Goal: Transaction & Acquisition: Purchase product/service

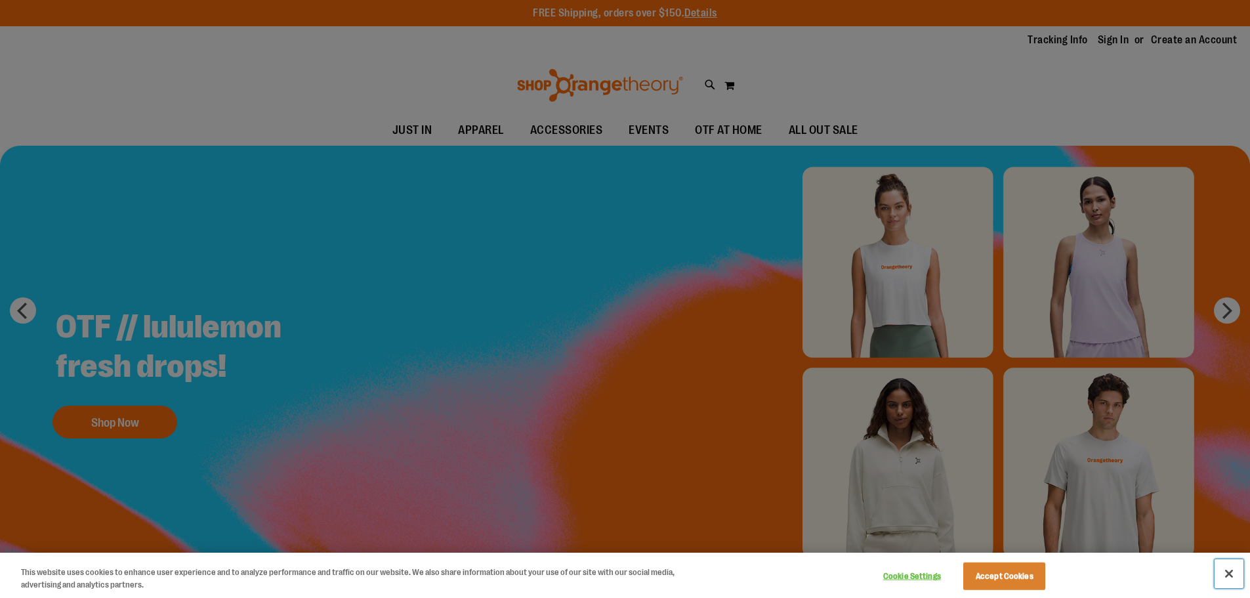
click at [1232, 576] on button "Close" at bounding box center [1229, 573] width 29 height 29
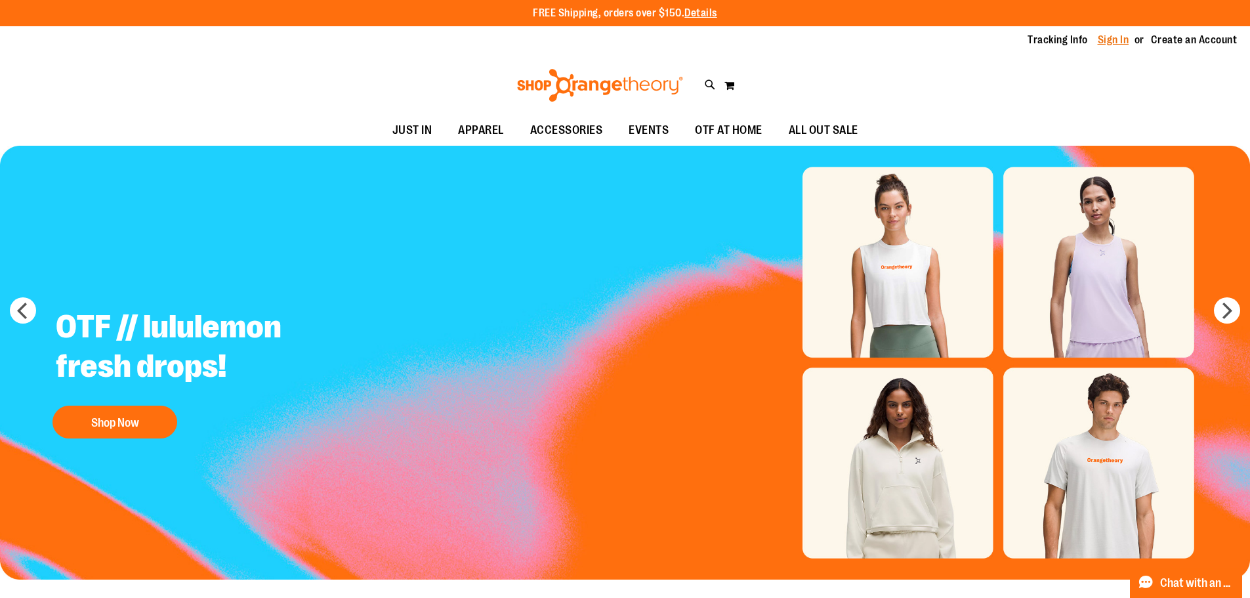
click at [1101, 35] on link "Sign In" at bounding box center [1114, 40] width 32 height 14
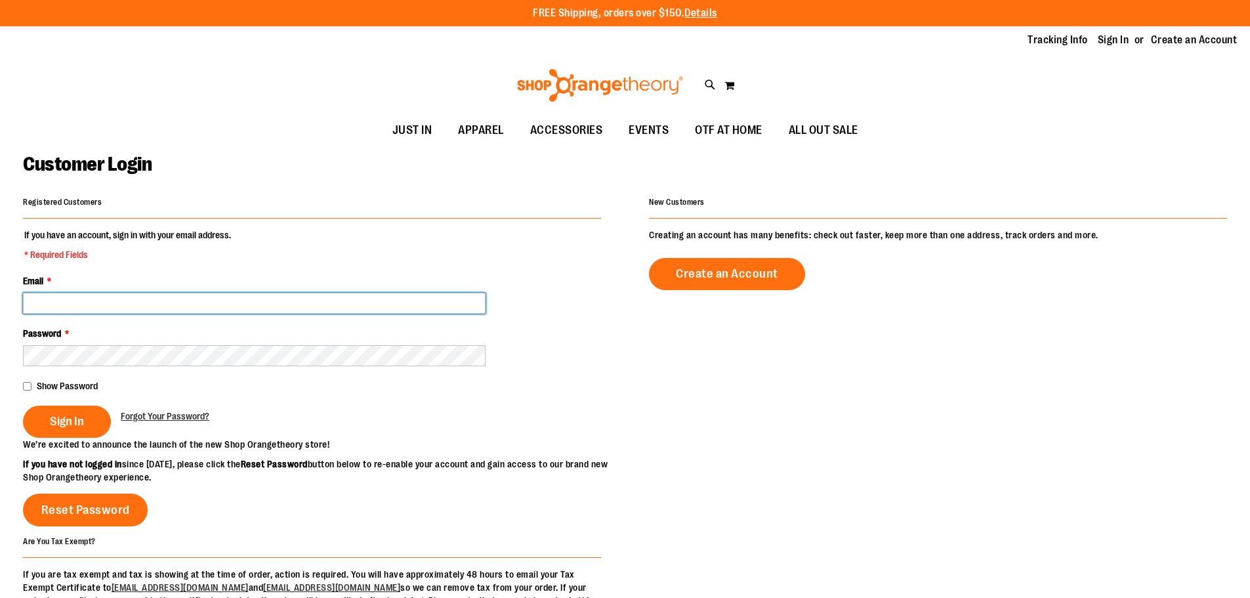
click at [116, 305] on input "Email *" at bounding box center [254, 303] width 463 height 21
type input "**********"
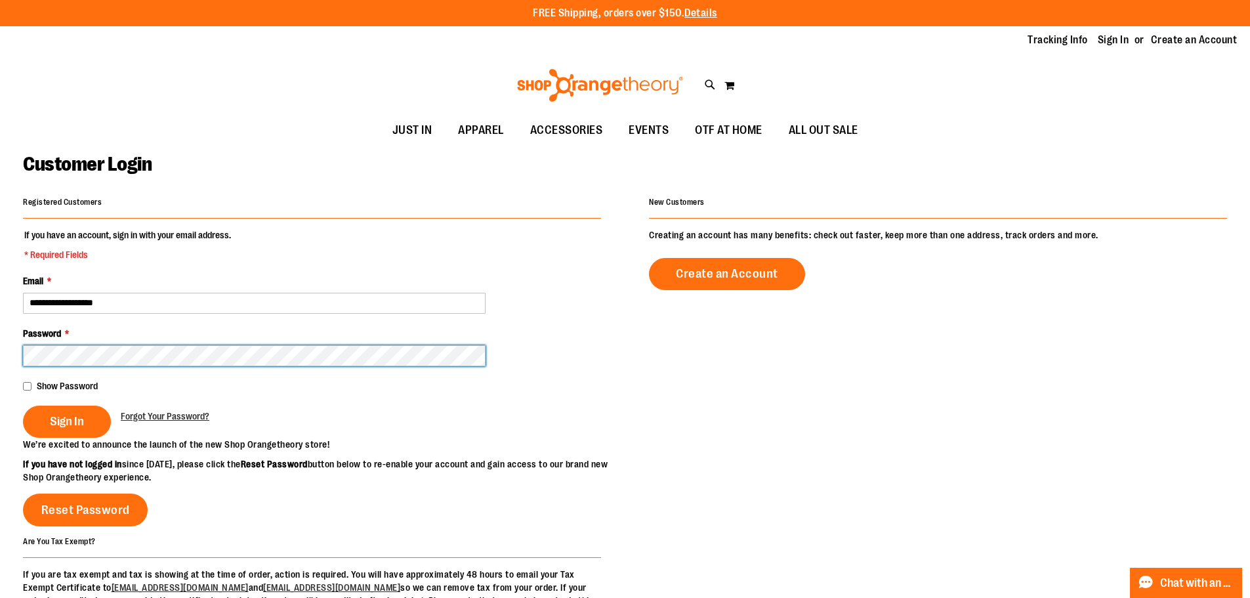
click at [23, 406] on button "Sign In" at bounding box center [67, 422] width 88 height 32
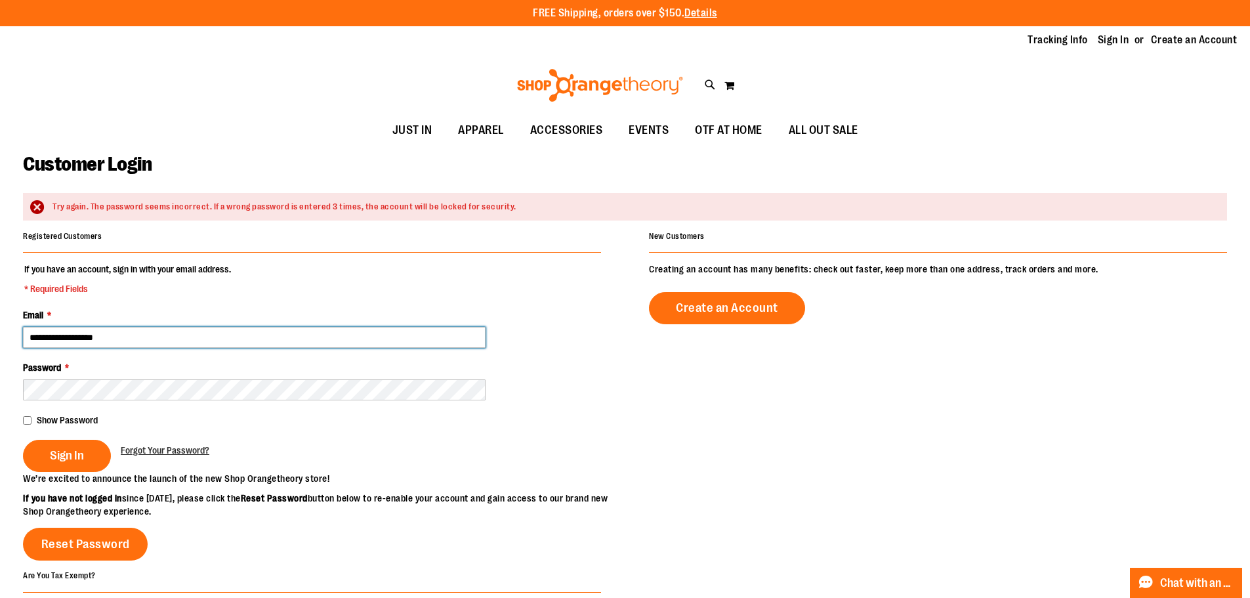
drag, startPoint x: 147, startPoint y: 340, endPoint x: 30, endPoint y: 343, distance: 116.8
click at [30, 343] on input "**********" at bounding box center [254, 337] width 463 height 21
type input "*"
type input "**********"
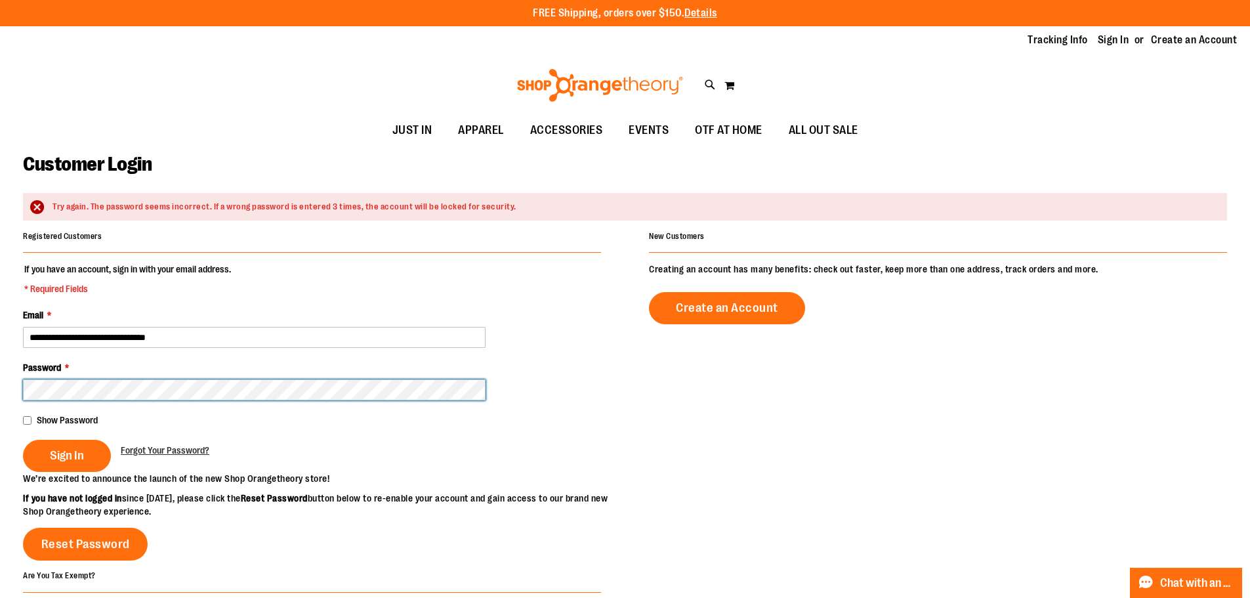
click at [23, 440] on button "Sign In" at bounding box center [67, 456] width 88 height 32
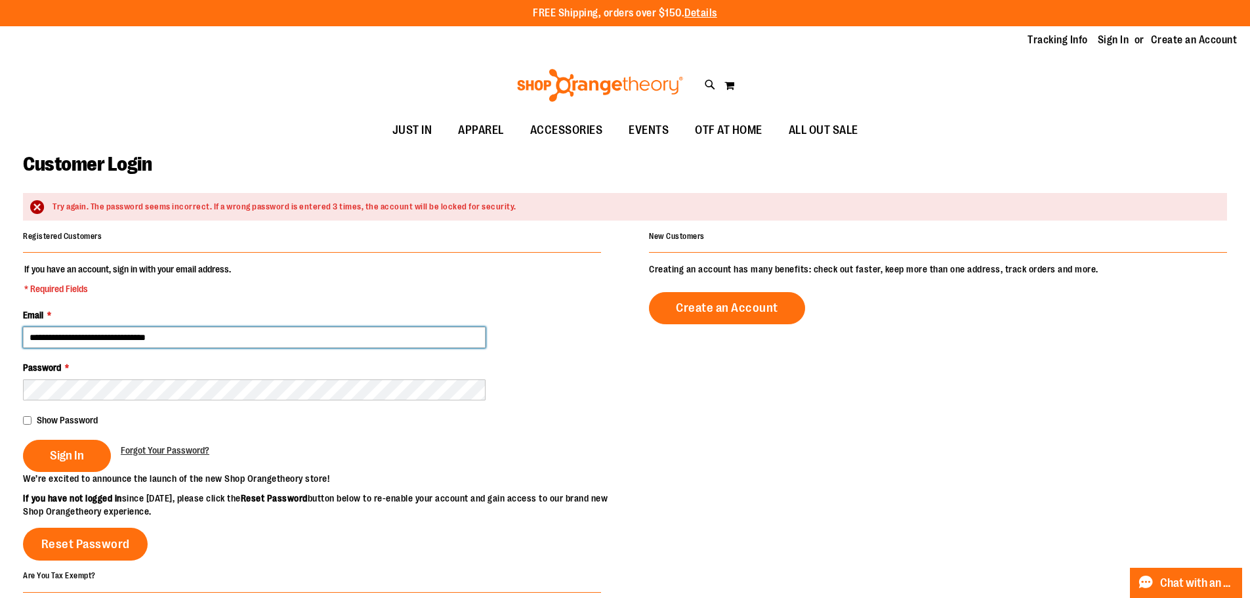
drag, startPoint x: 192, startPoint y: 340, endPoint x: 0, endPoint y: 339, distance: 192.3
click at [0, 339] on main "**********" at bounding box center [625, 436] width 1250 height 581
type input "**********"
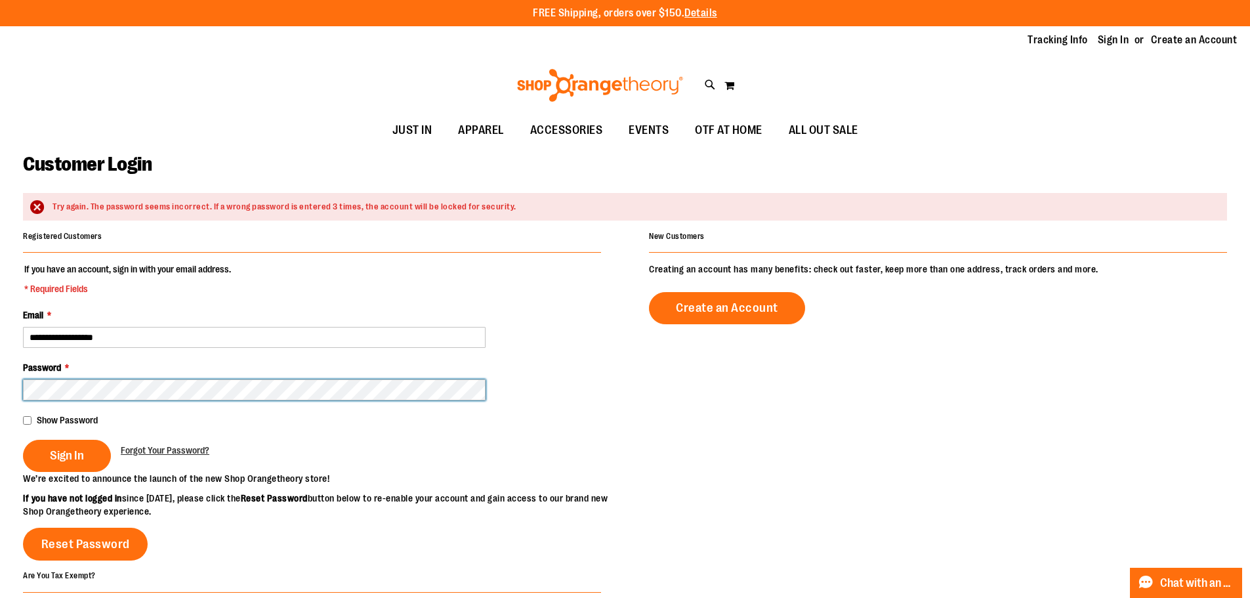
click at [23, 440] on button "Sign In" at bounding box center [67, 456] width 88 height 32
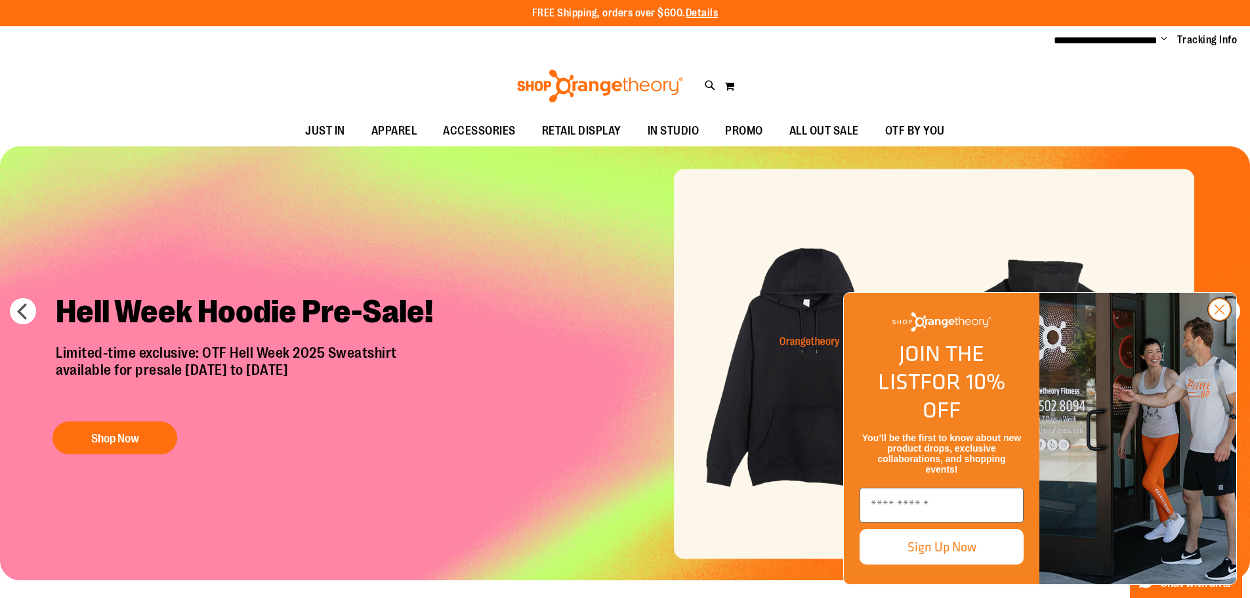
click at [1225, 320] on circle "Close dialog" at bounding box center [1220, 310] width 22 height 22
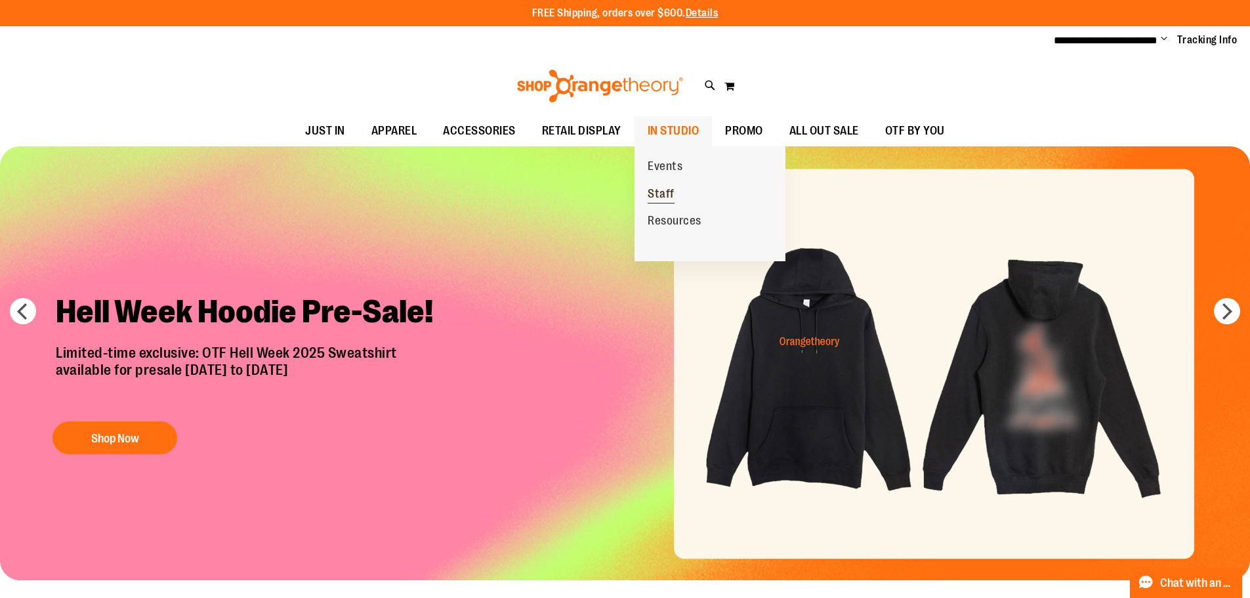
click at [664, 194] on span "Staff" at bounding box center [661, 195] width 27 height 16
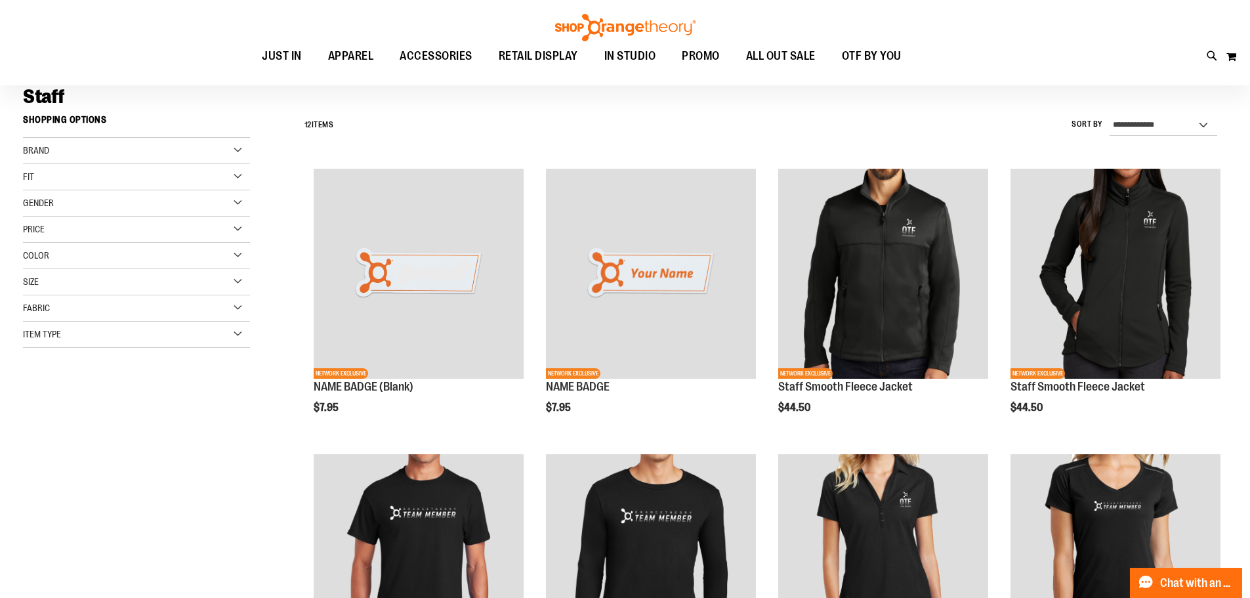
scroll to position [74, 0]
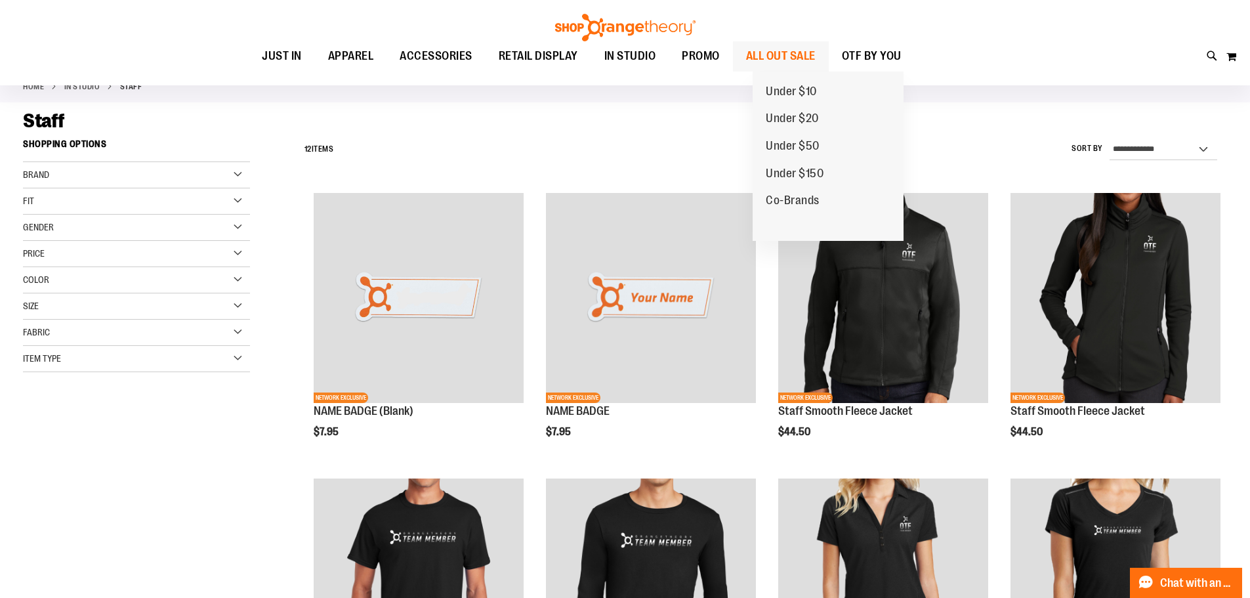
click at [812, 54] on span "ALL OUT SALE" at bounding box center [781, 56] width 70 height 30
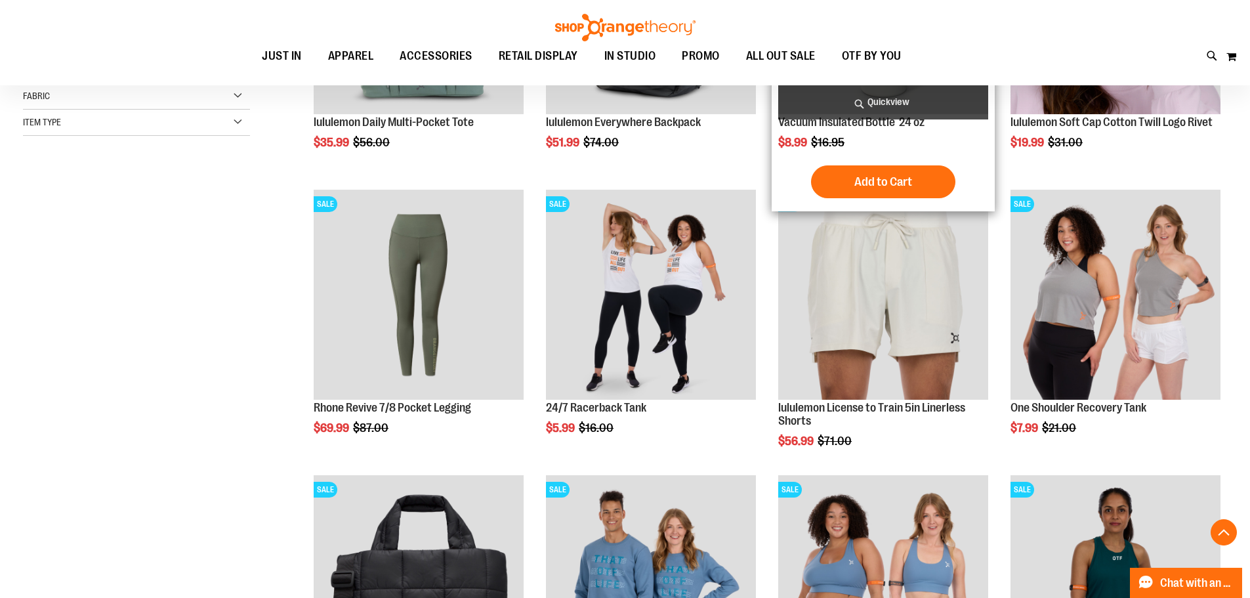
scroll to position [393, 0]
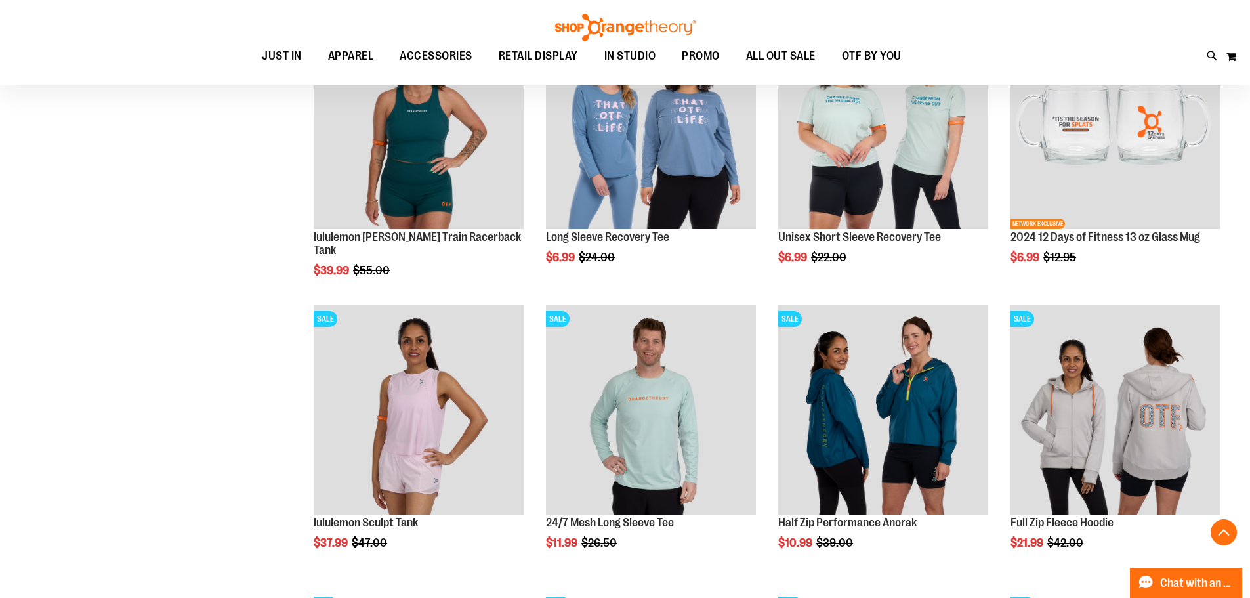
scroll to position [1334, 0]
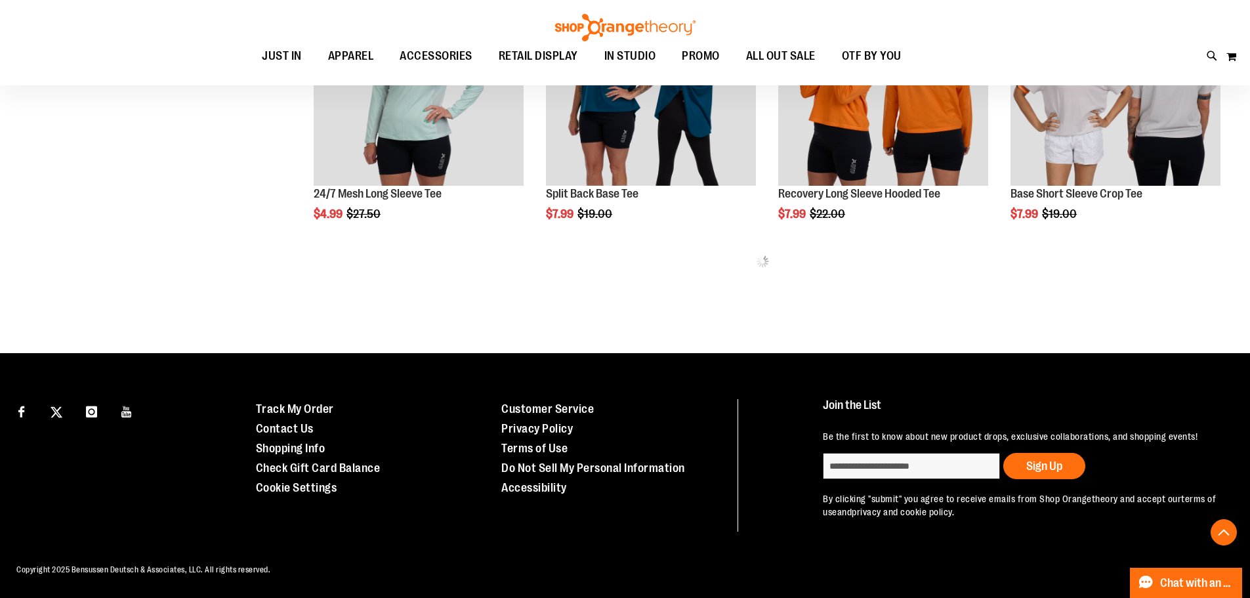
scroll to position [1728, 0]
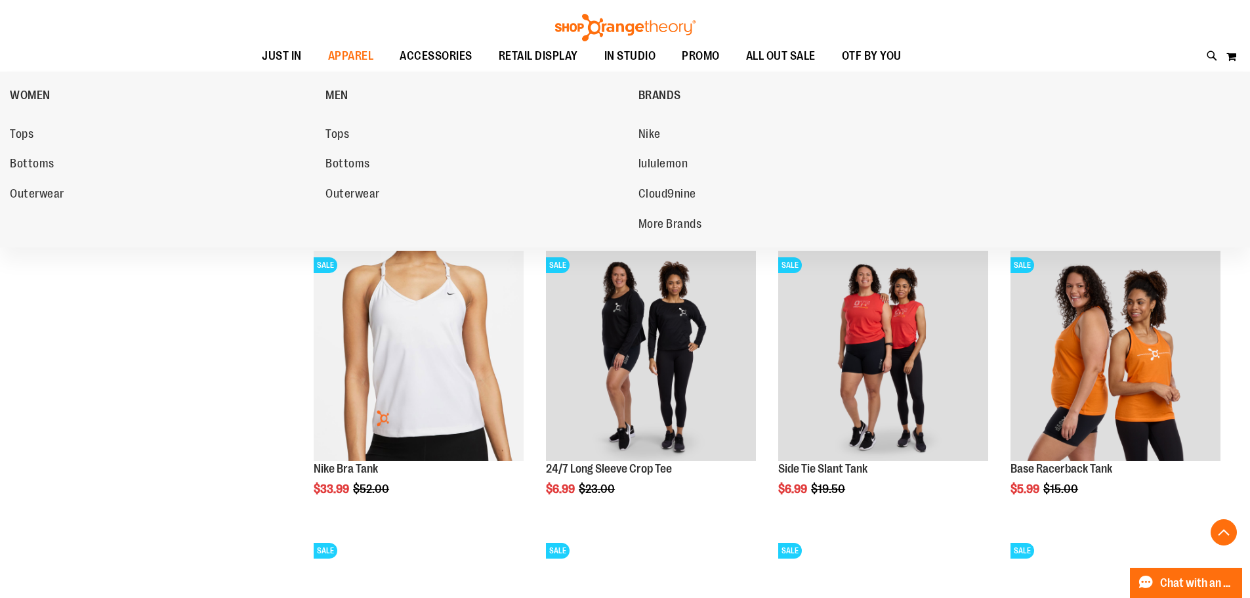
click at [43, 193] on span "Outerwear" at bounding box center [37, 195] width 54 height 16
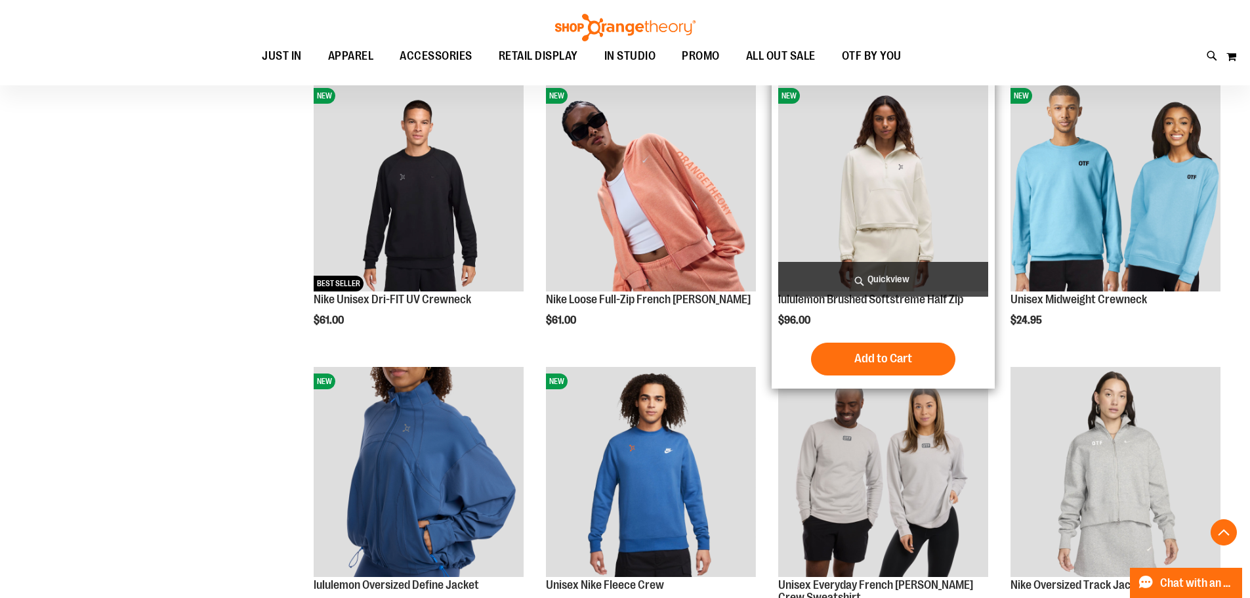
scroll to position [524, 0]
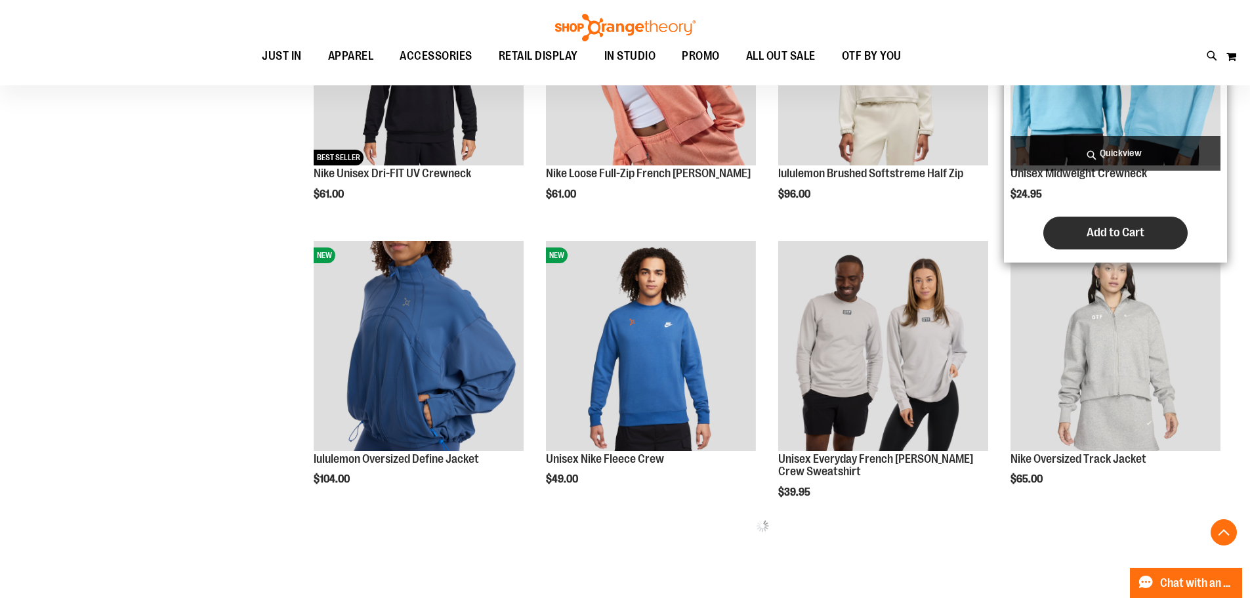
scroll to position [787, 0]
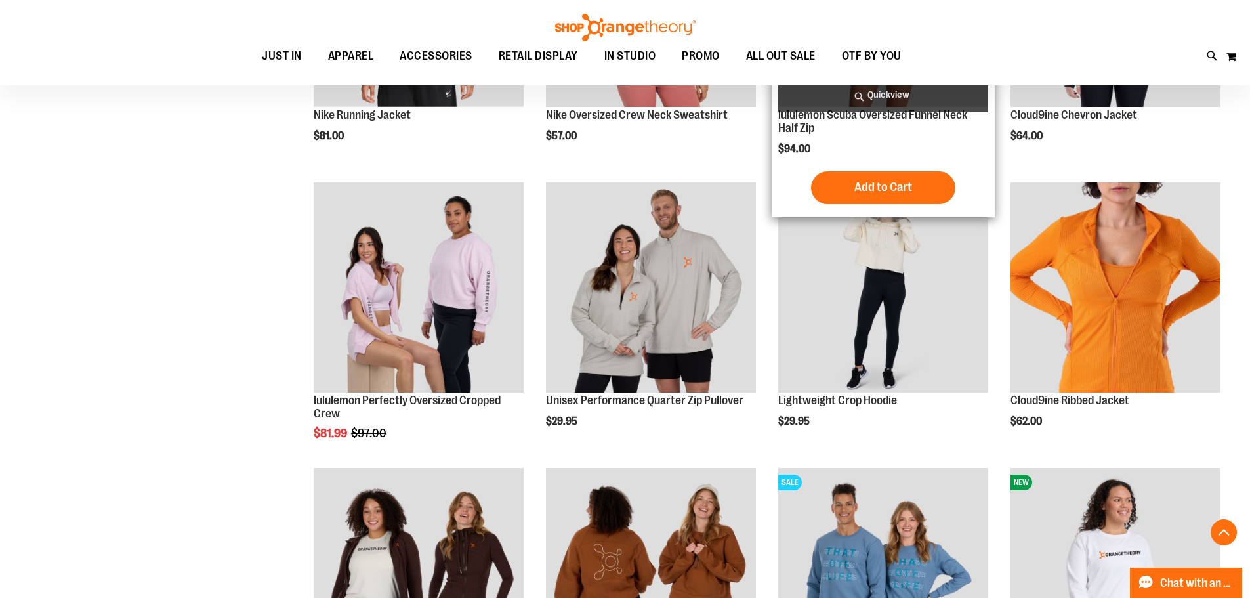
scroll to position [1246, 0]
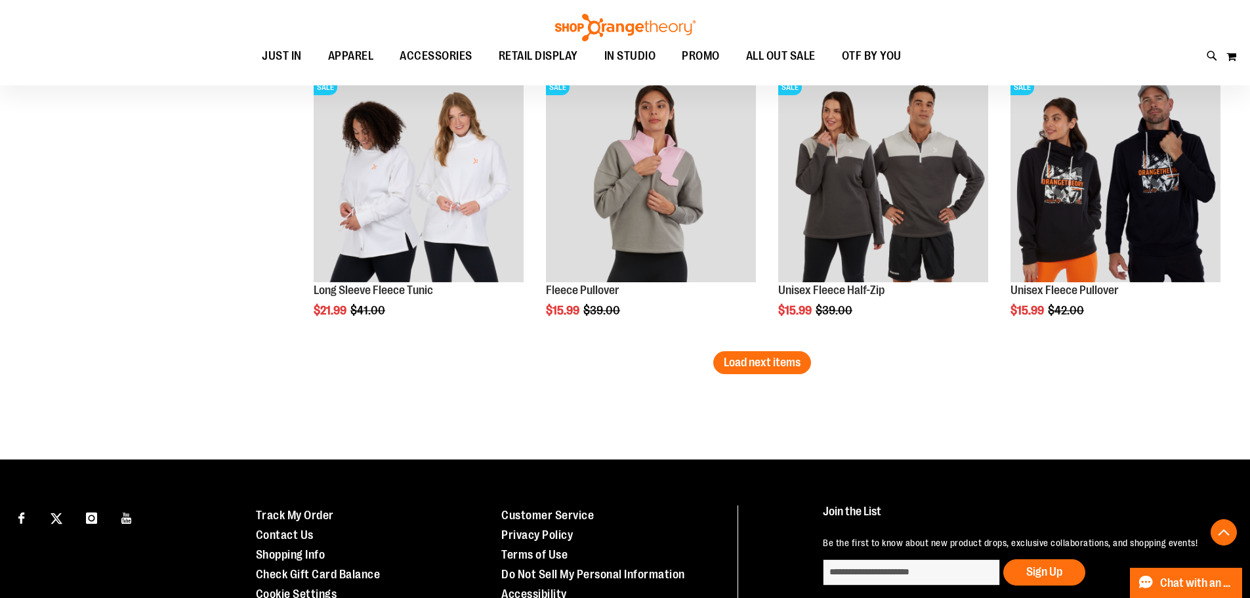
scroll to position [2493, 0]
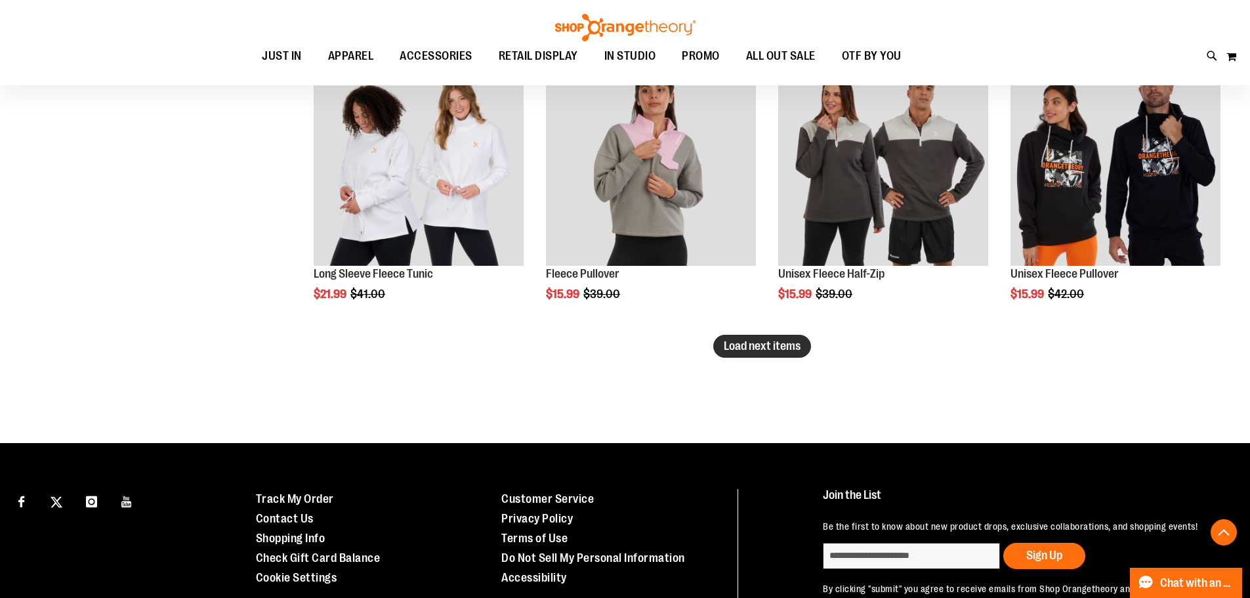
click at [732, 356] on button "Load next items" at bounding box center [762, 346] width 98 height 23
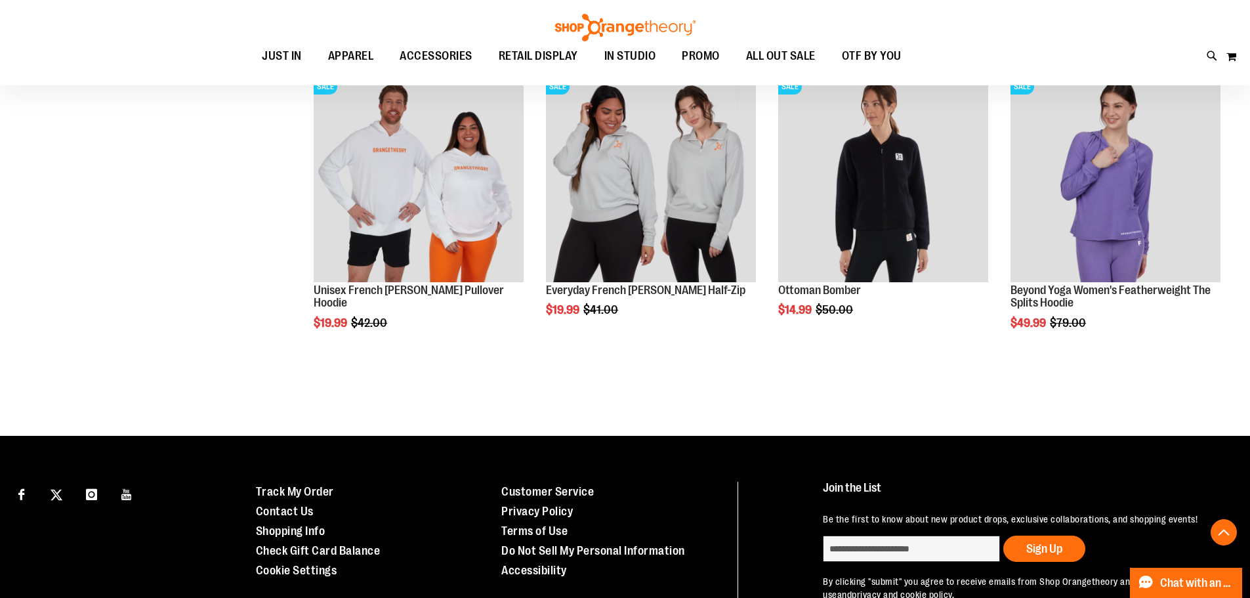
scroll to position [2947, 0]
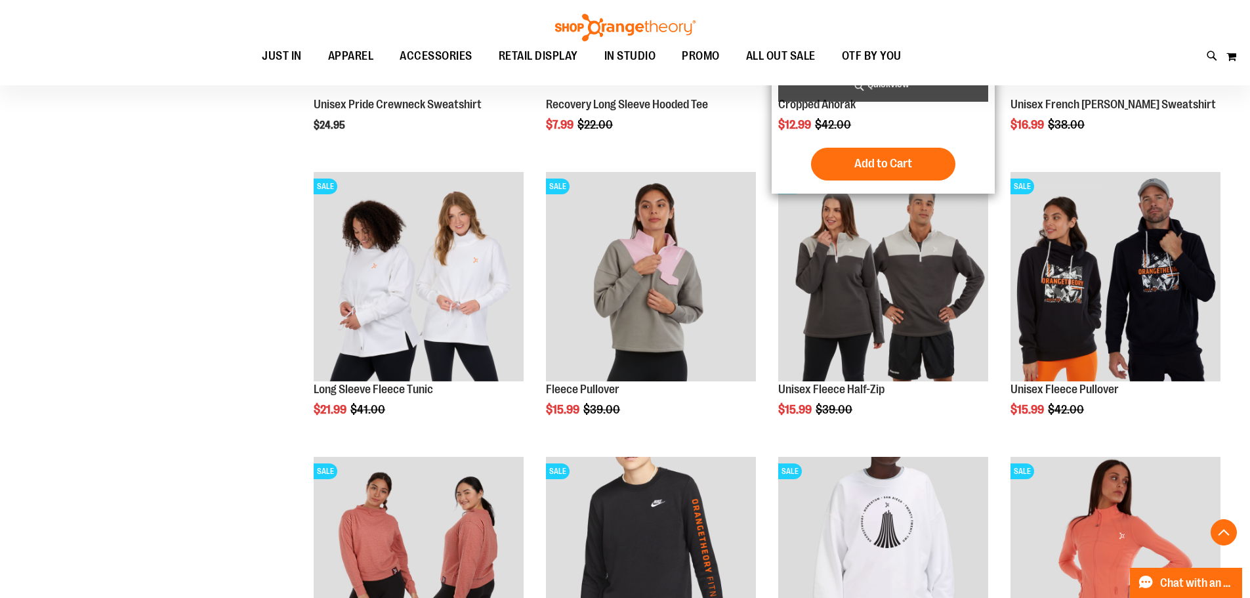
scroll to position [2093, 0]
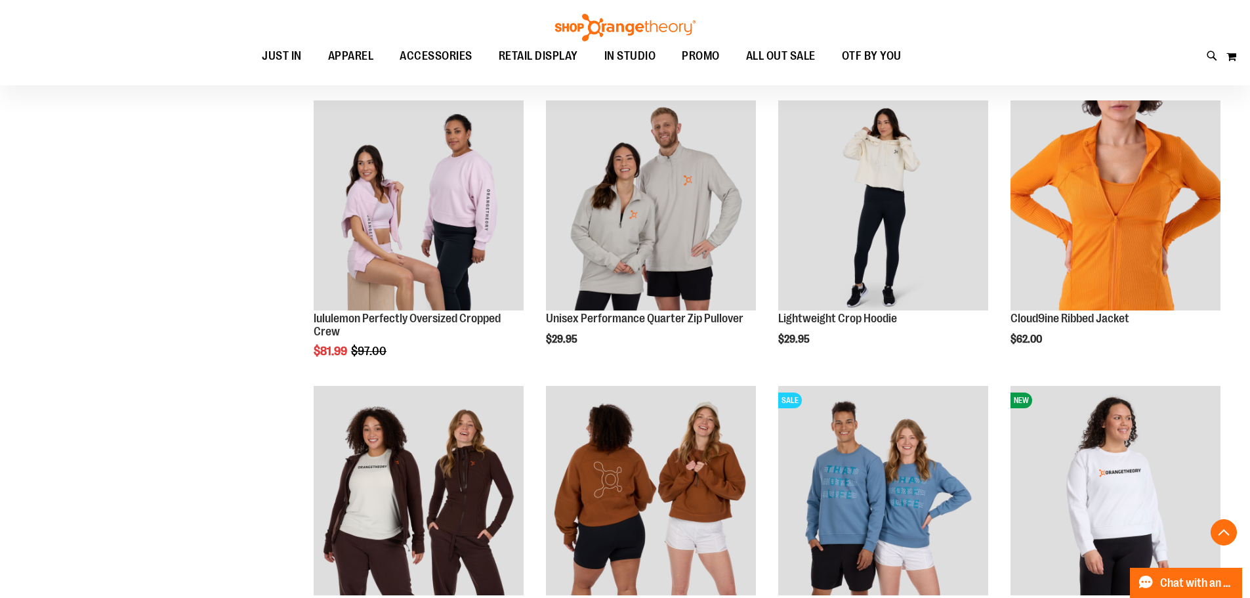
scroll to position [1306, 0]
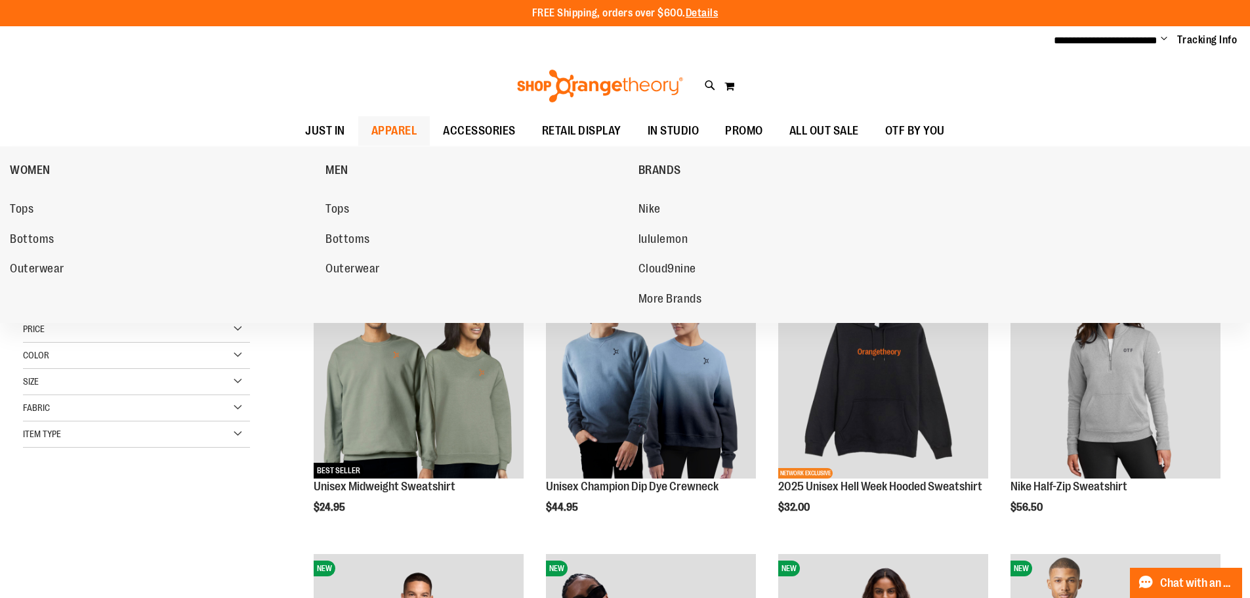
click at [371, 116] on span "APPAREL" at bounding box center [394, 131] width 46 height 30
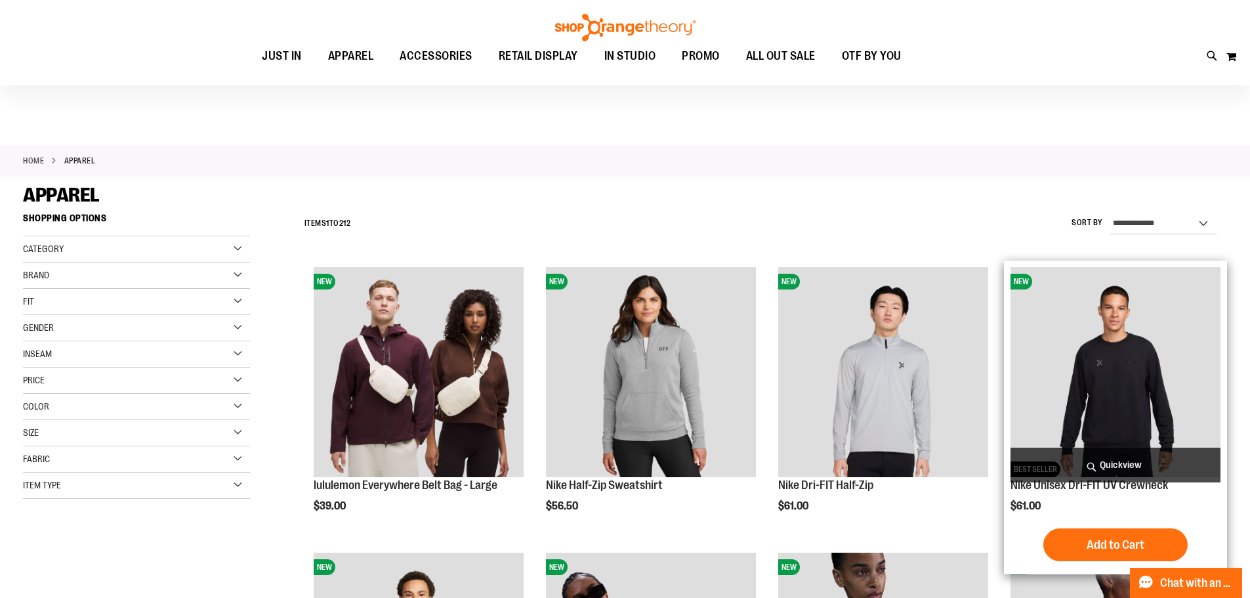
scroll to position [327, 0]
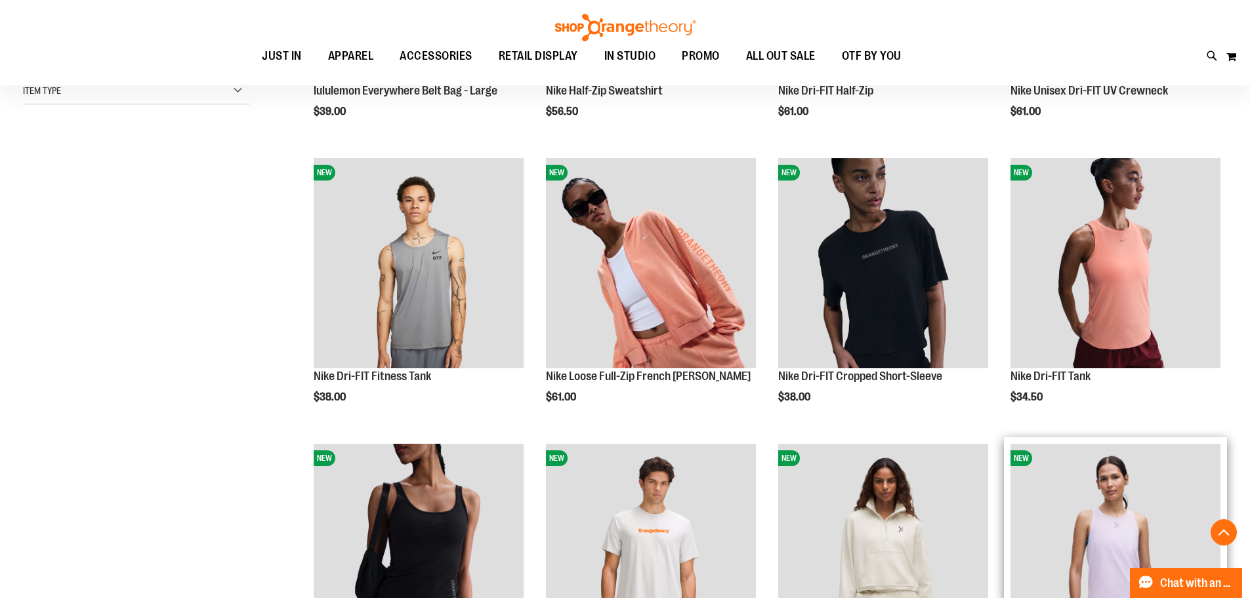
scroll to position [393, 0]
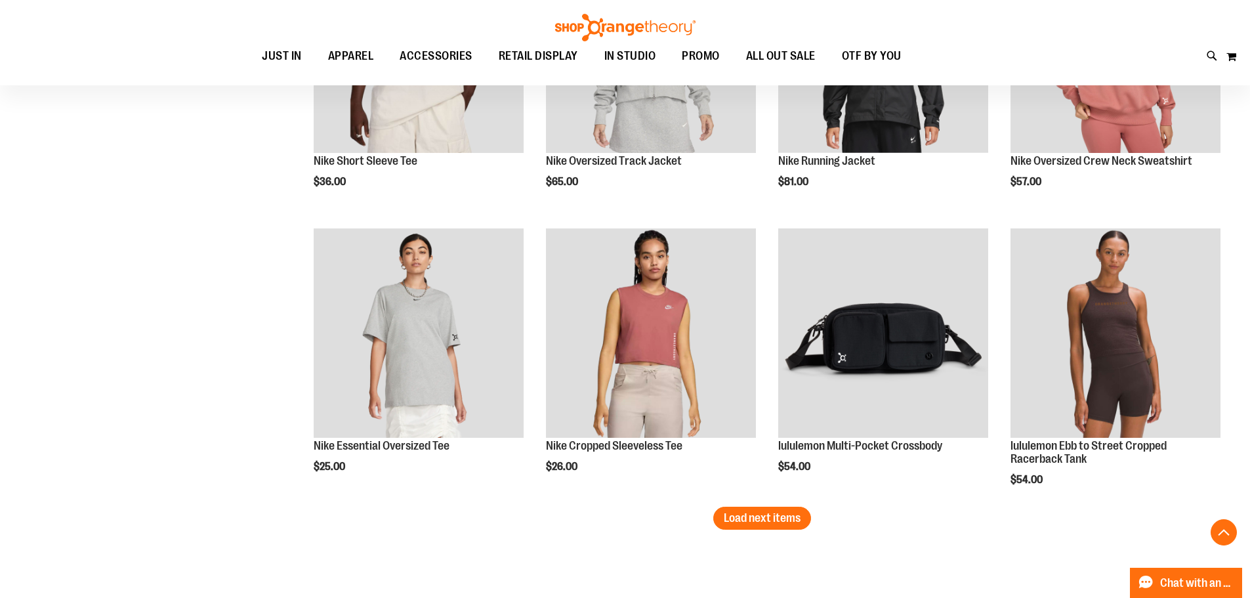
scroll to position [2584, 0]
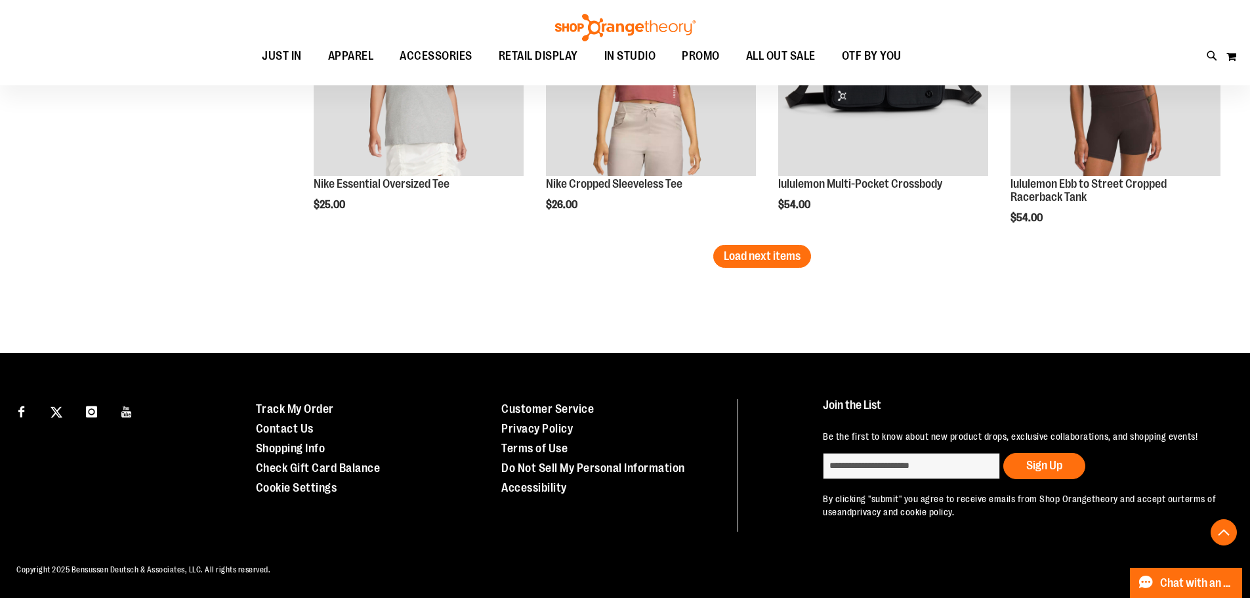
click at [780, 257] on span "Load next items" at bounding box center [762, 255] width 77 height 13
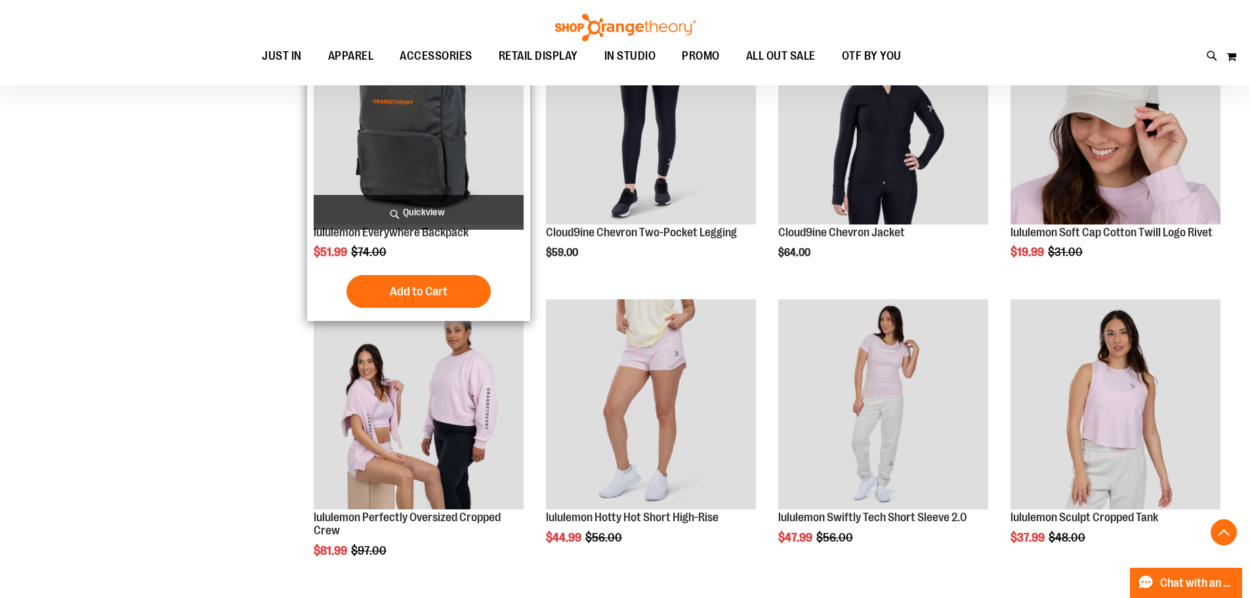
scroll to position [3306, 0]
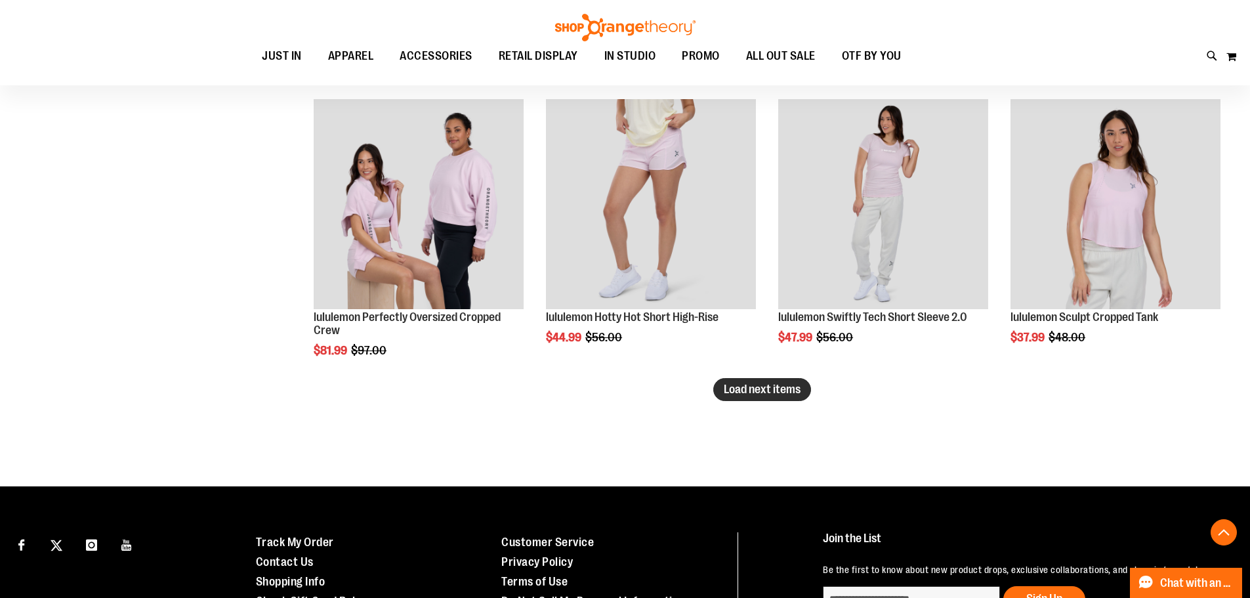
click at [794, 388] on span "Load next items" at bounding box center [762, 389] width 77 height 13
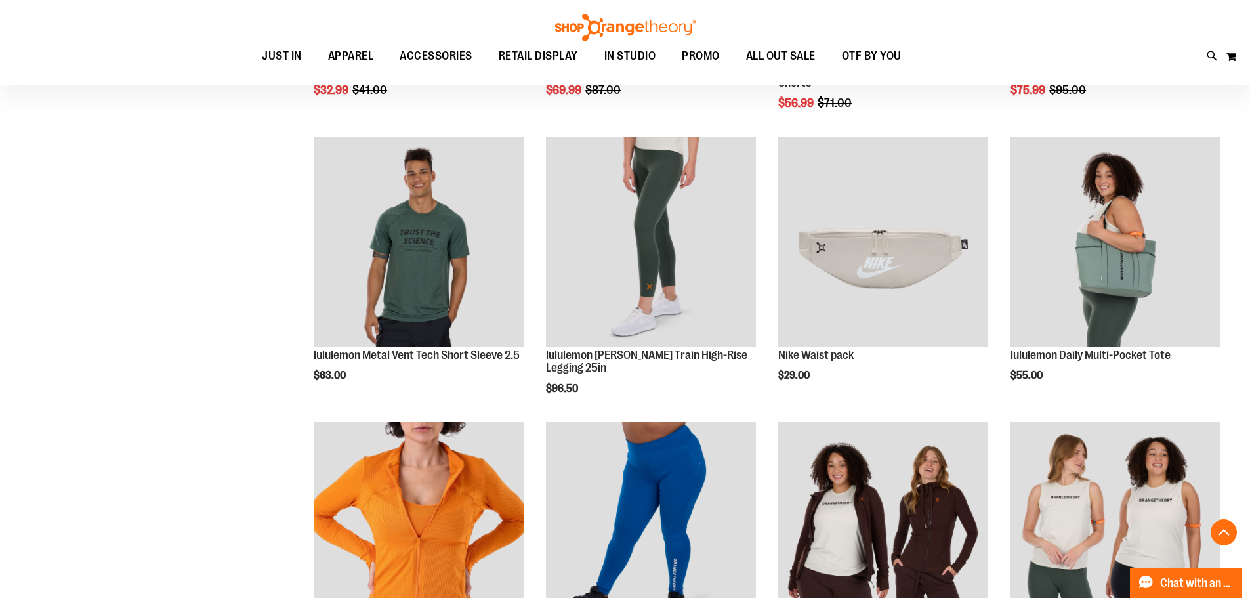
scroll to position [4027, 0]
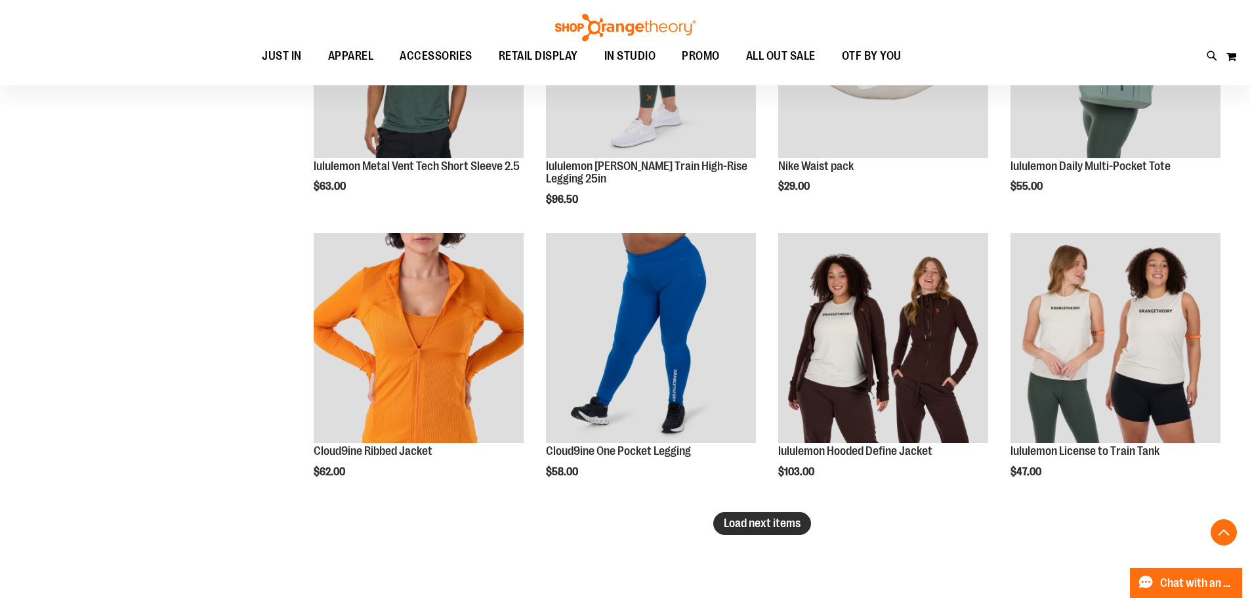
click at [770, 525] on span "Load next items" at bounding box center [762, 522] width 77 height 13
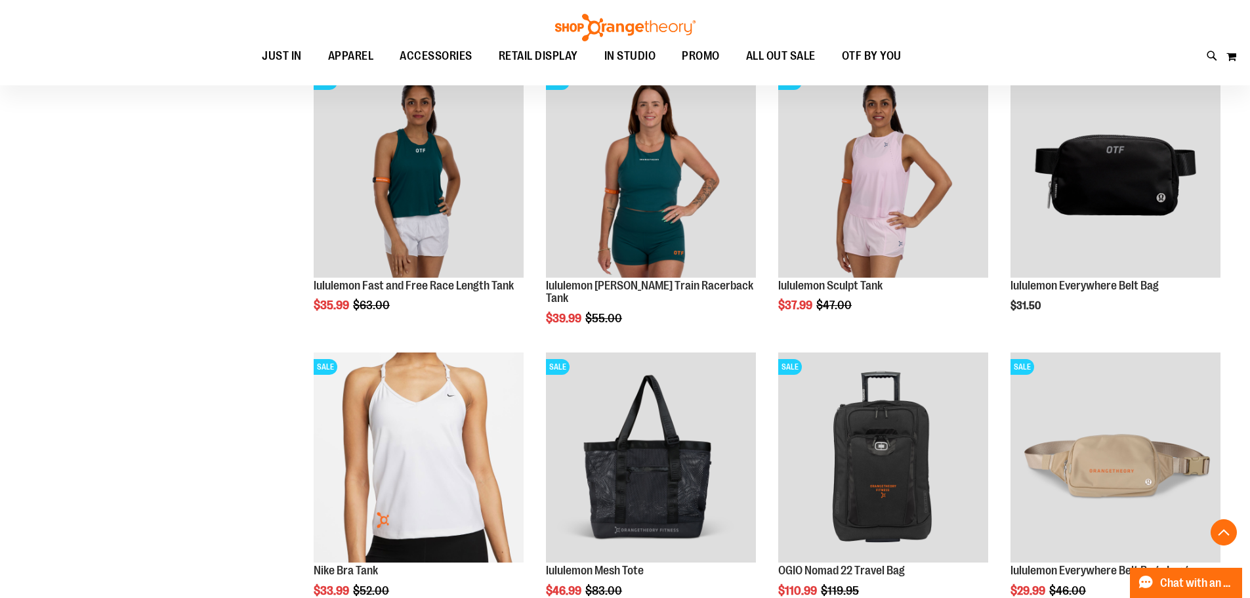
scroll to position [4881, 0]
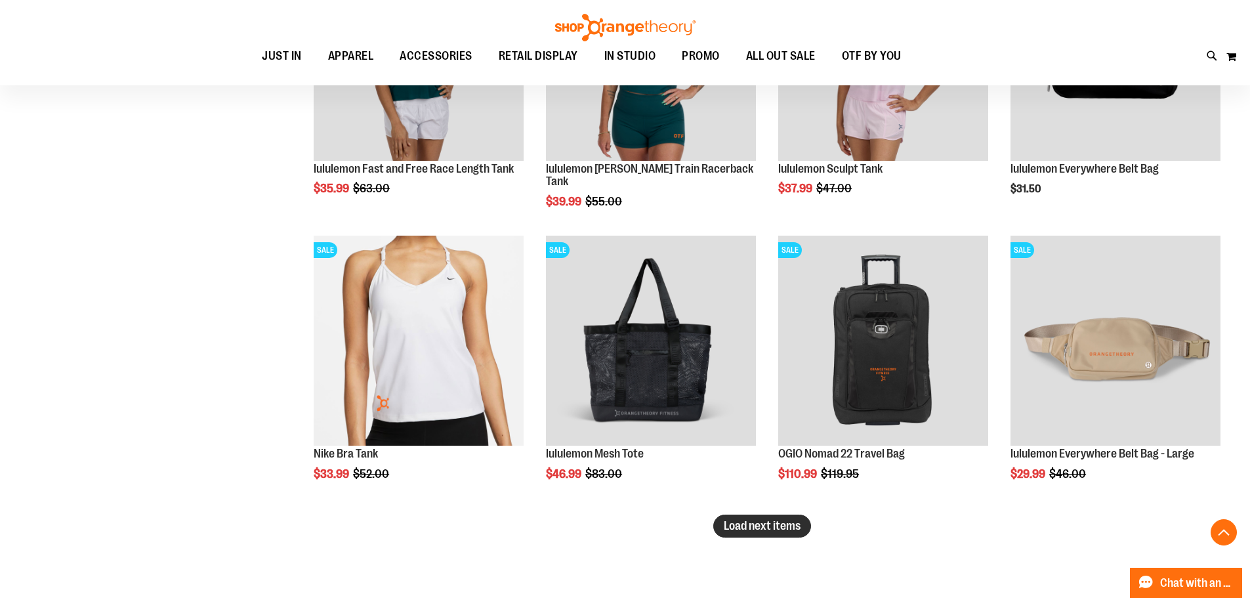
click at [733, 530] on span "Load next items" at bounding box center [762, 525] width 77 height 13
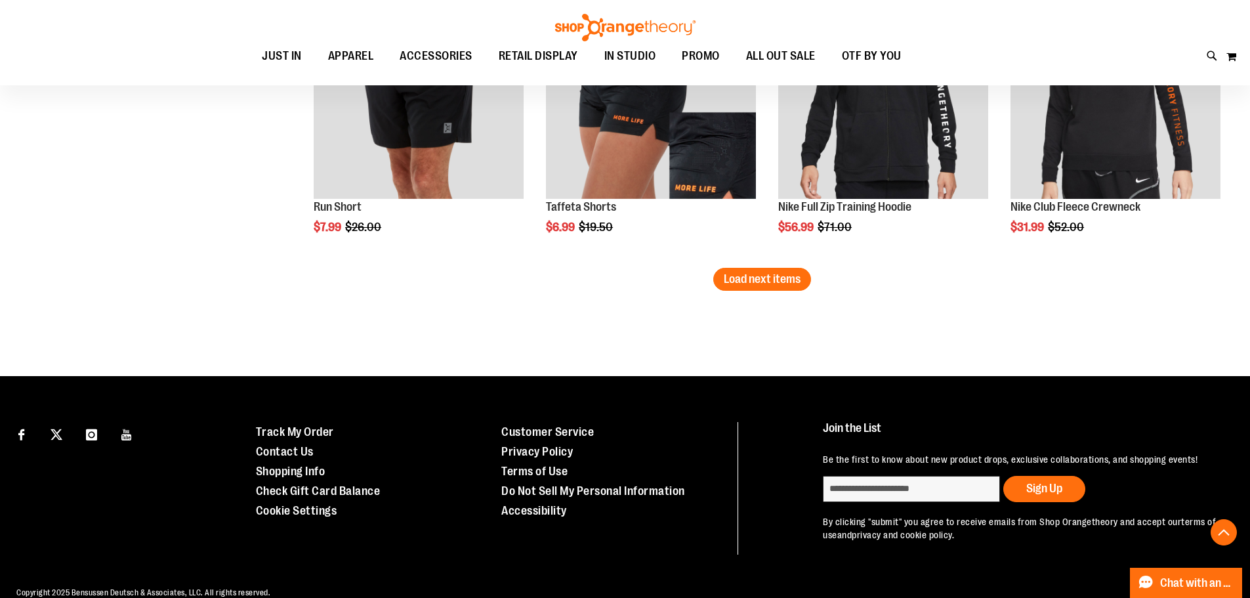
scroll to position [5996, 0]
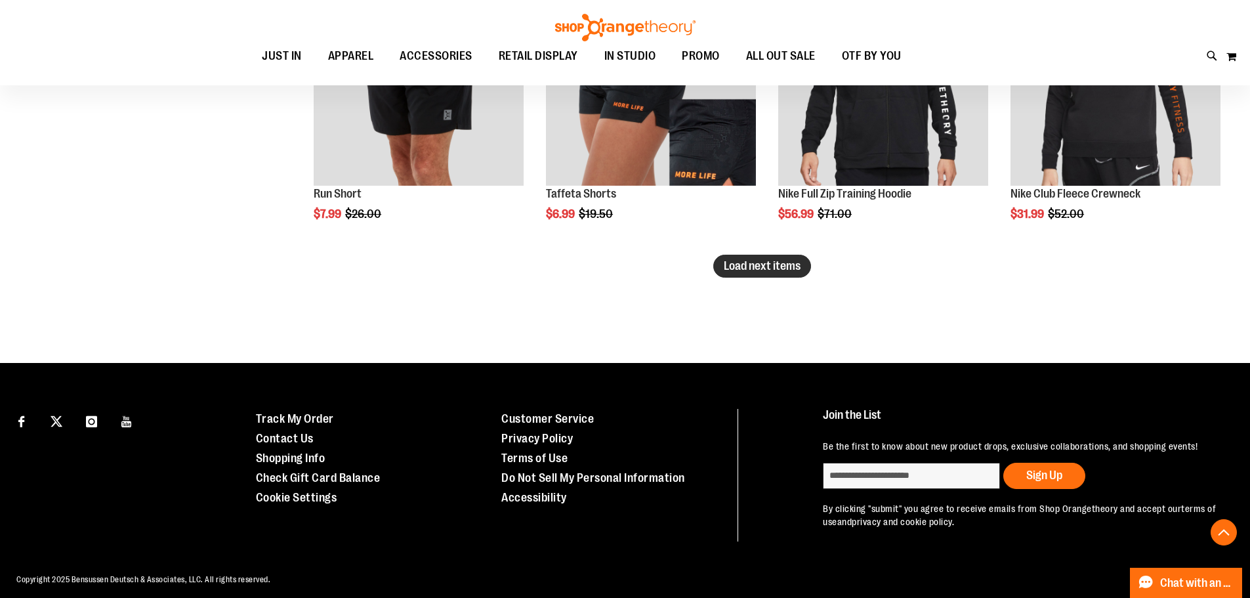
click at [751, 270] on span "Load next items" at bounding box center [762, 265] width 77 height 13
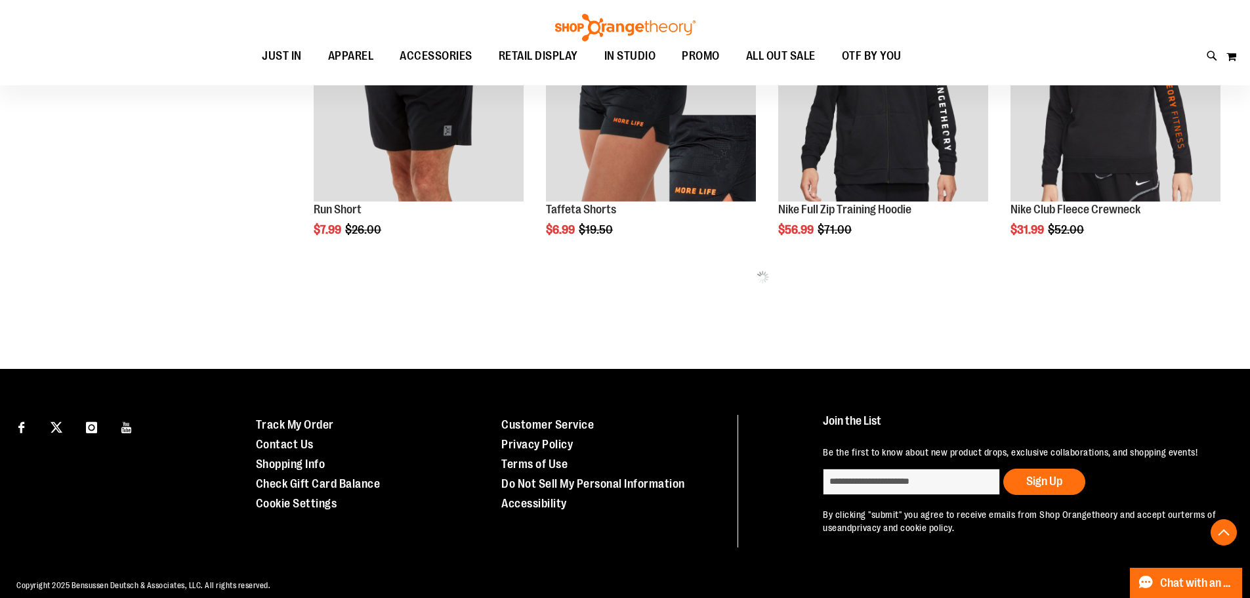
scroll to position [5865, 0]
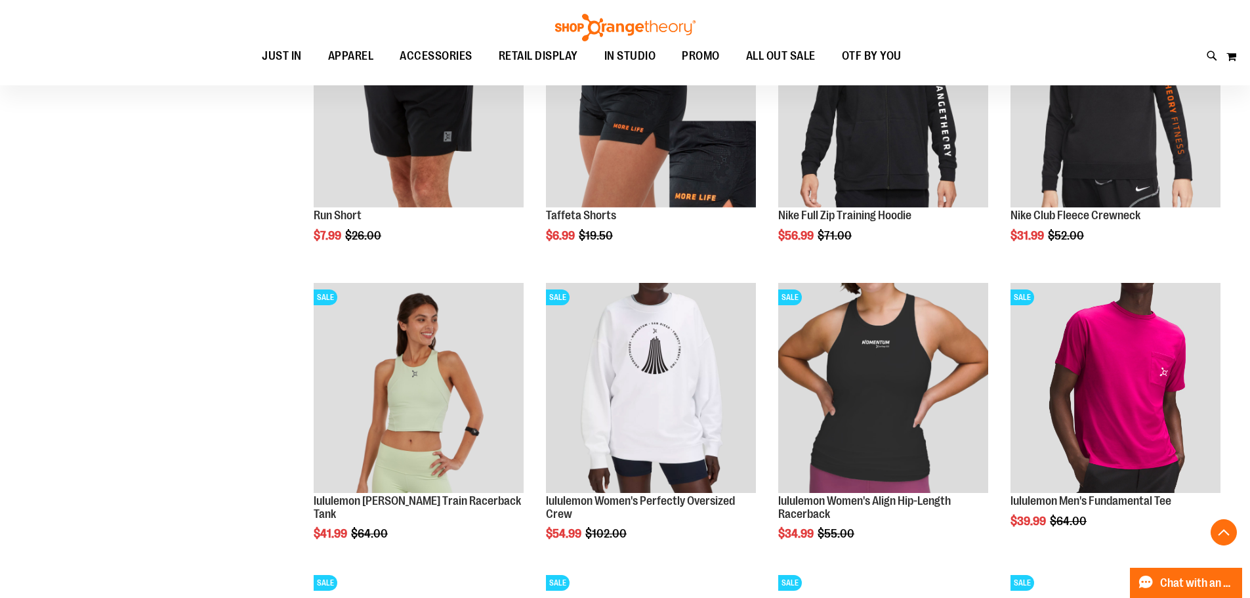
scroll to position [5996, 0]
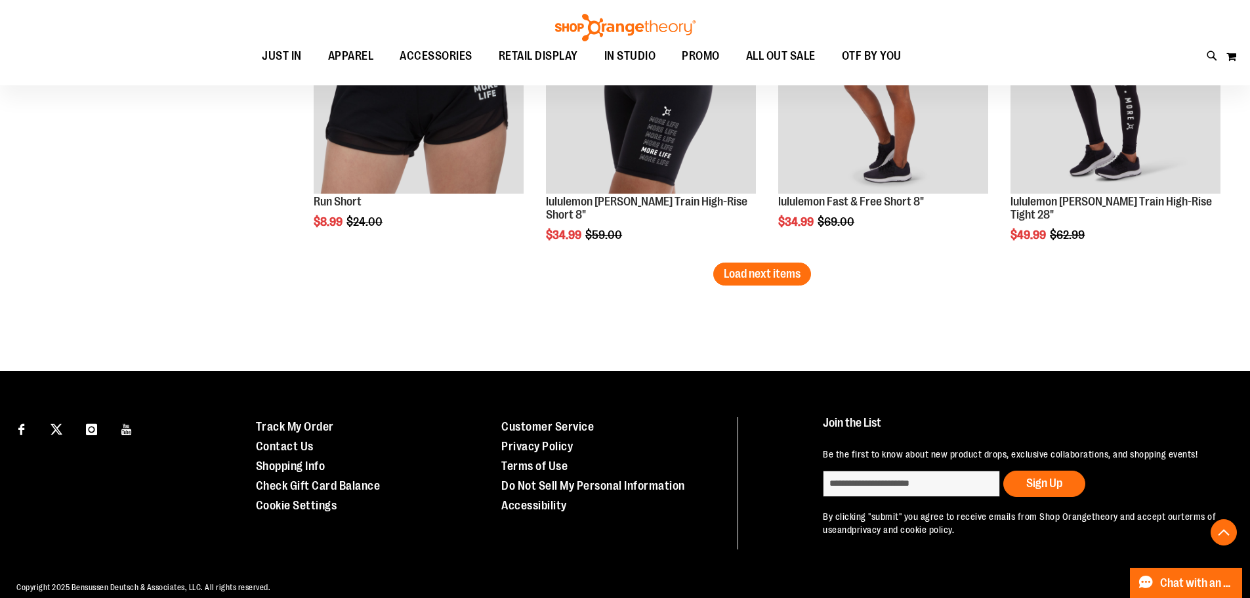
scroll to position [6875, 0]
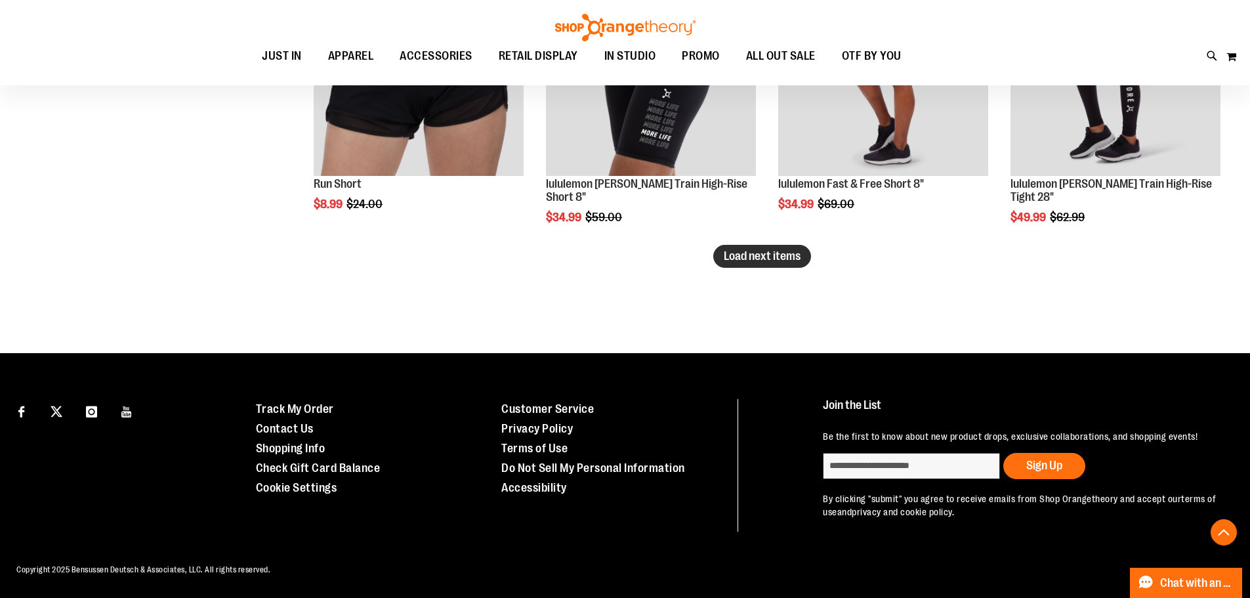
click at [759, 249] on span "Load next items" at bounding box center [762, 255] width 77 height 13
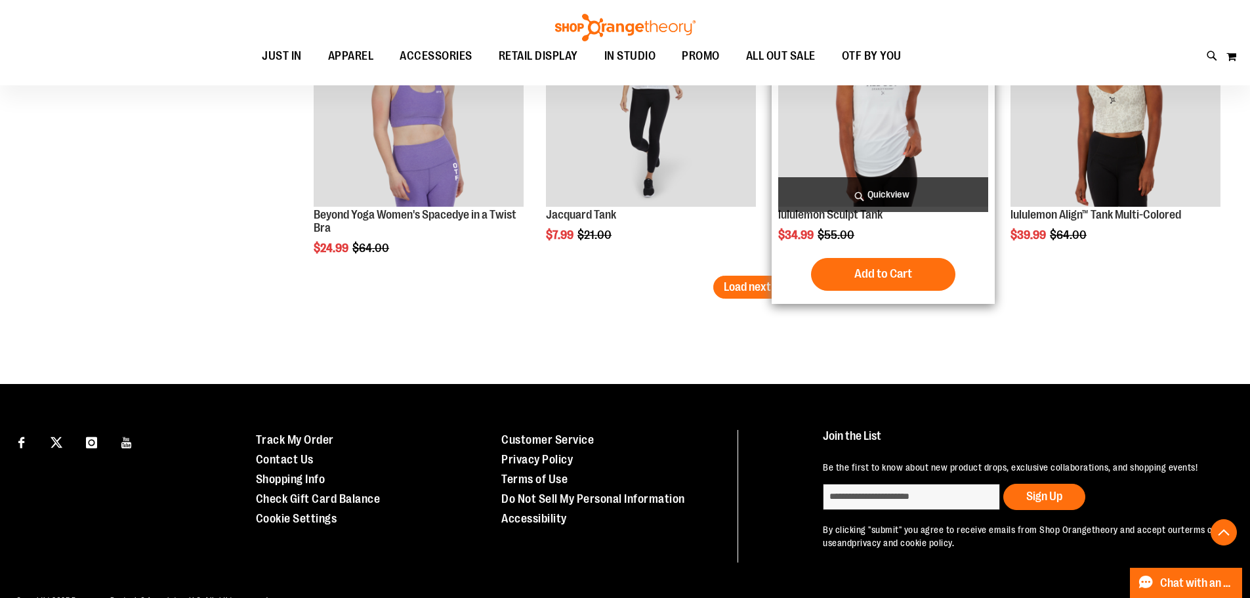
scroll to position [7731, 0]
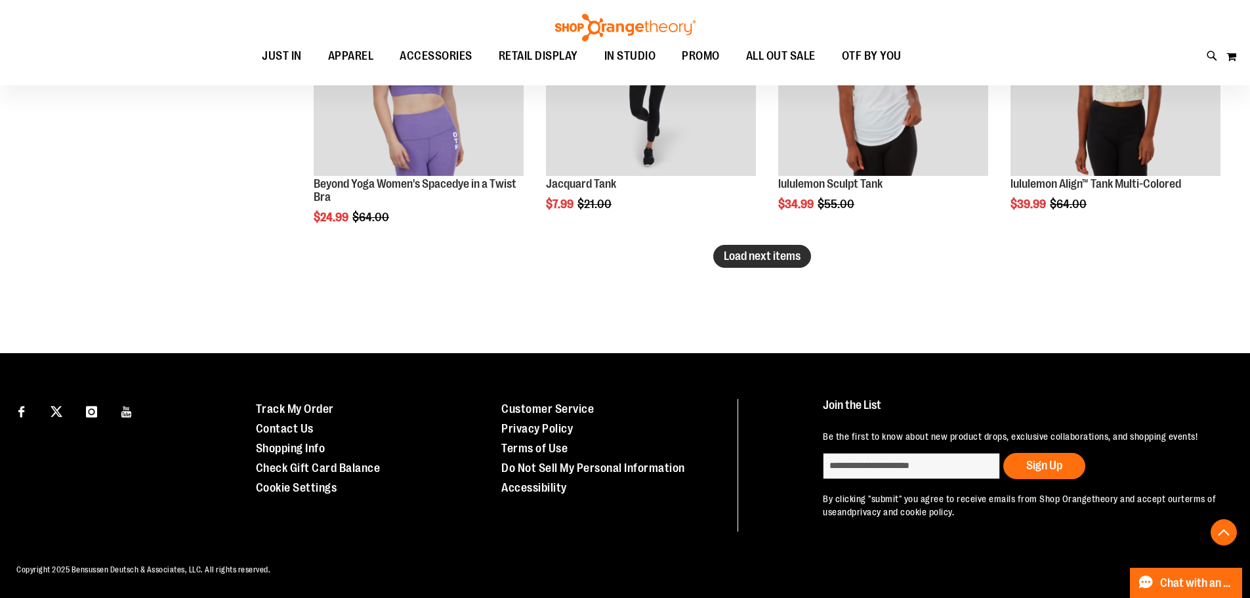
click at [773, 249] on span "Load next items" at bounding box center [762, 255] width 77 height 13
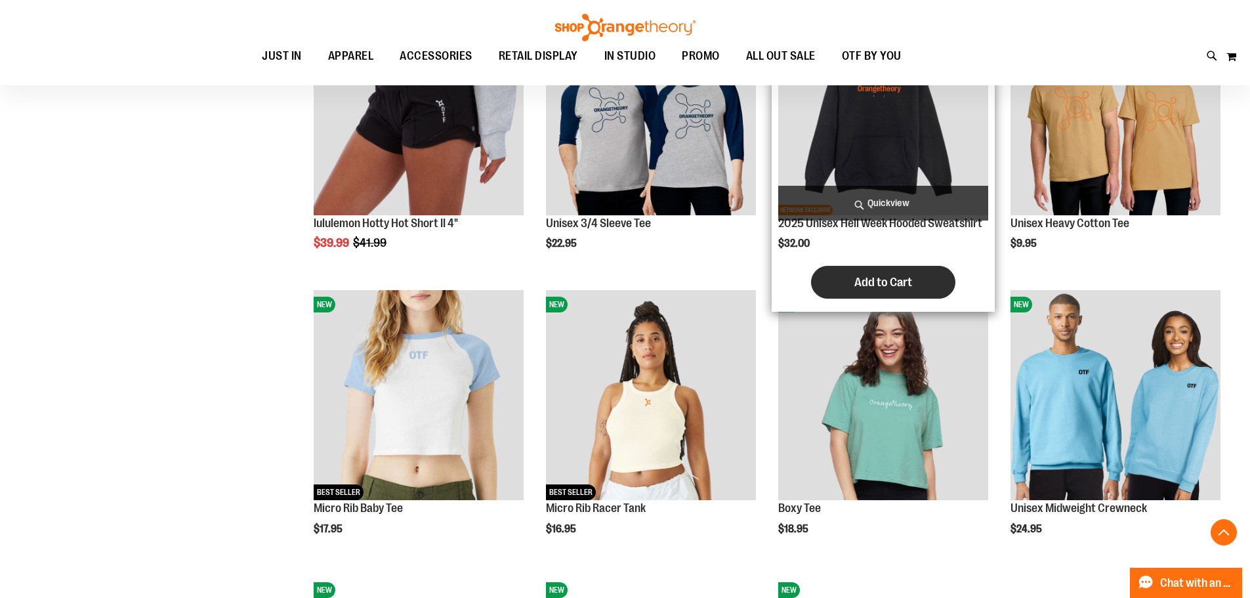
scroll to position [7993, 0]
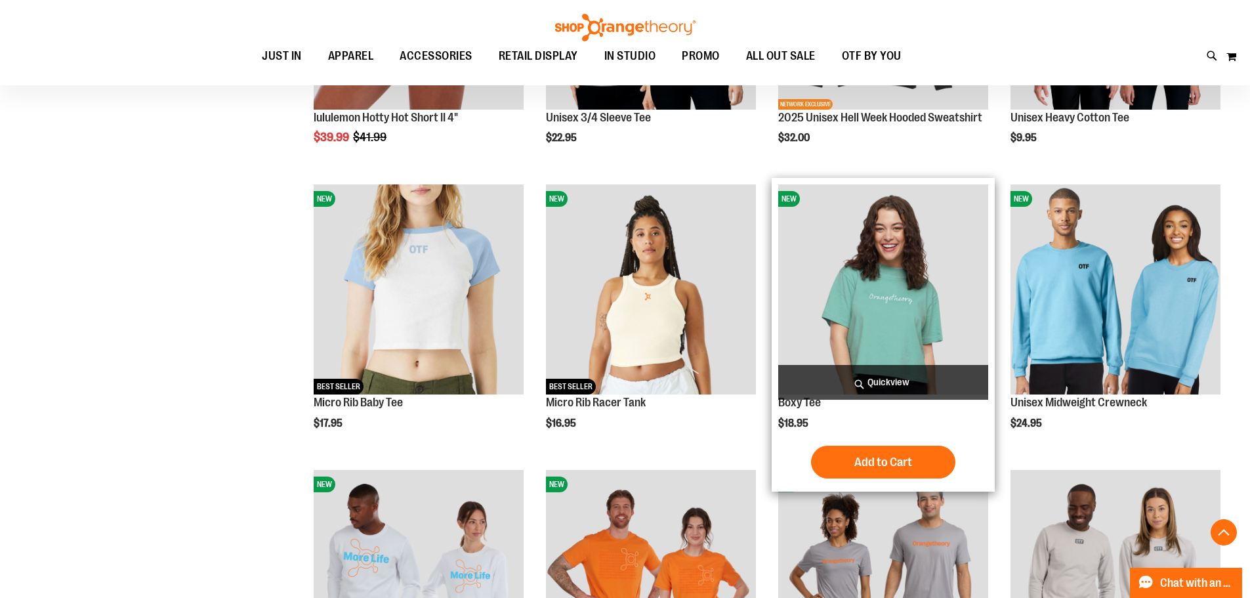
scroll to position [8256, 0]
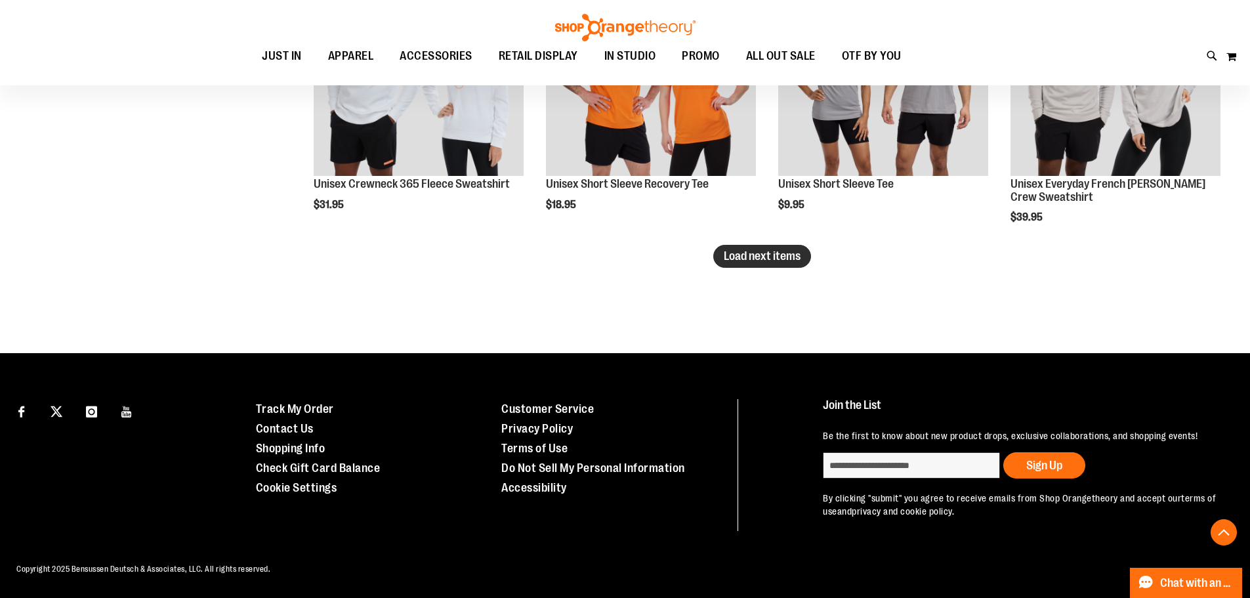
click at [761, 249] on span "Load next items" at bounding box center [762, 255] width 77 height 13
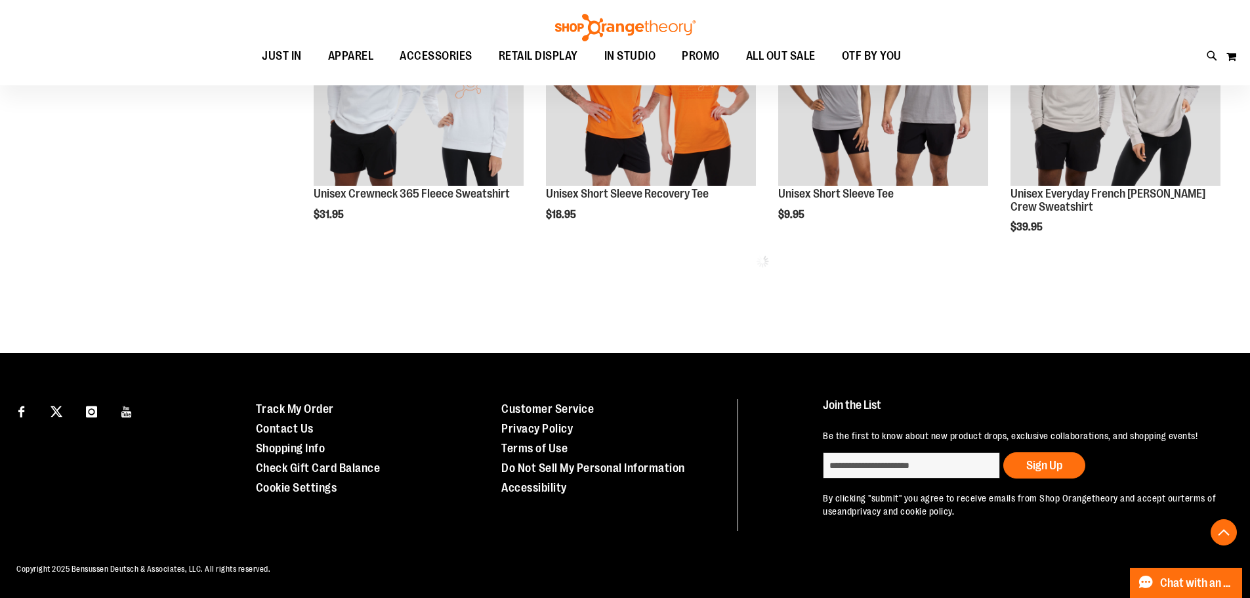
scroll to position [8577, 0]
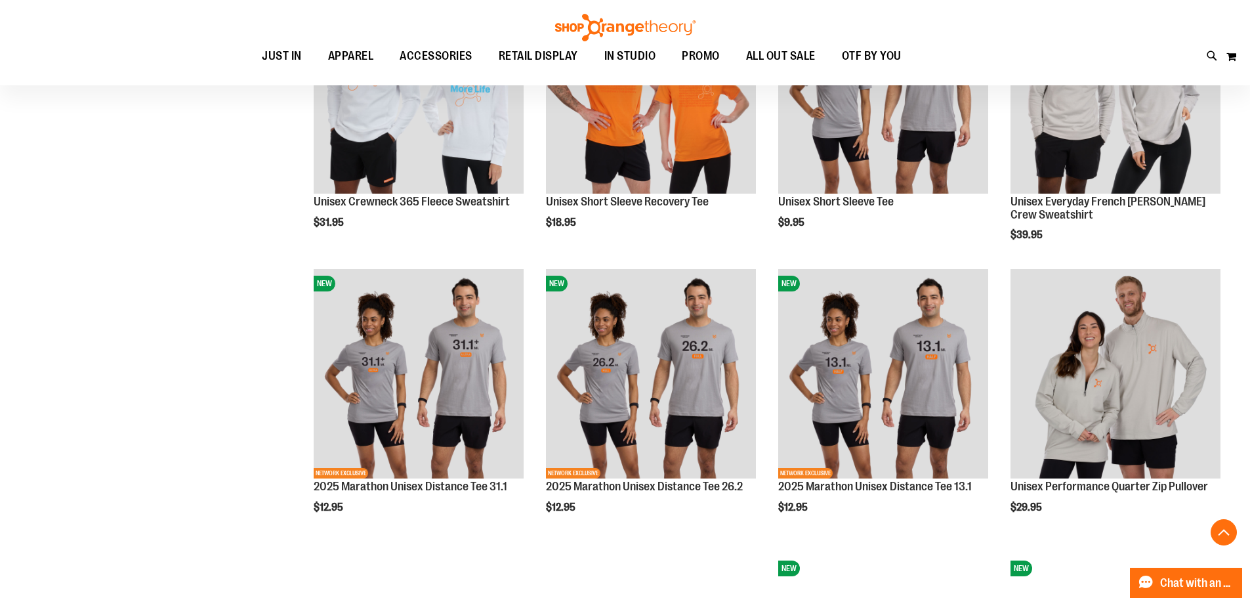
scroll to position [8577, 0]
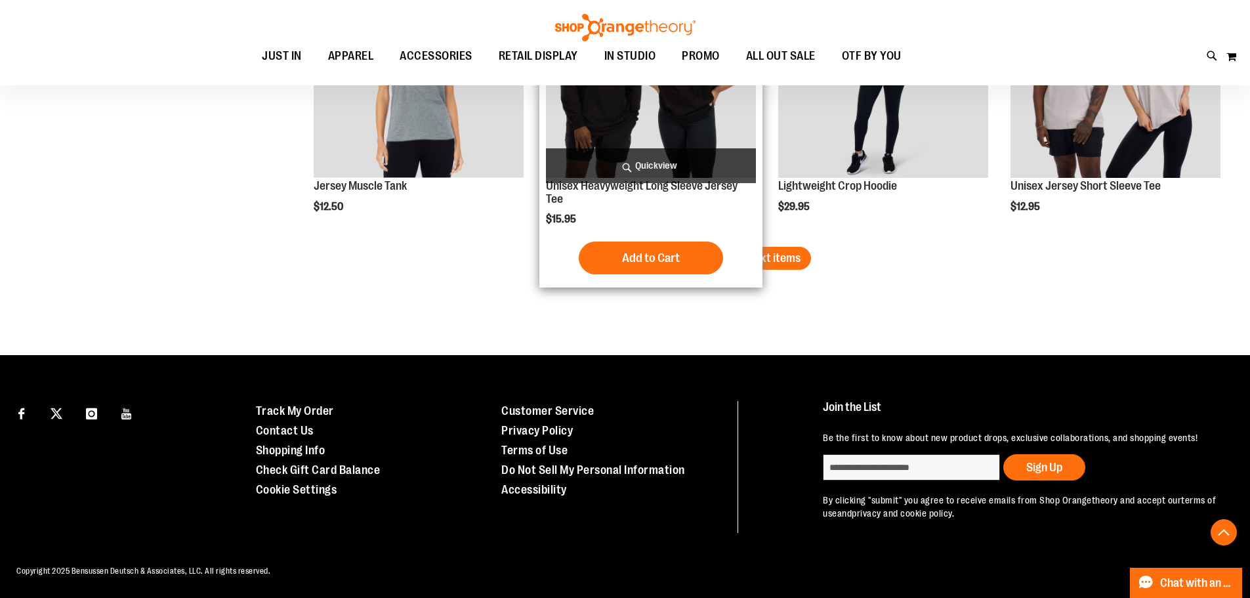
scroll to position [9430, 0]
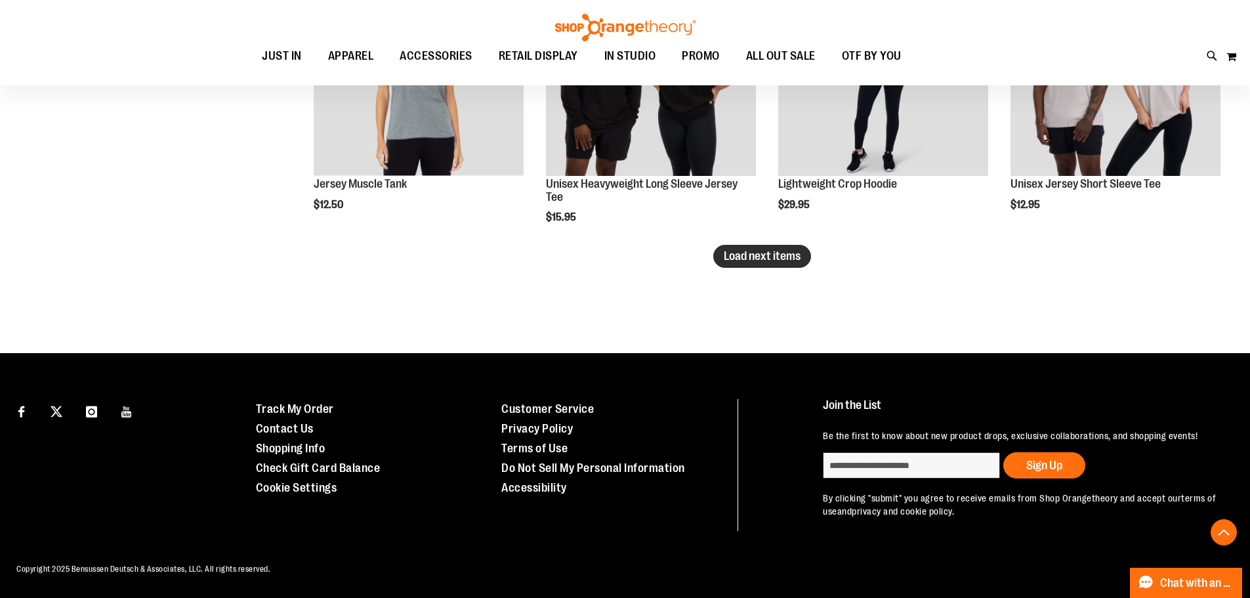
click at [775, 256] on span "Load next items" at bounding box center [762, 255] width 77 height 13
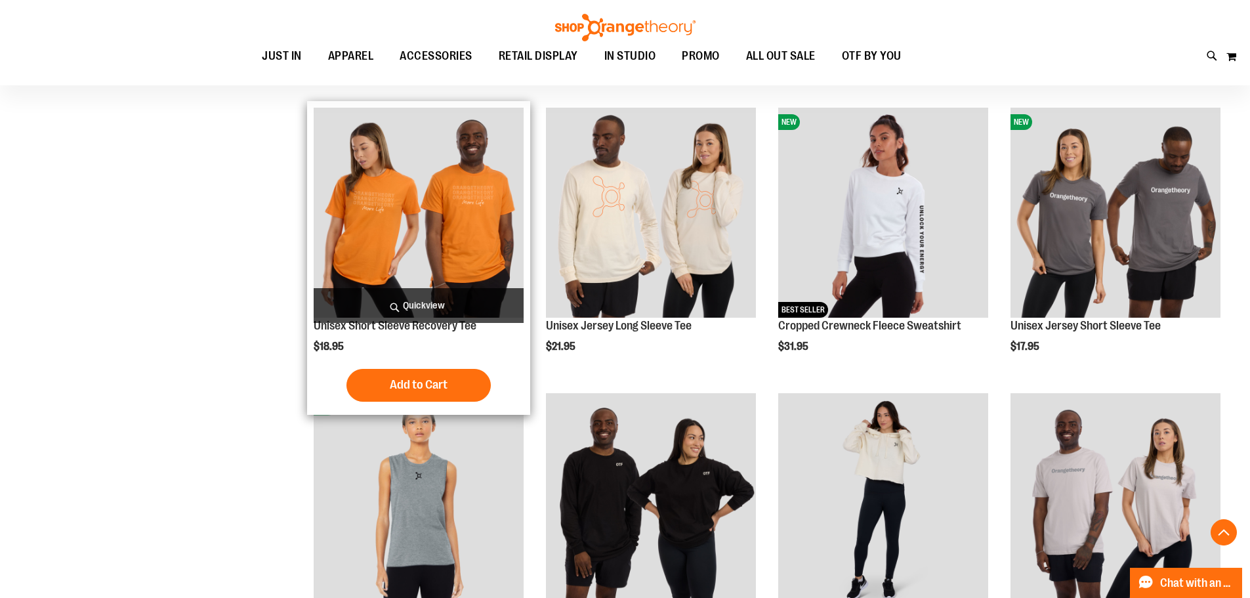
scroll to position [9167, 0]
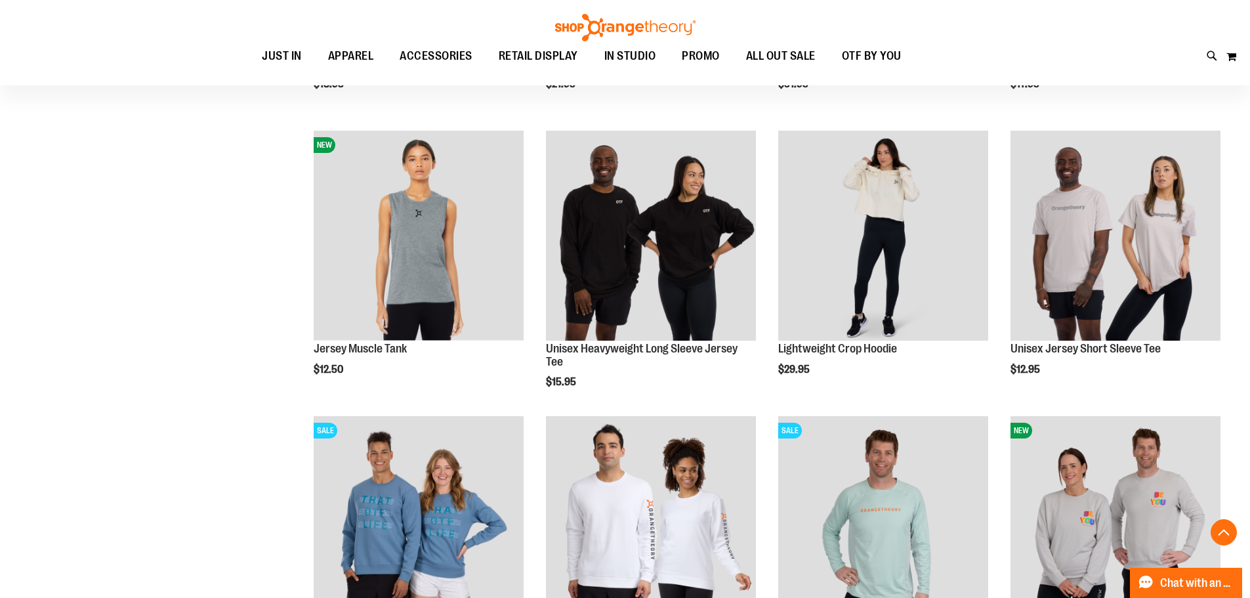
scroll to position [9430, 0]
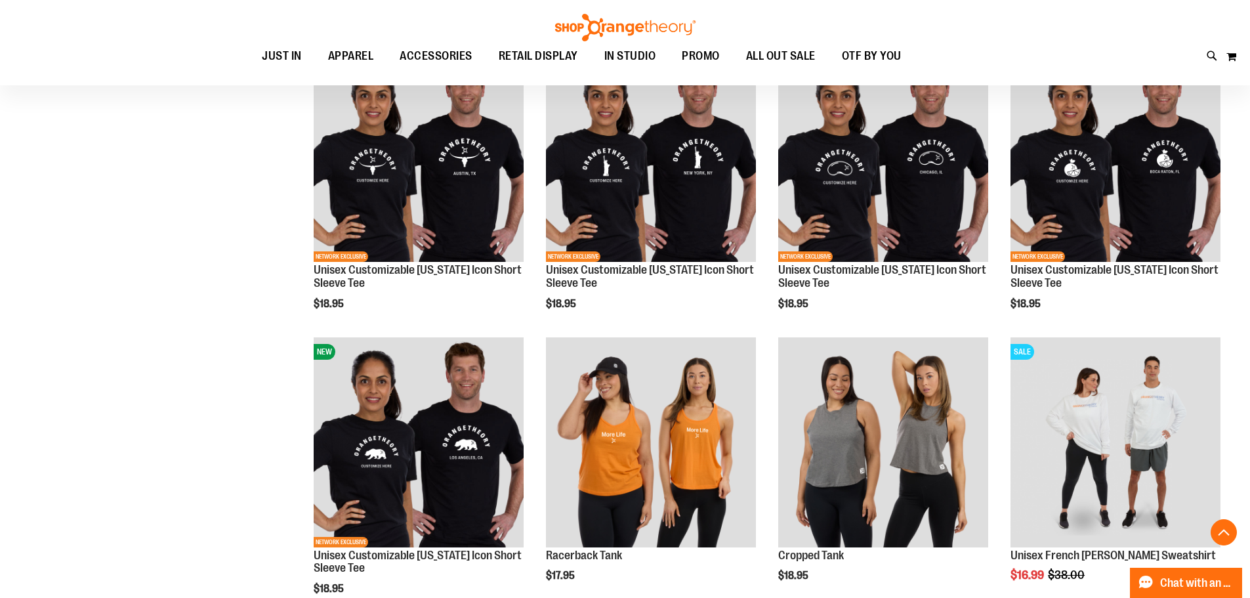
scroll to position [10020, 0]
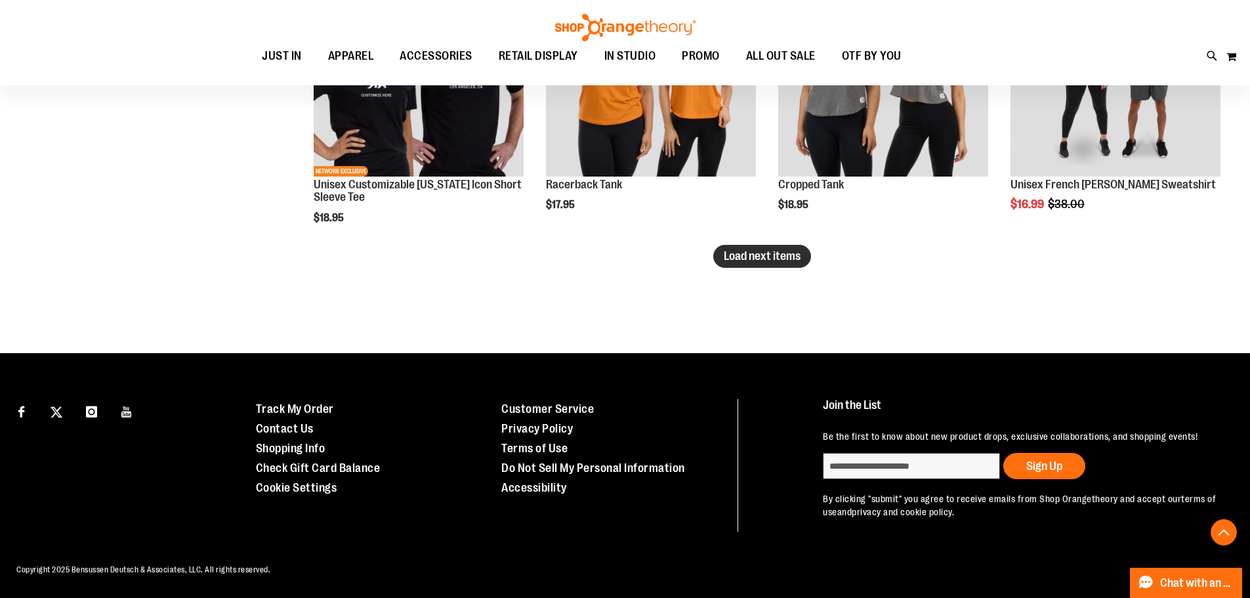
click at [739, 249] on span "Load next items" at bounding box center [762, 255] width 77 height 13
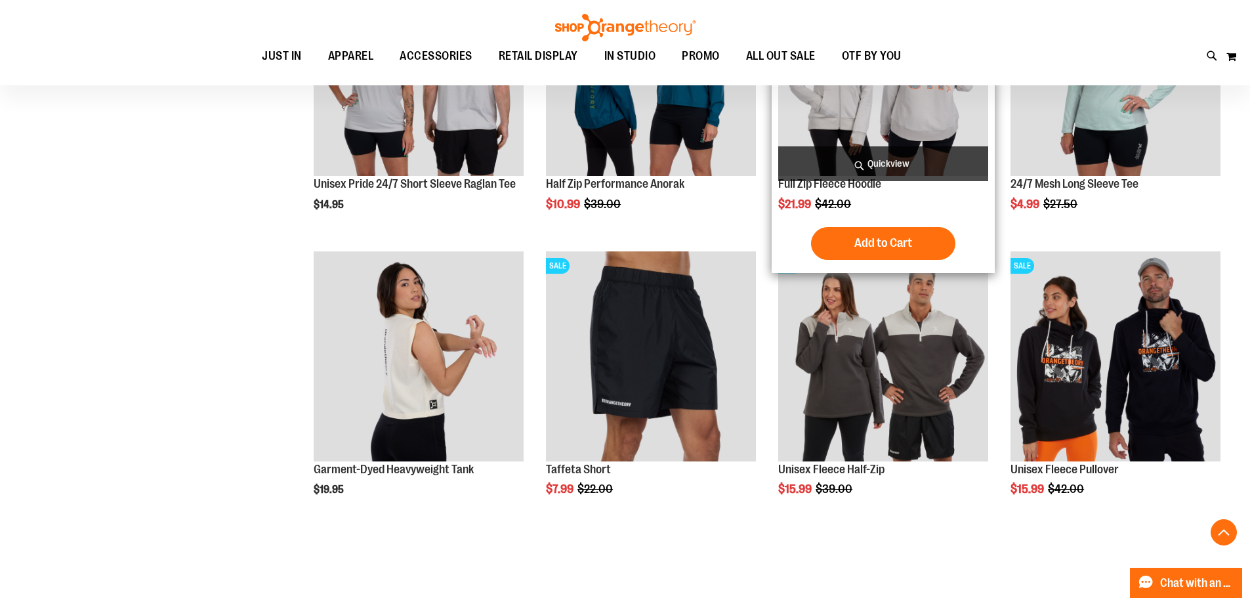
scroll to position [10888, 0]
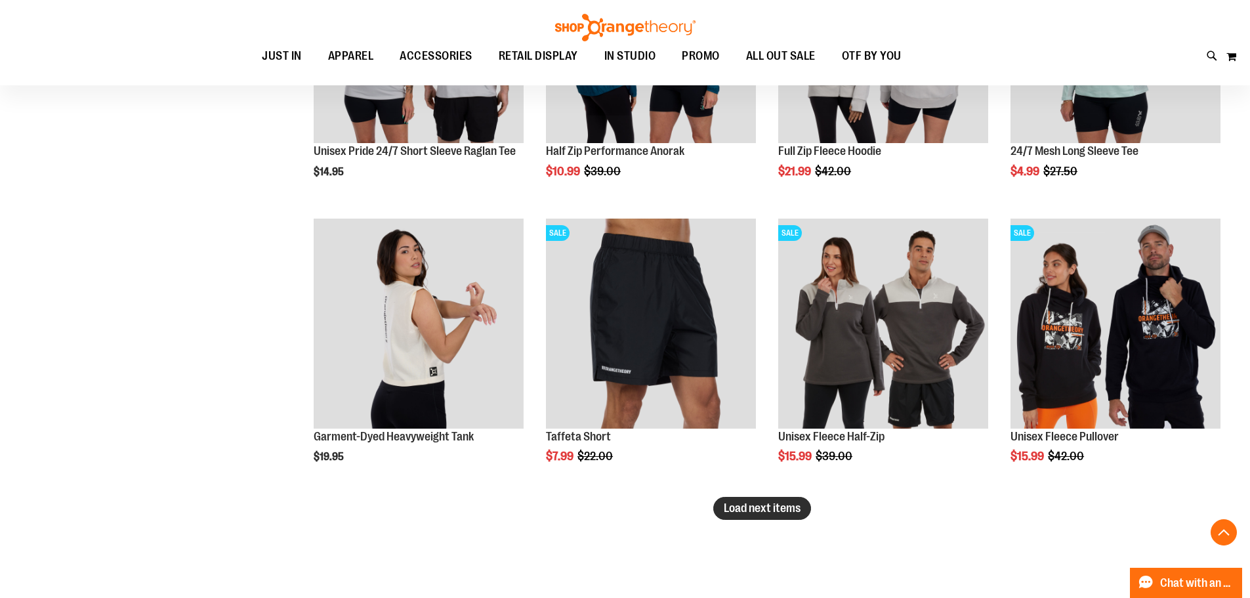
click at [753, 505] on span "Load next items" at bounding box center [762, 507] width 77 height 13
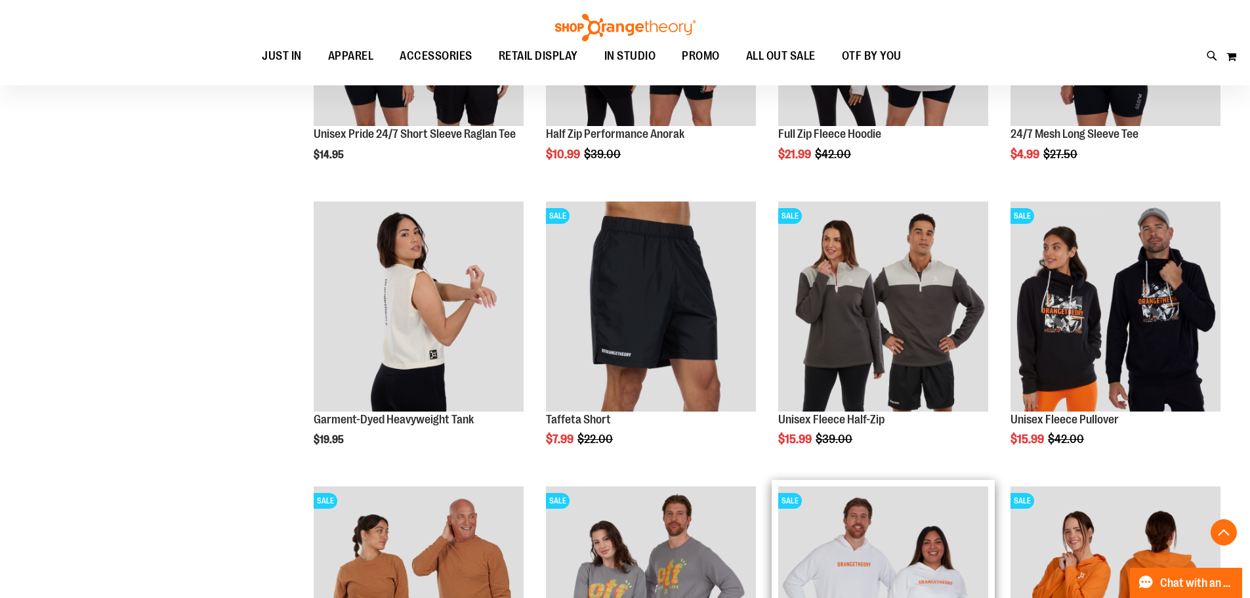
scroll to position [10888, 0]
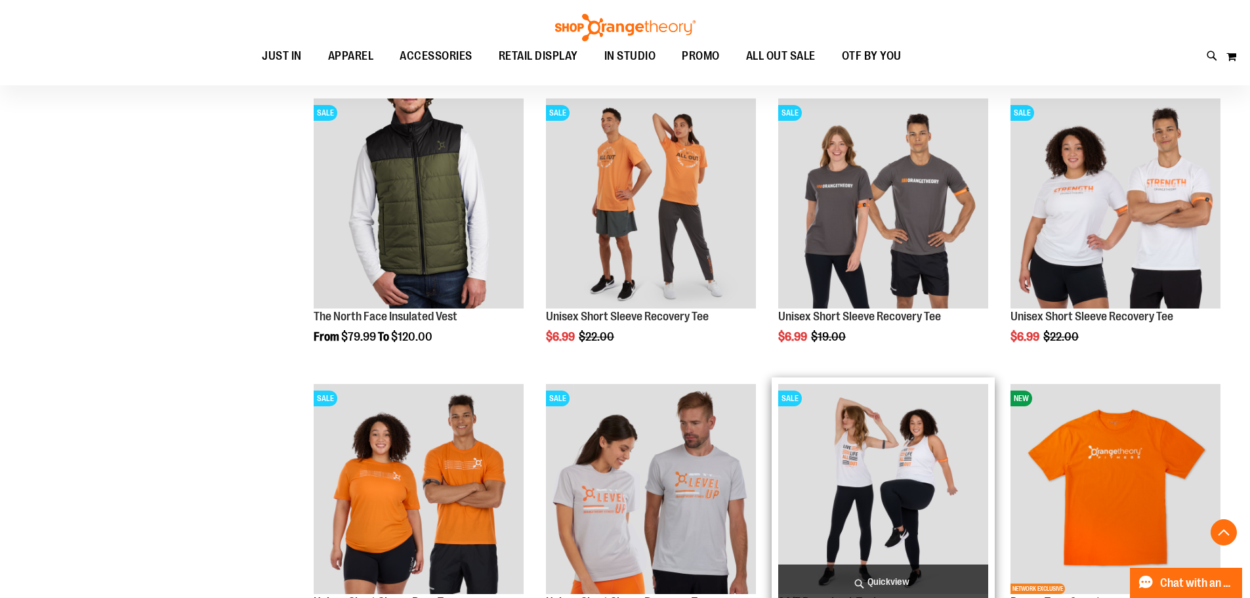
scroll to position [11675, 0]
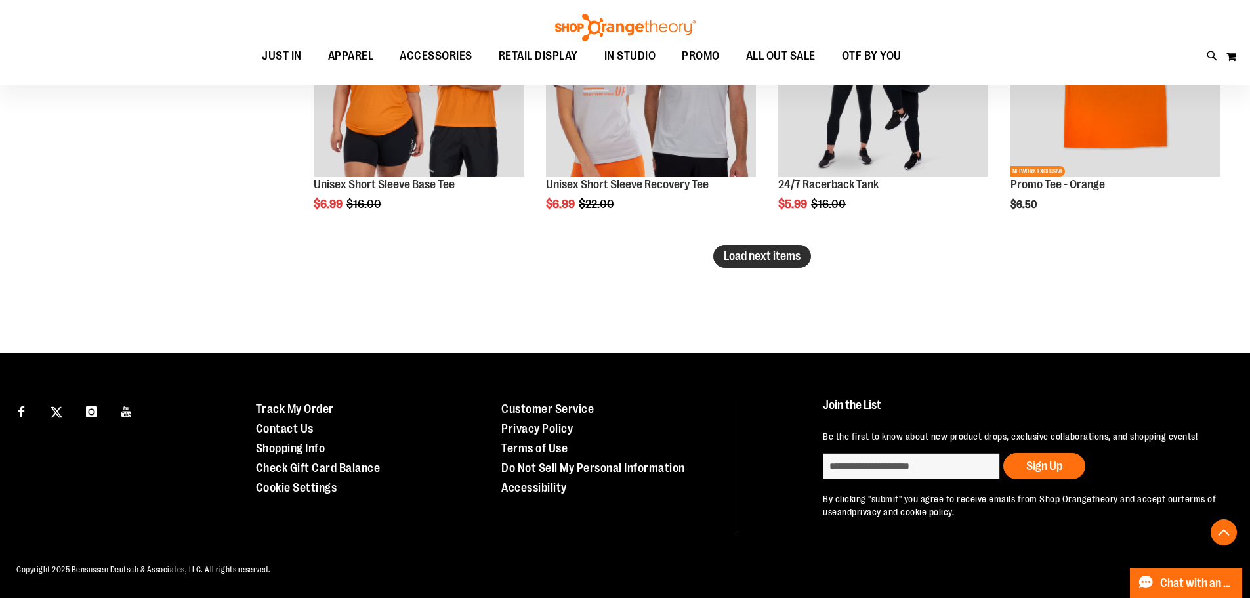
click at [756, 249] on span "Load next items" at bounding box center [762, 255] width 77 height 13
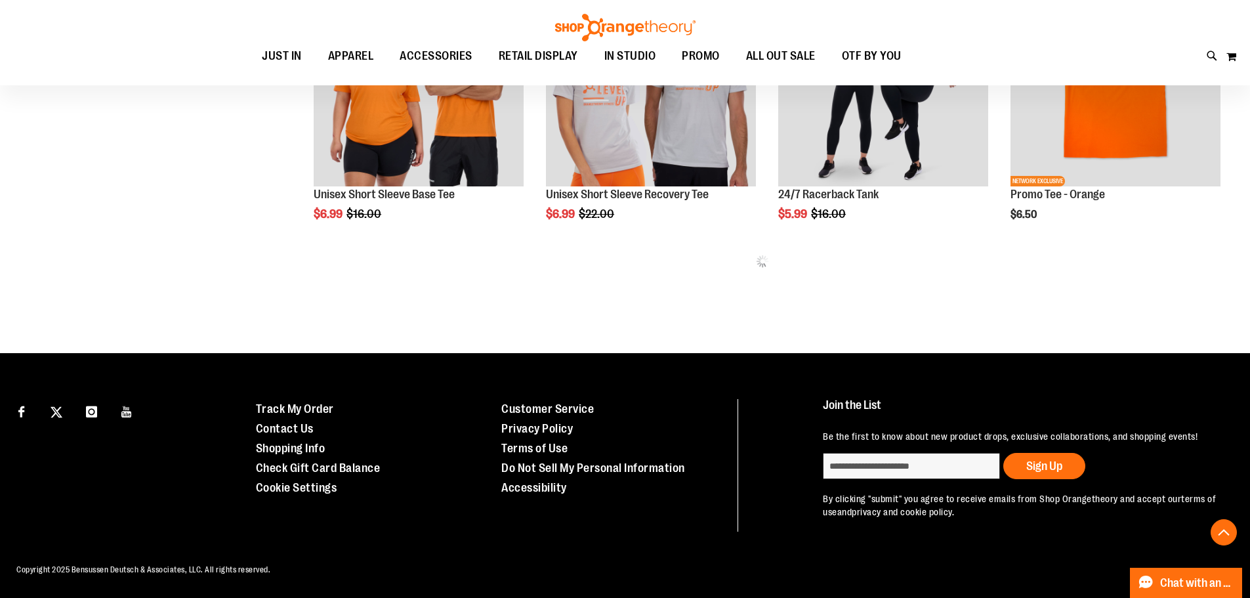
scroll to position [11802, 0]
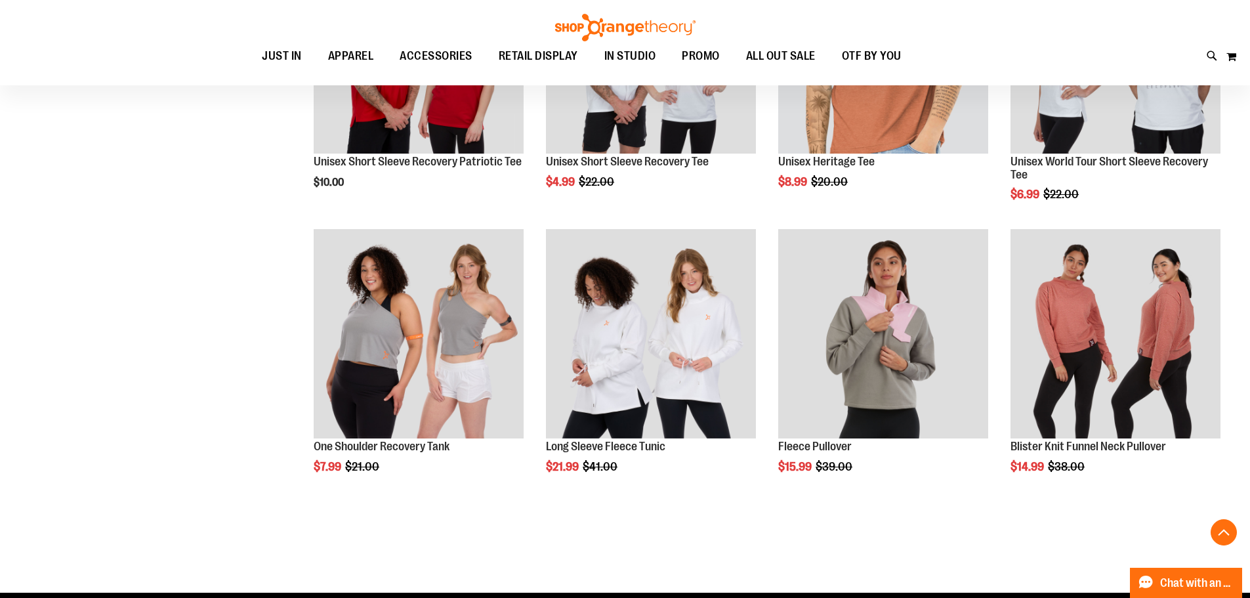
scroll to position [12590, 0]
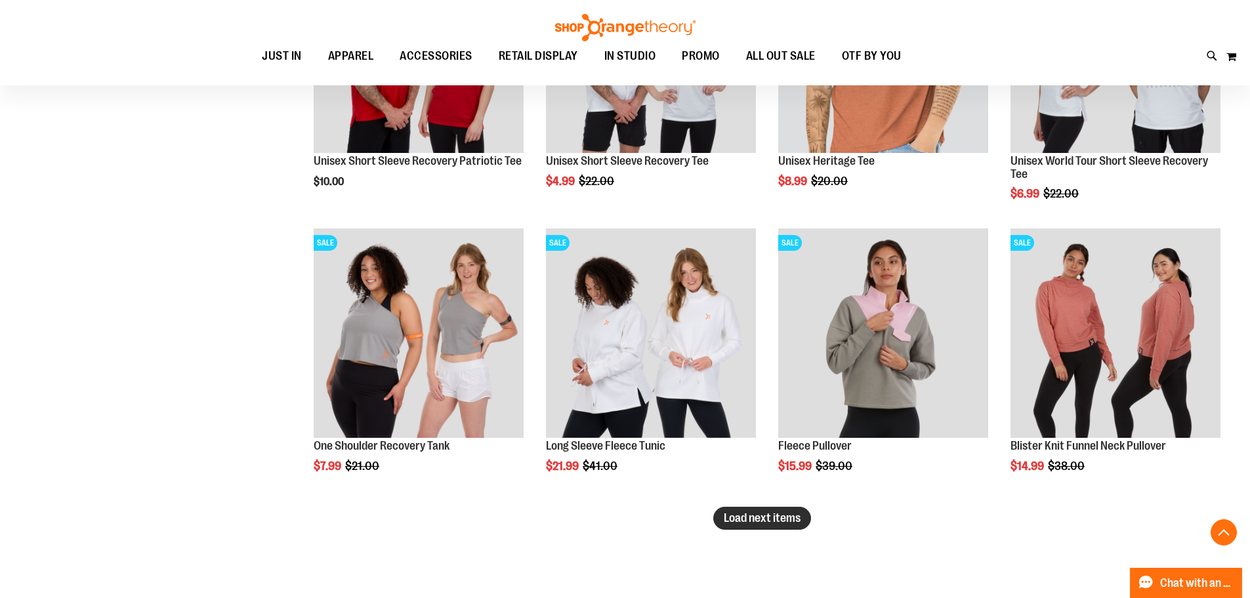
click at [762, 524] on span "Load next items" at bounding box center [762, 517] width 77 height 13
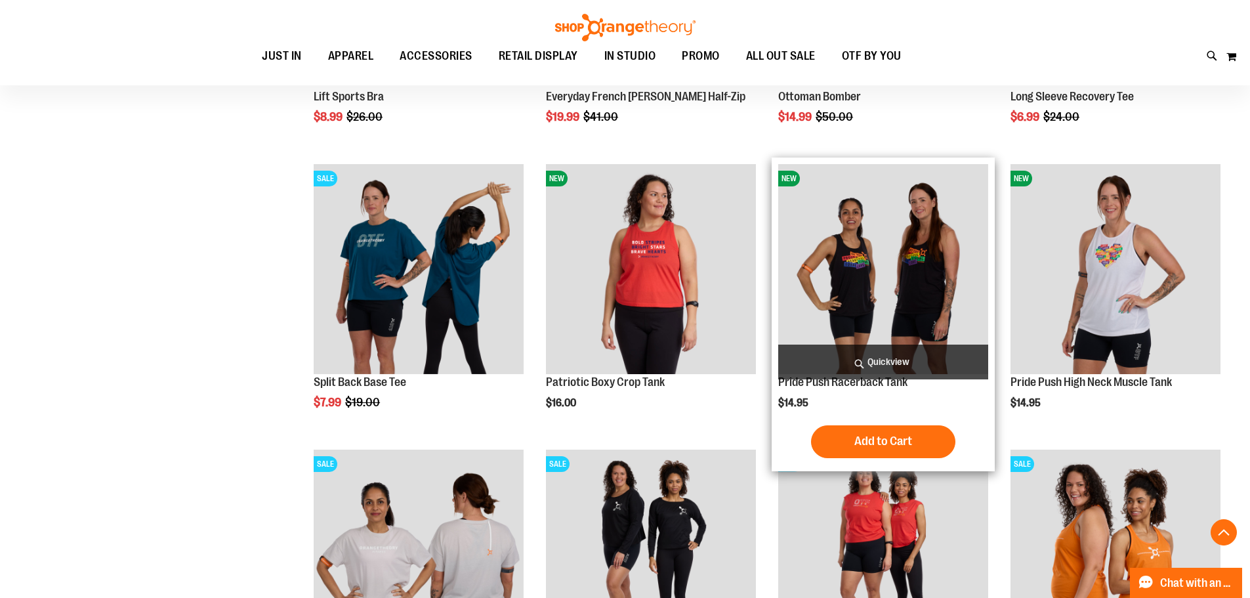
scroll to position [13443, 0]
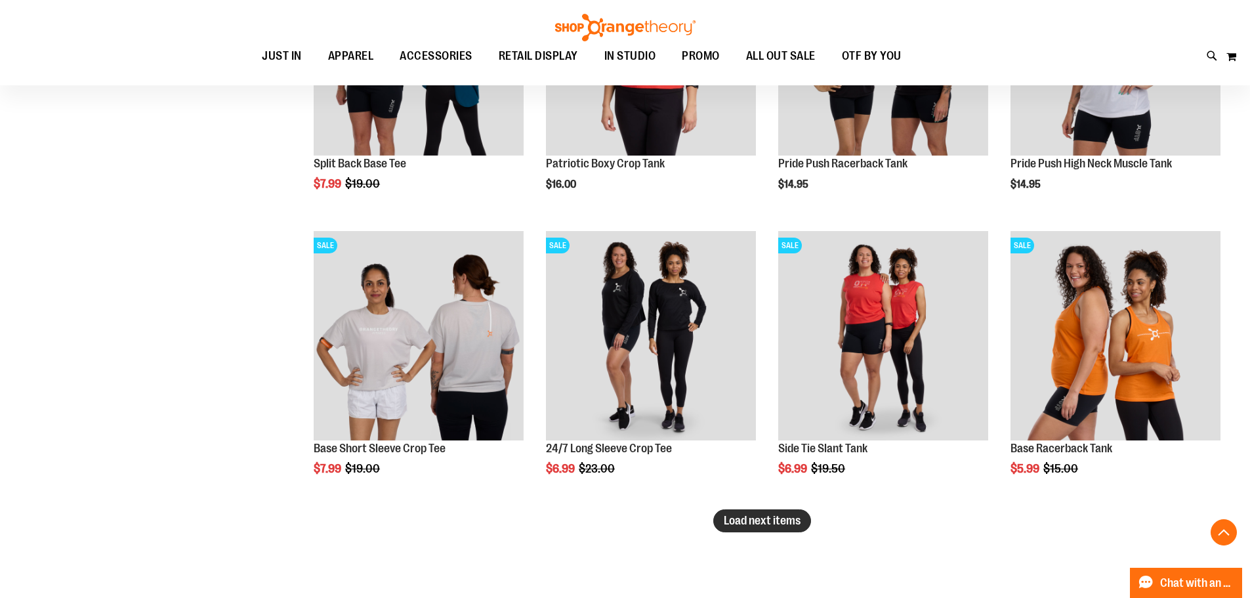
click at [788, 526] on span "Load next items" at bounding box center [762, 520] width 77 height 13
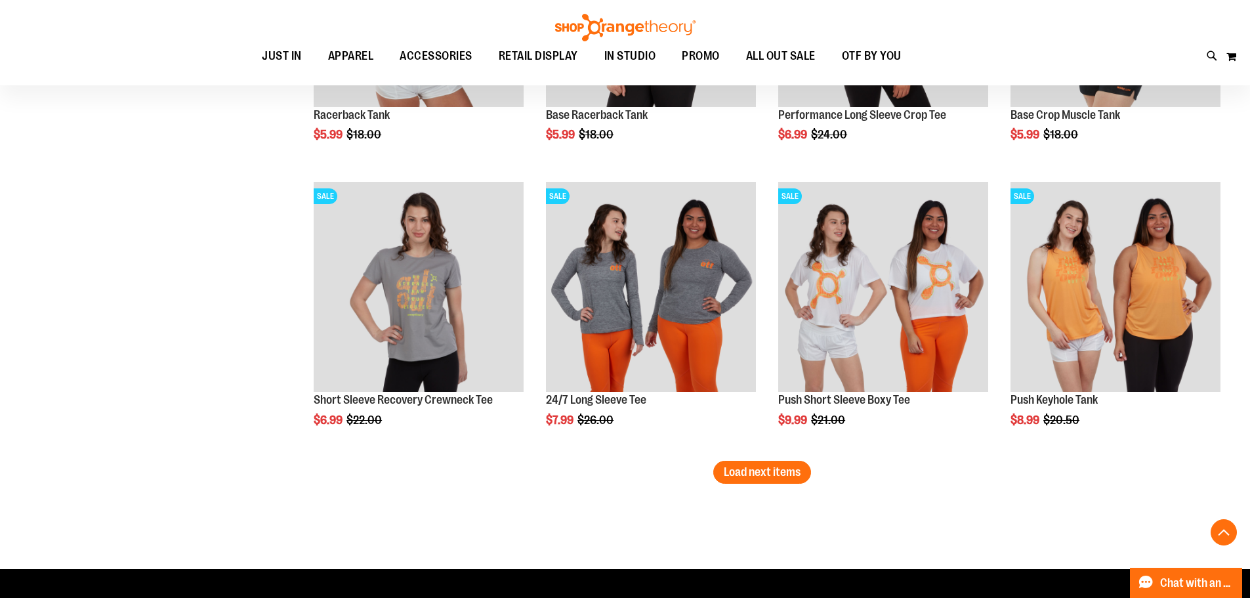
scroll to position [14493, 0]
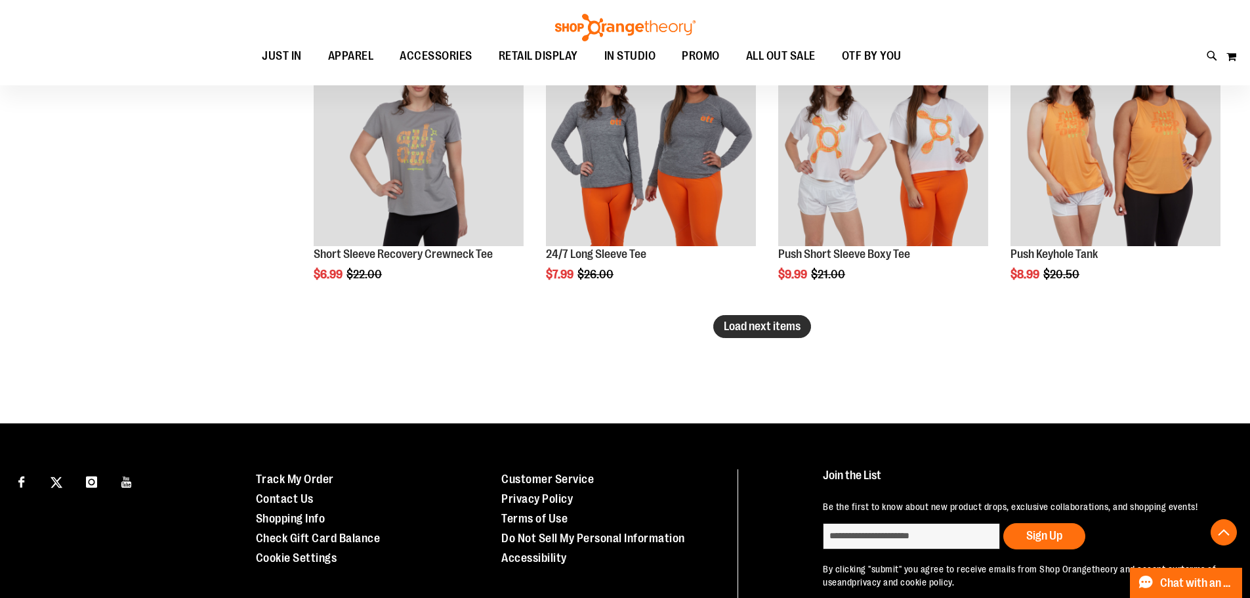
click at [765, 333] on span "Load next items" at bounding box center [762, 326] width 77 height 13
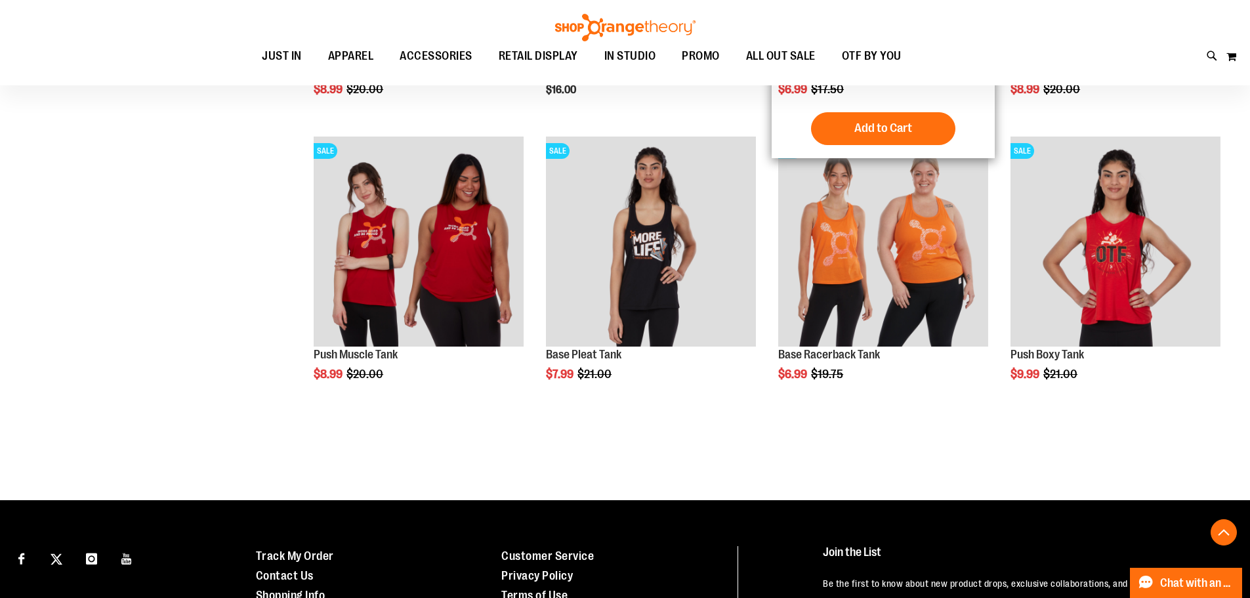
scroll to position [14795, 0]
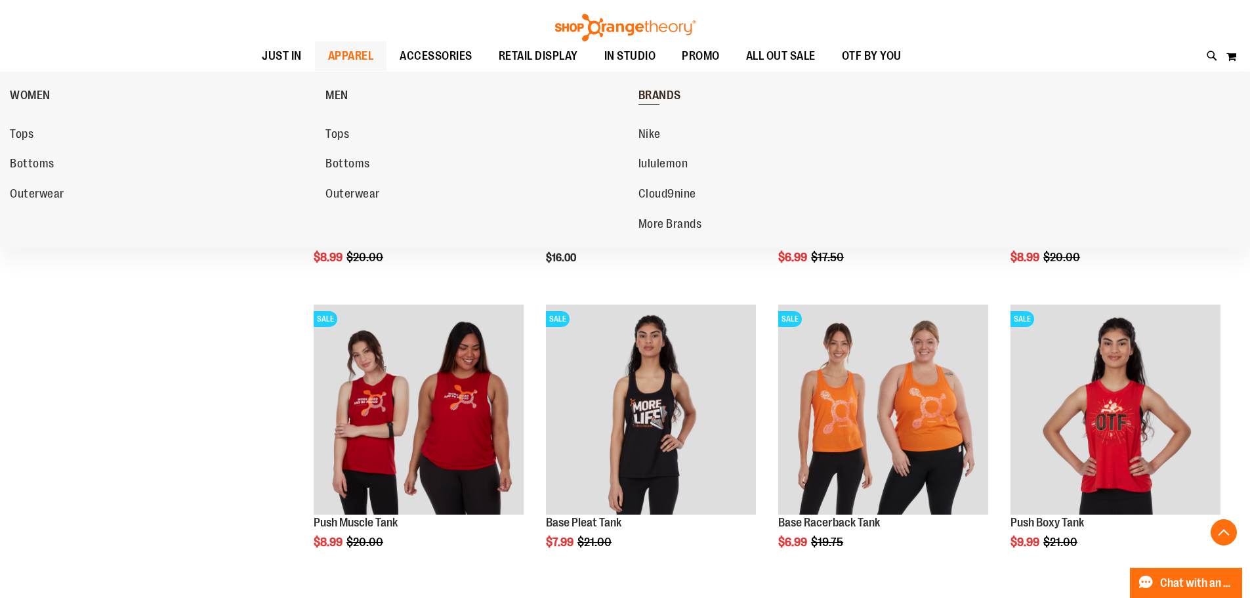
click at [666, 90] on span "BRANDS" at bounding box center [660, 97] width 43 height 16
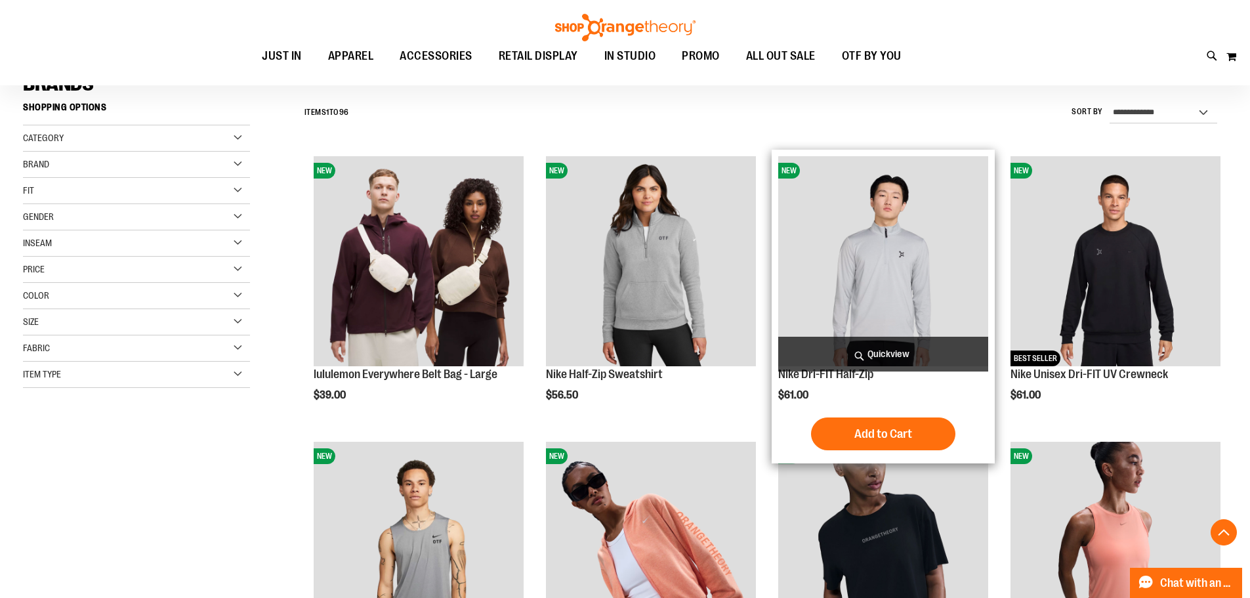
scroll to position [262, 0]
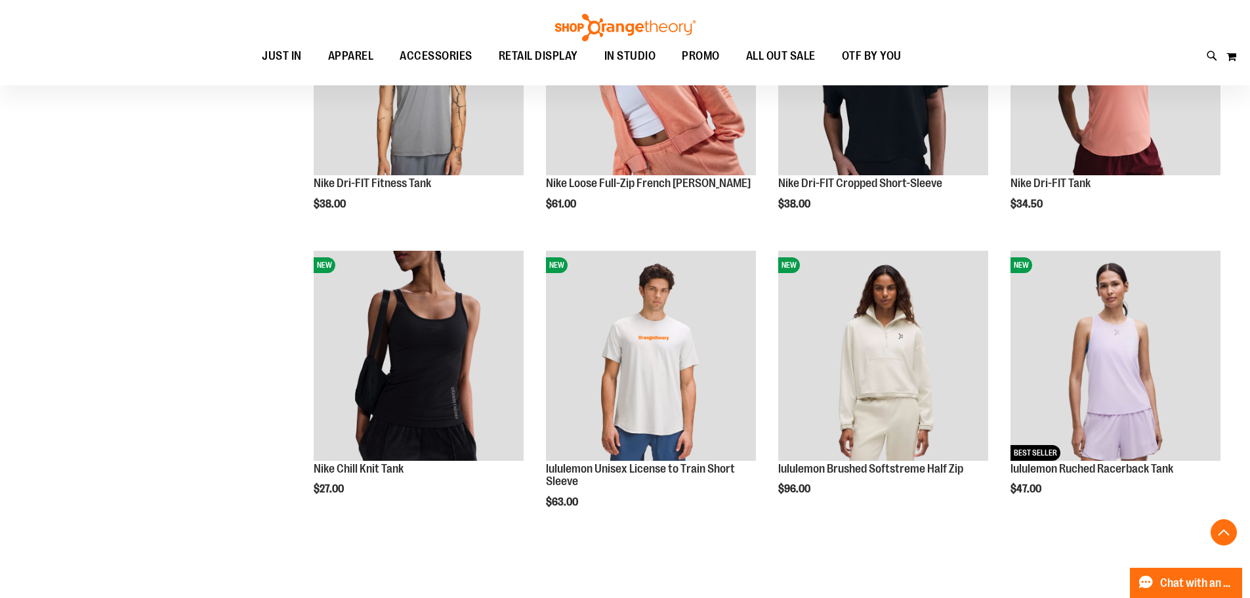
scroll to position [590, 0]
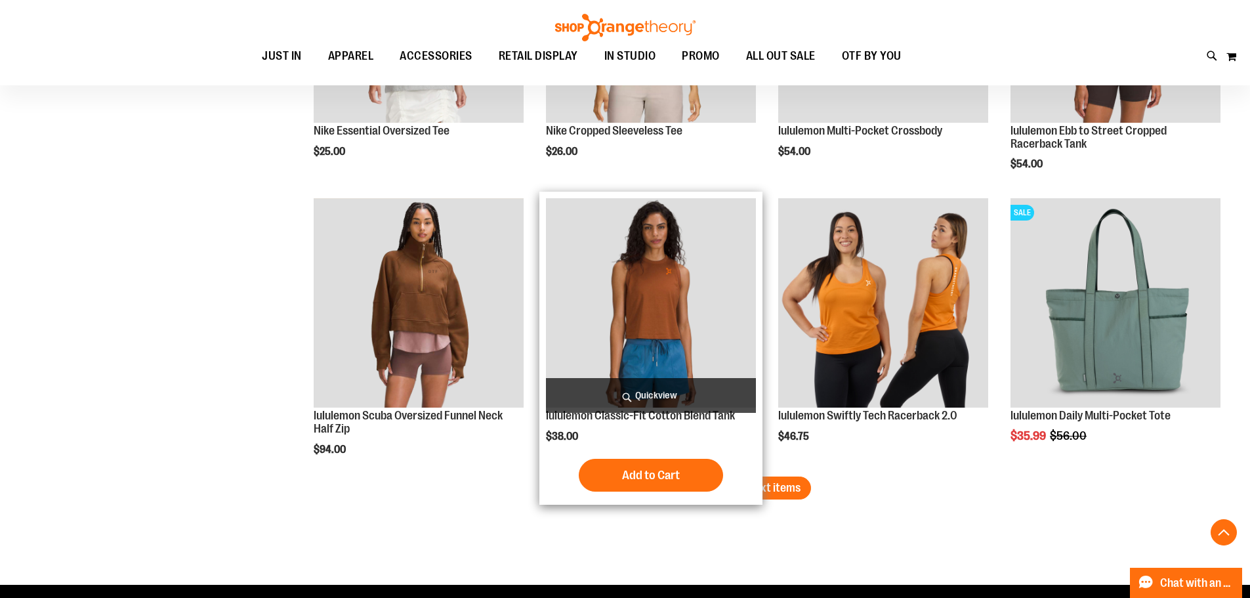
scroll to position [2427, 0]
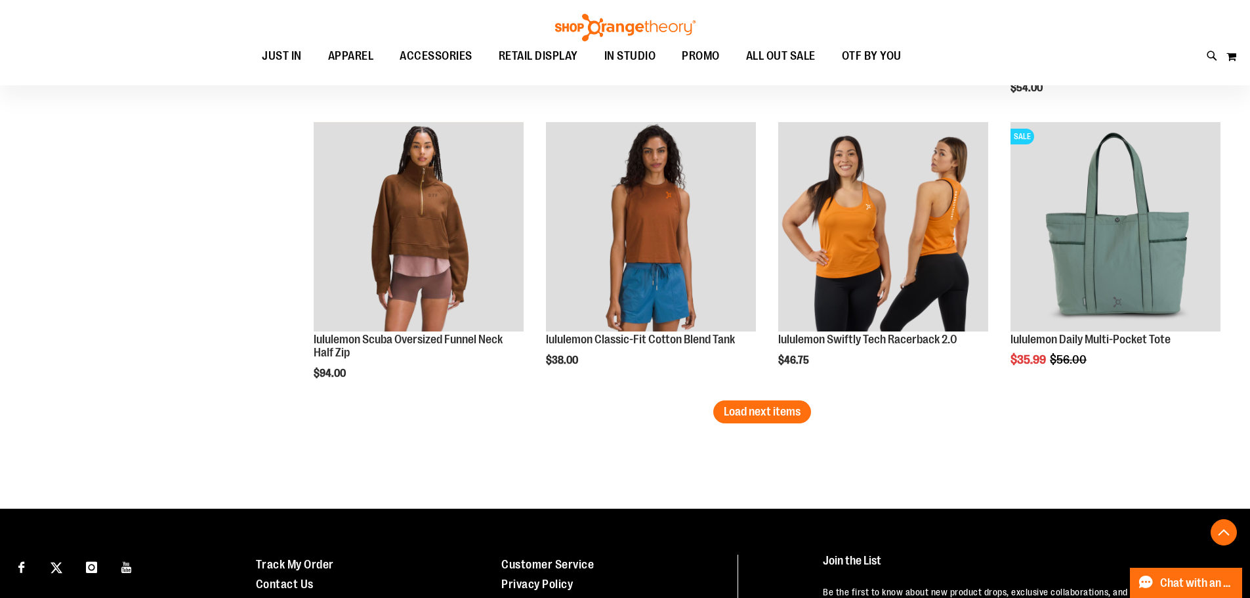
click at [784, 413] on span "Load next items" at bounding box center [762, 411] width 77 height 13
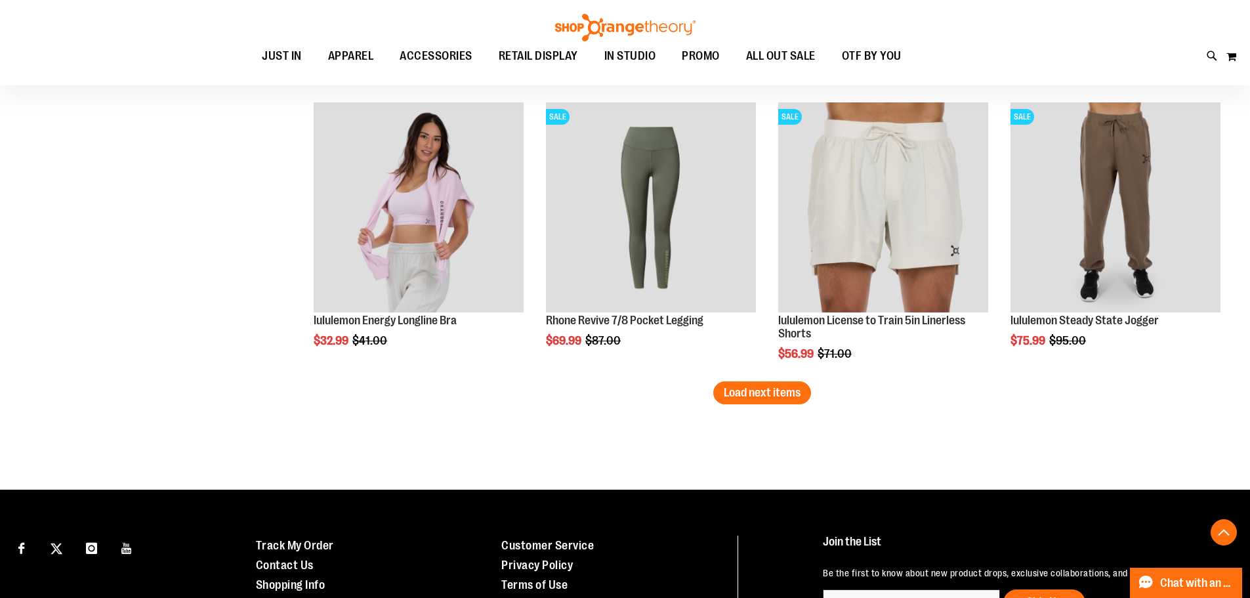
scroll to position [3346, 0]
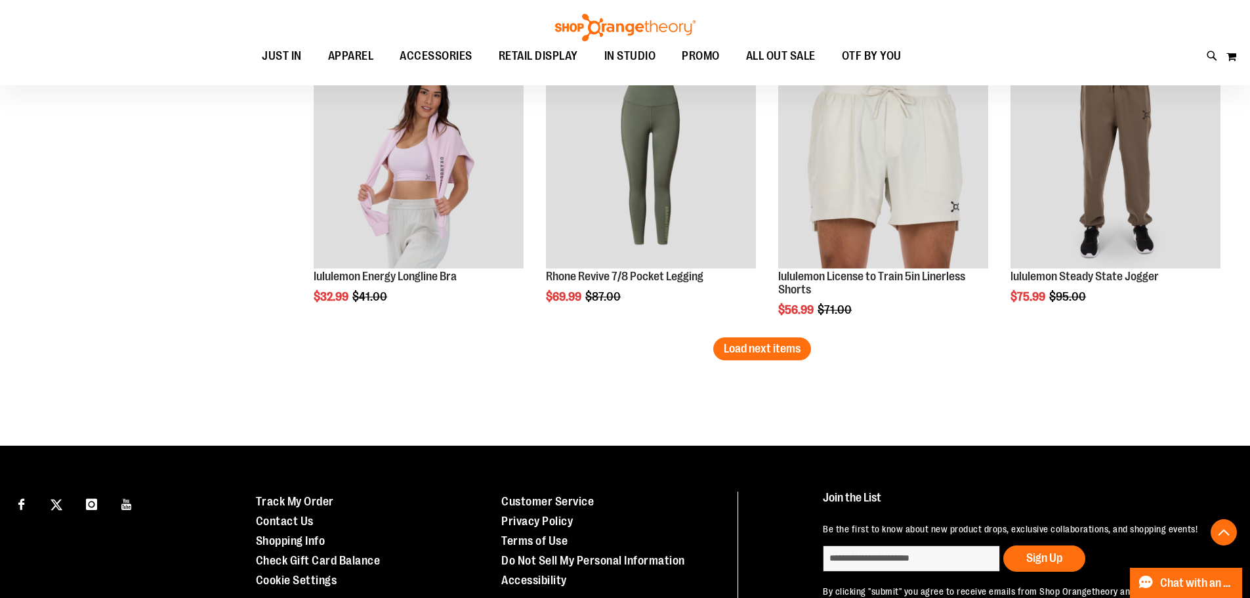
click at [731, 356] on button "Load next items" at bounding box center [762, 348] width 98 height 23
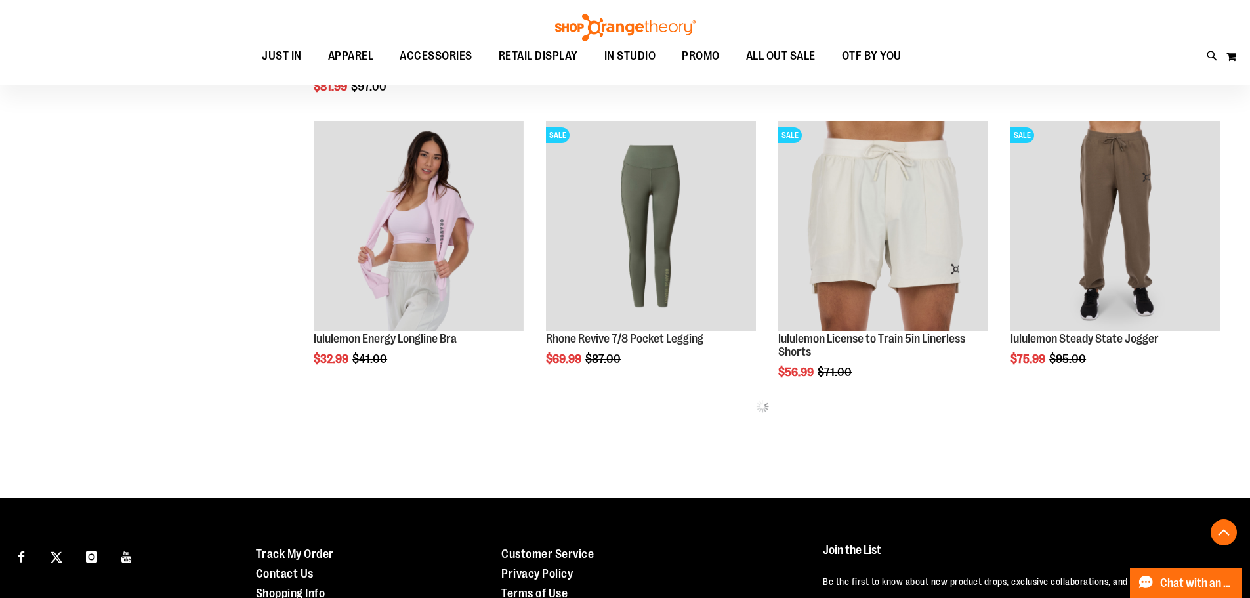
scroll to position [3281, 0]
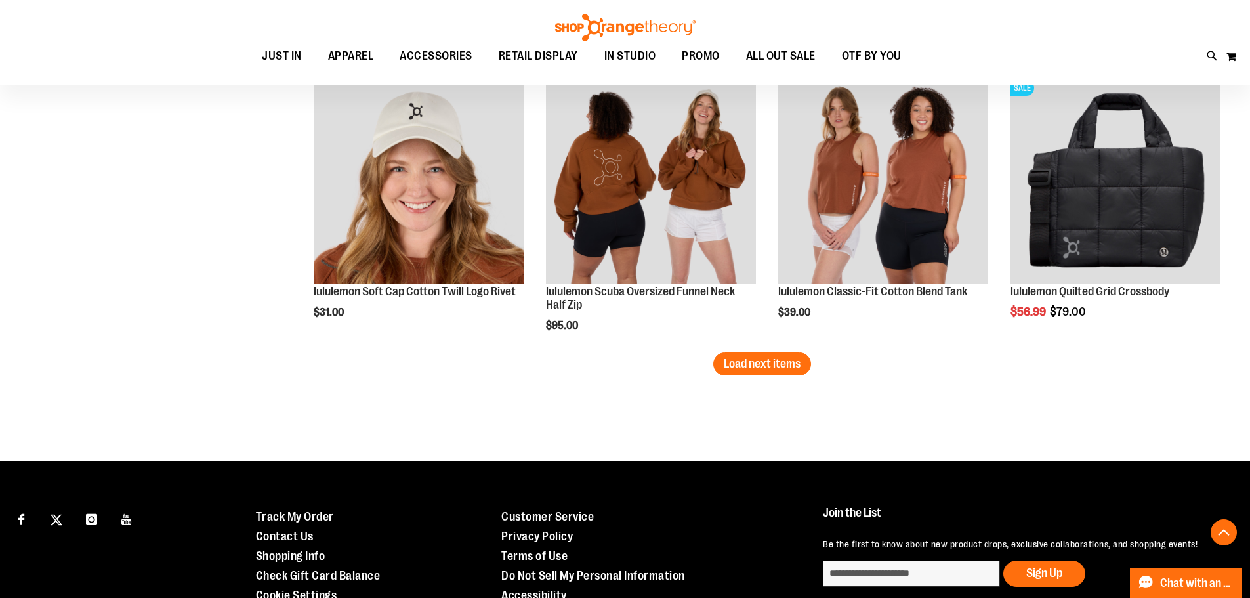
scroll to position [4199, 0]
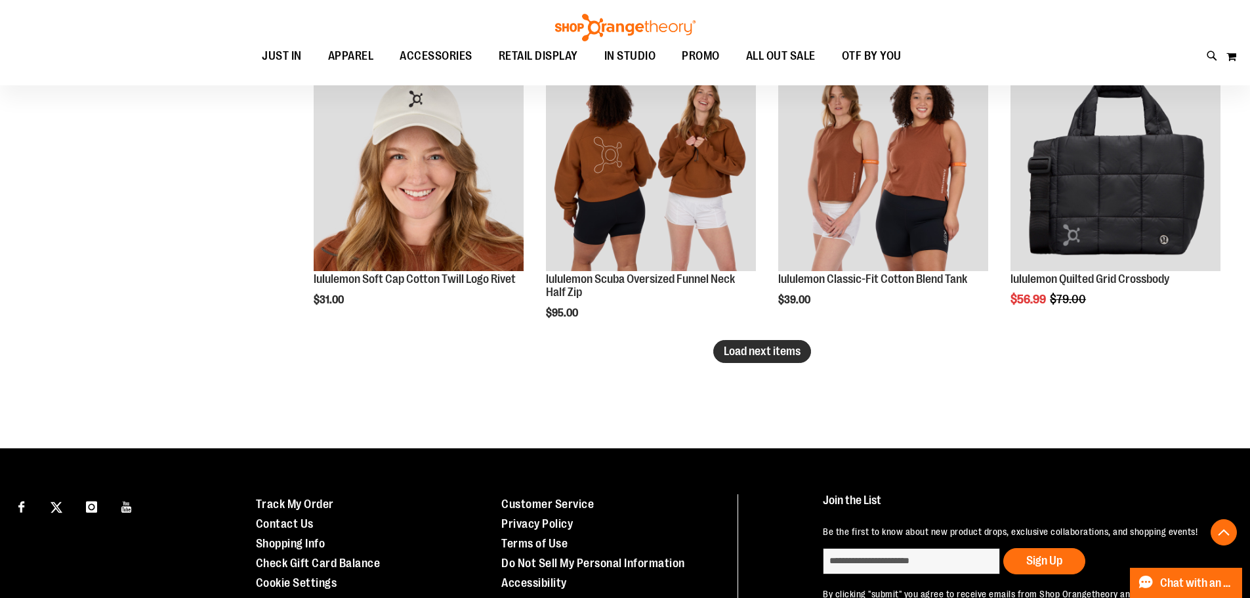
click at [726, 349] on span "Load next items" at bounding box center [762, 351] width 77 height 13
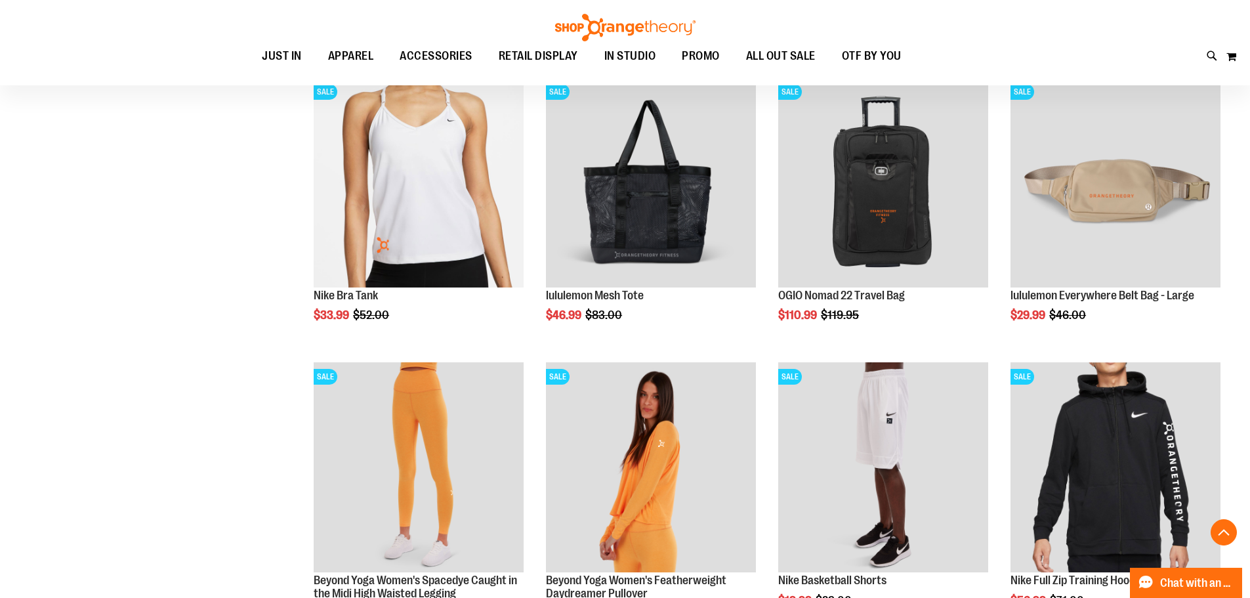
scroll to position [4856, 0]
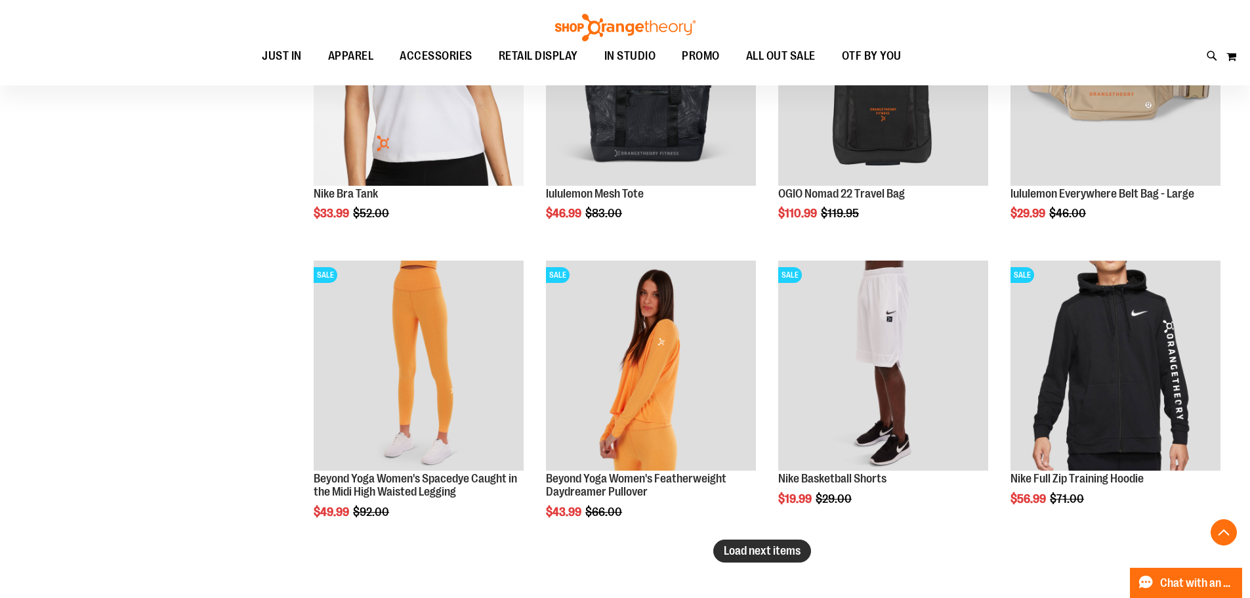
click at [763, 549] on span "Load next items" at bounding box center [762, 550] width 77 height 13
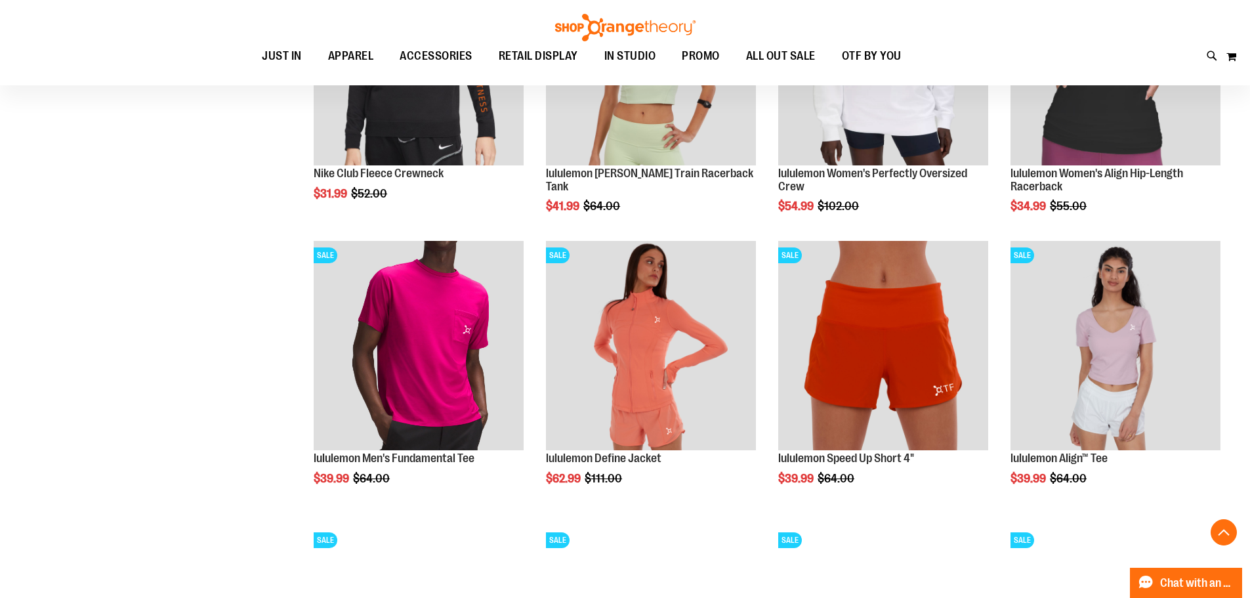
scroll to position [5709, 0]
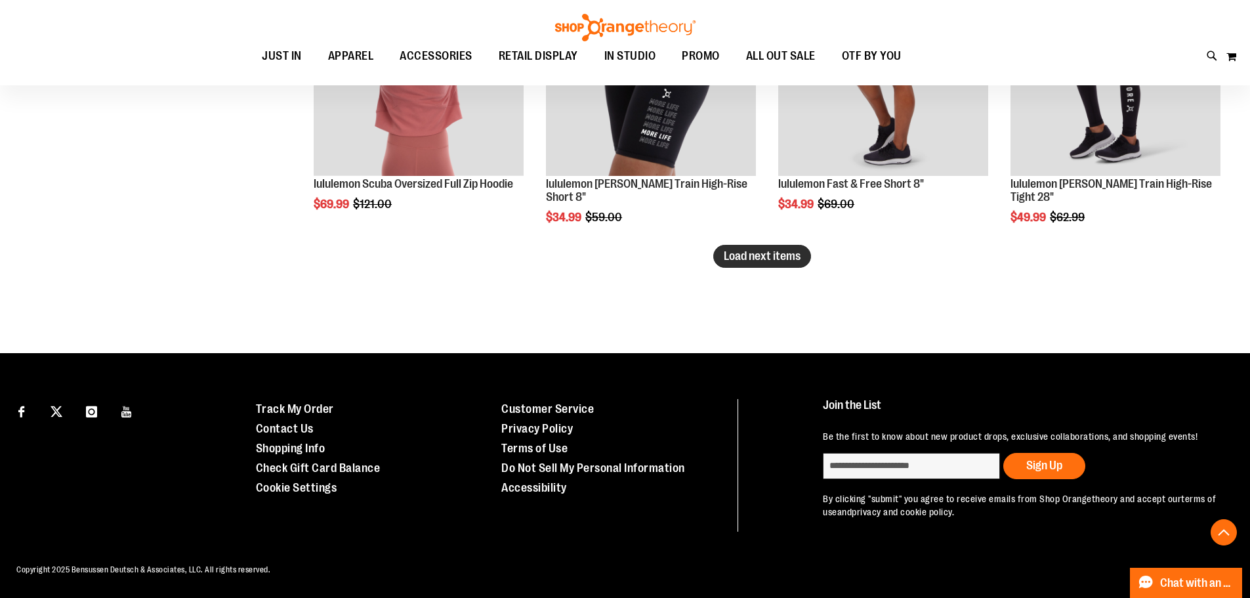
click at [774, 249] on span "Load next items" at bounding box center [762, 255] width 77 height 13
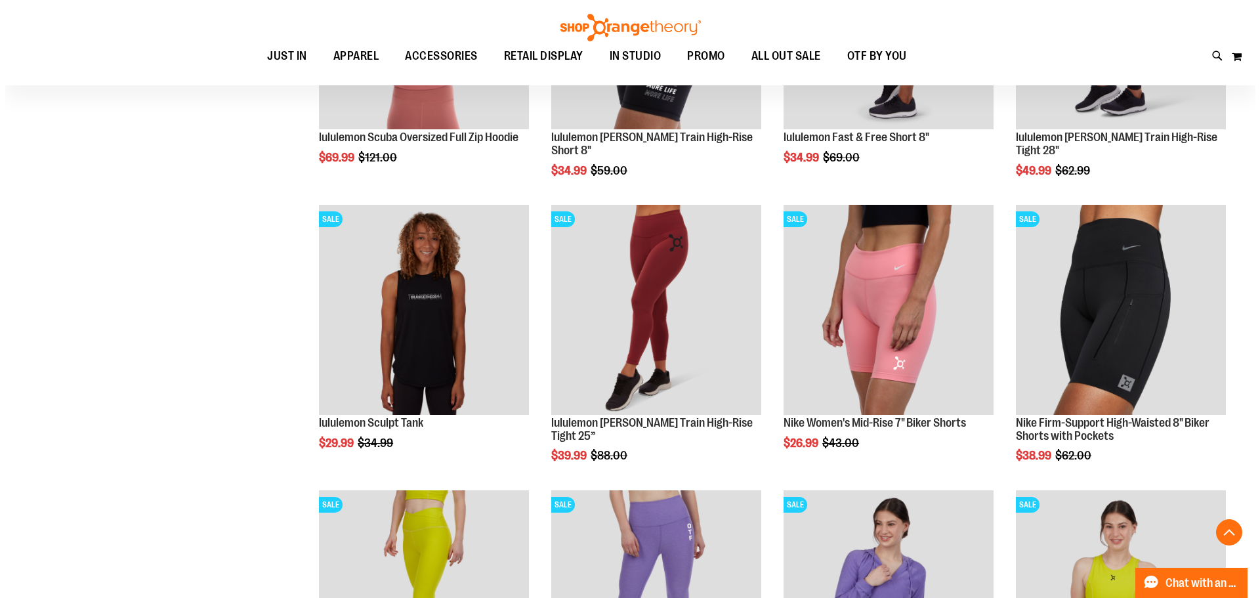
scroll to position [6075, 0]
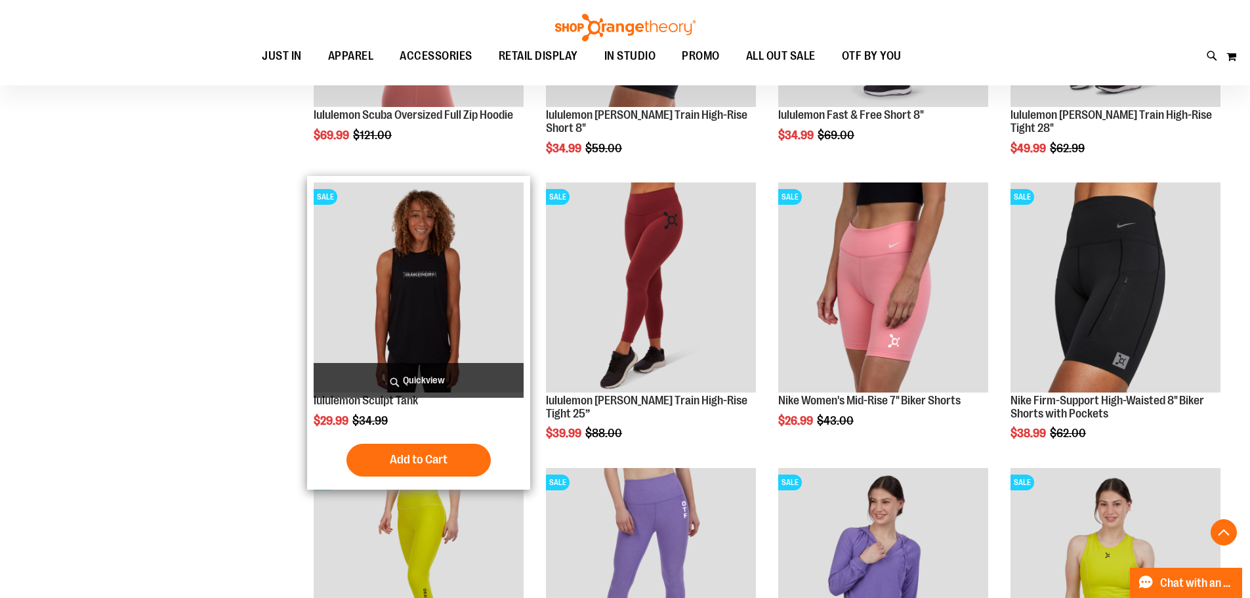
click at [410, 374] on span "Quickview" at bounding box center [419, 380] width 210 height 35
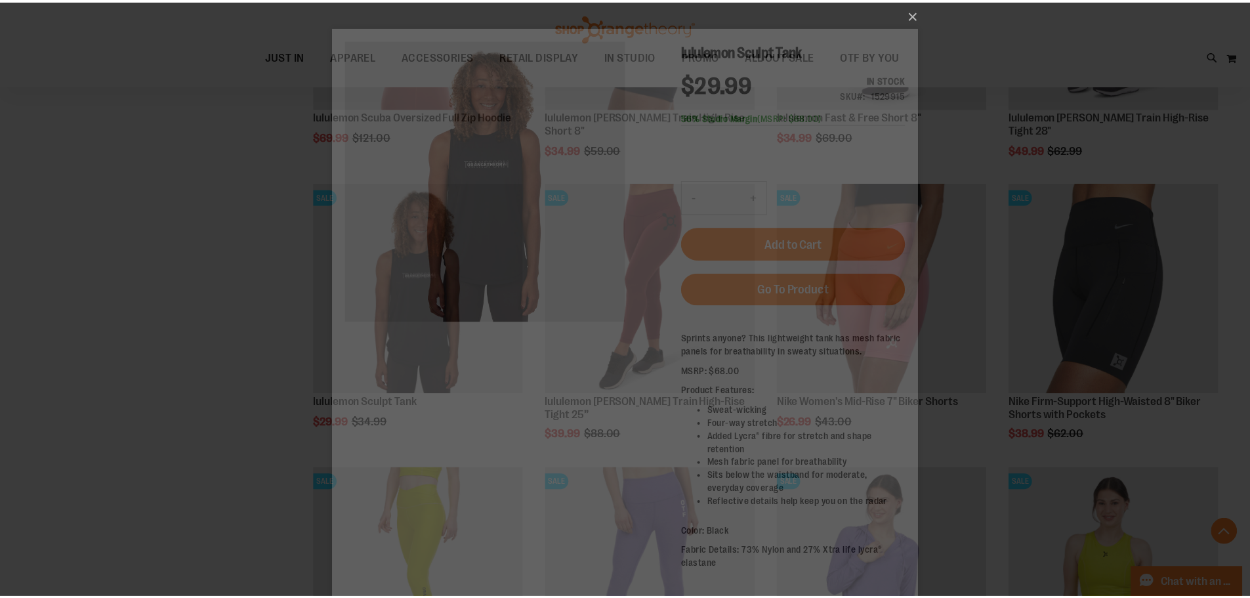
scroll to position [0, 0]
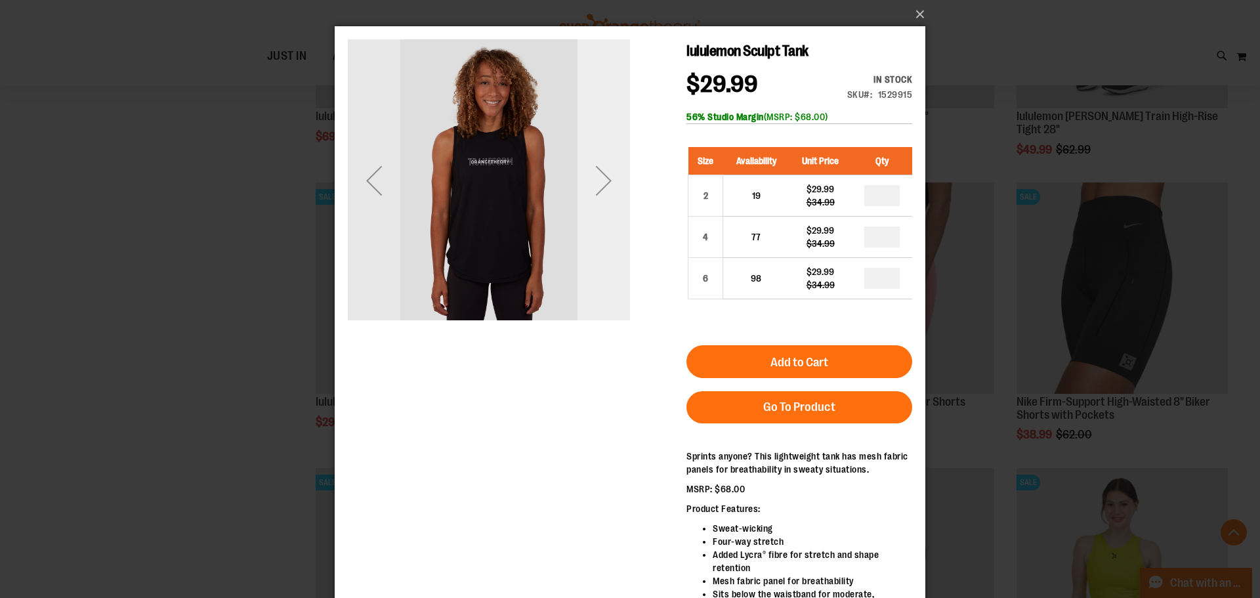
click at [608, 196] on div "Next" at bounding box center [604, 180] width 53 height 53
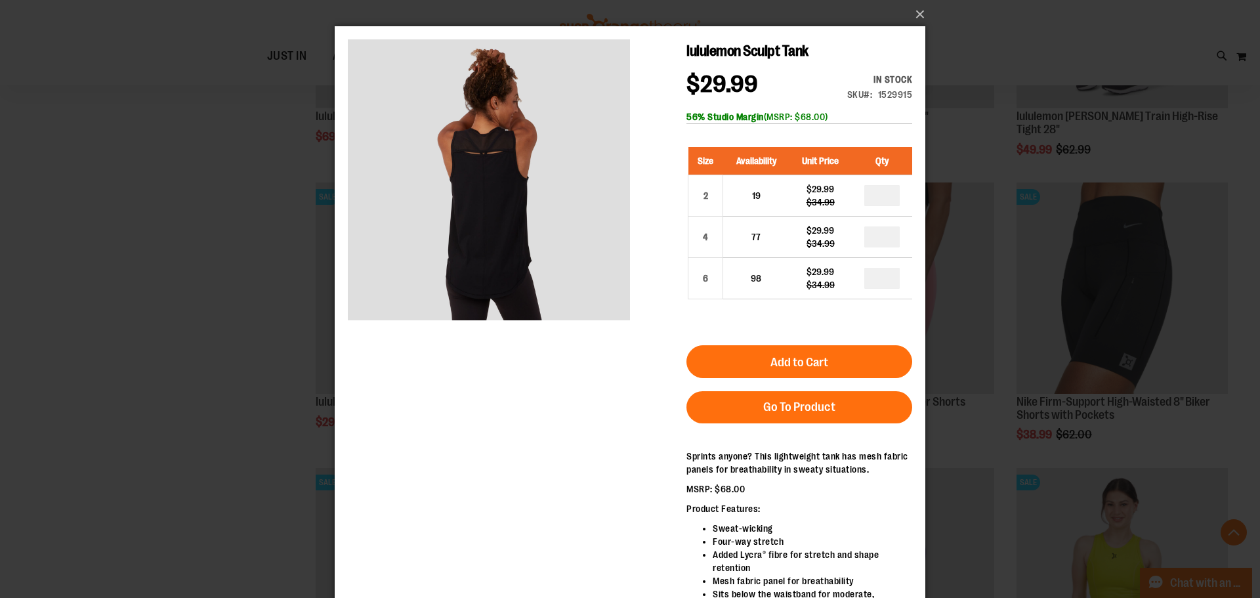
click at [249, 115] on div "×" at bounding box center [630, 299] width 1260 height 598
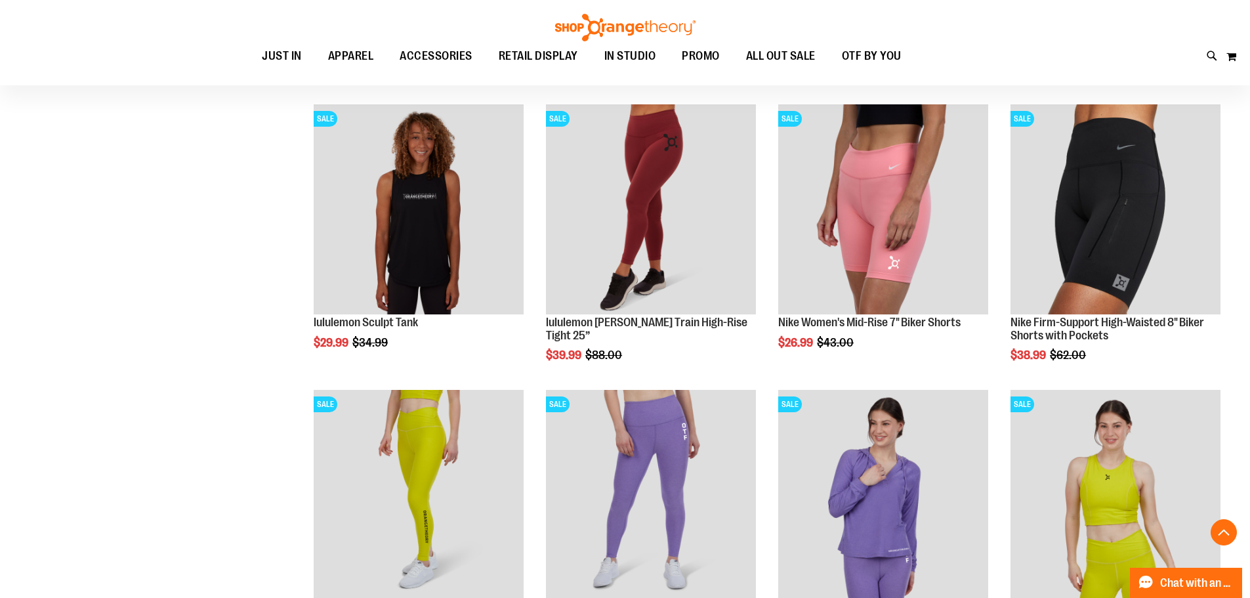
scroll to position [6130, 0]
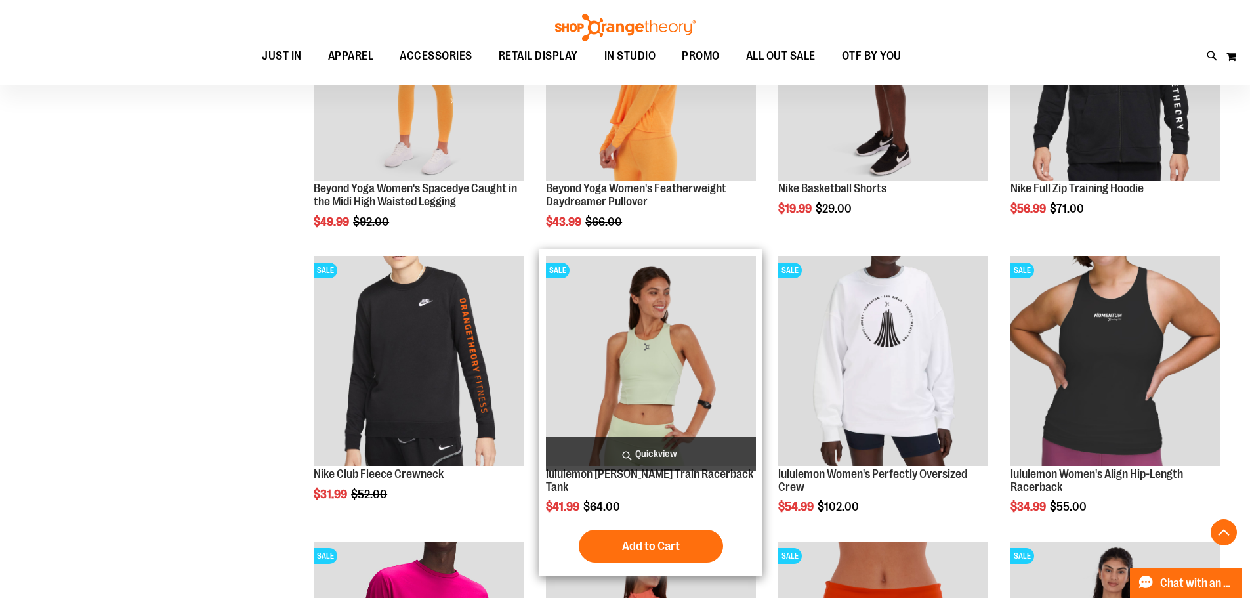
scroll to position [4686, 0]
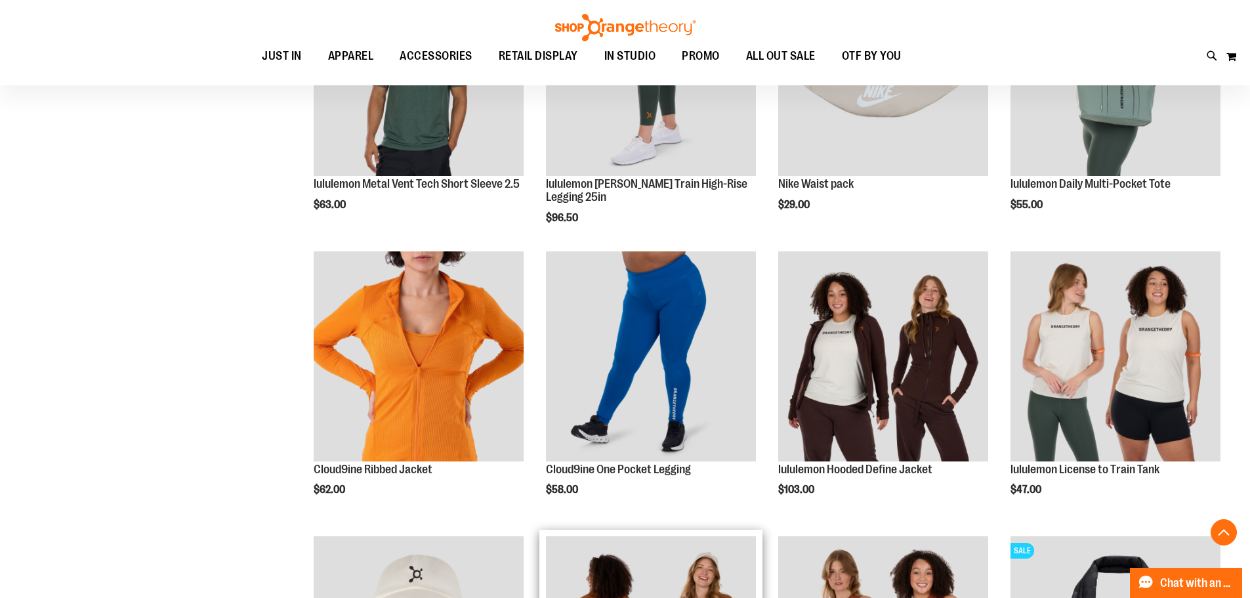
scroll to position [3505, 0]
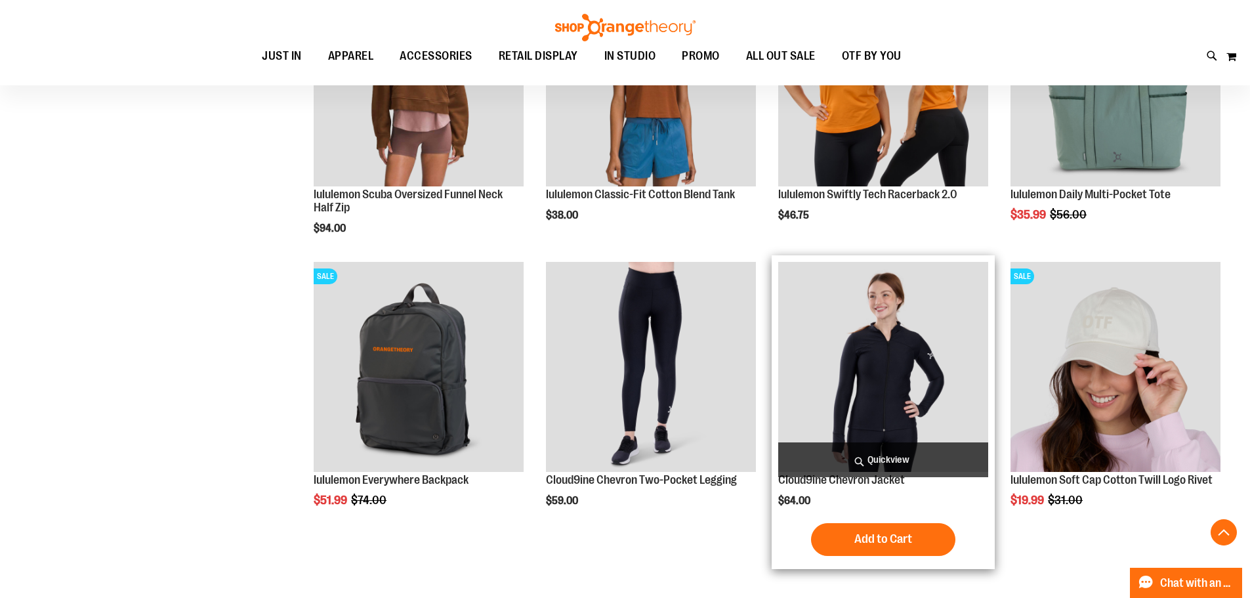
scroll to position [2586, 0]
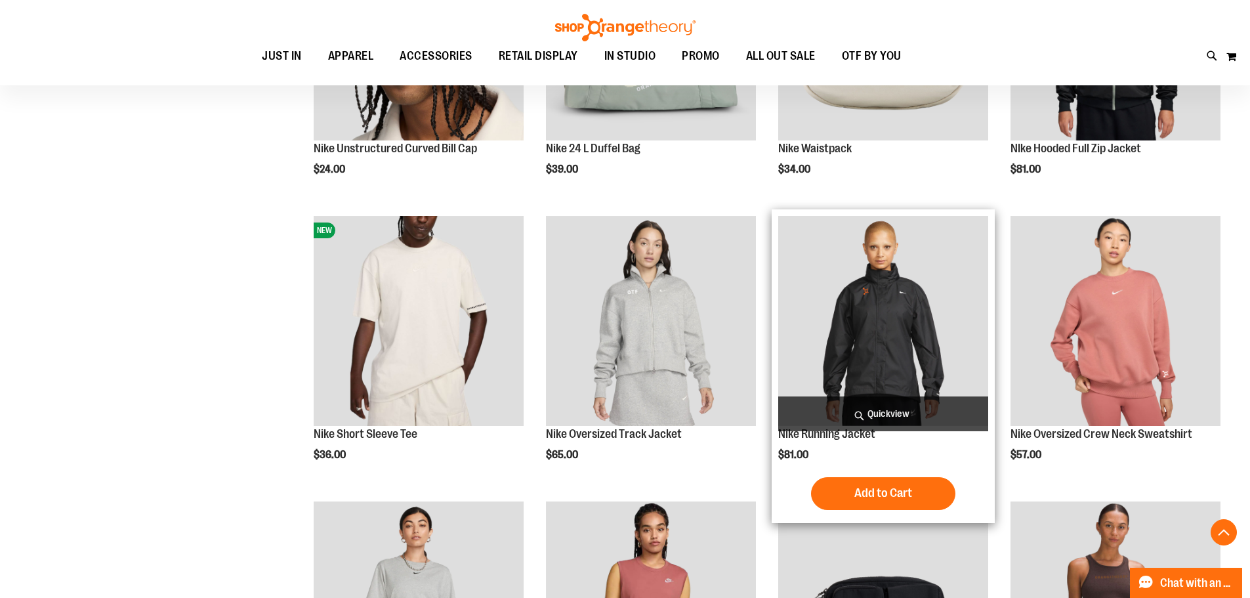
scroll to position [1733, 0]
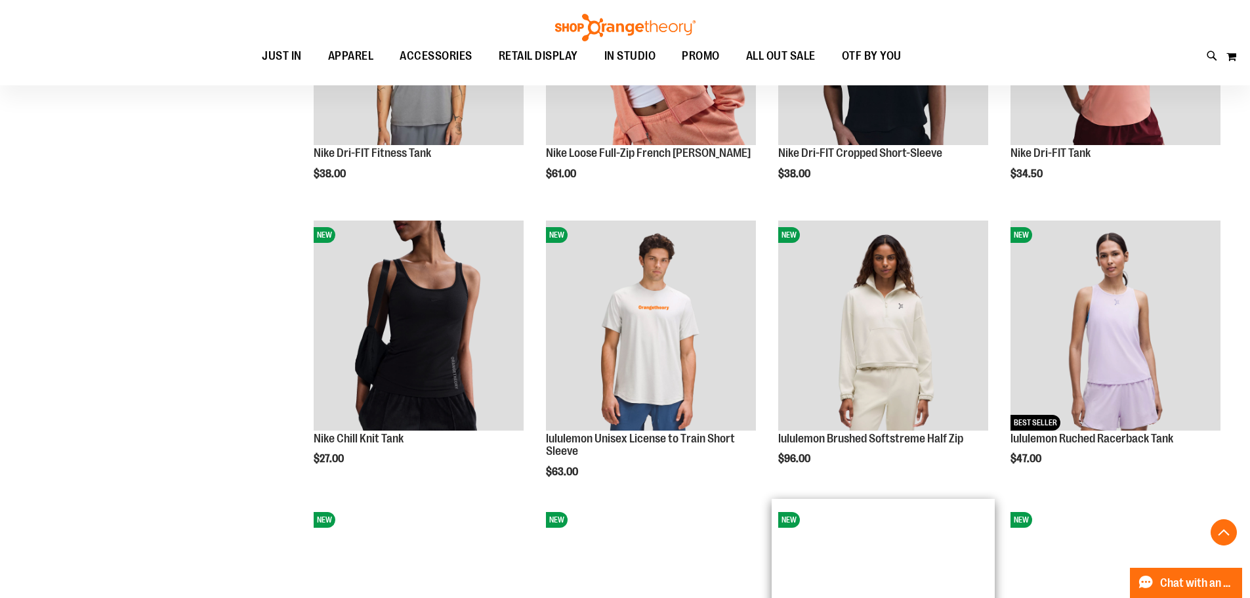
scroll to position [289, 0]
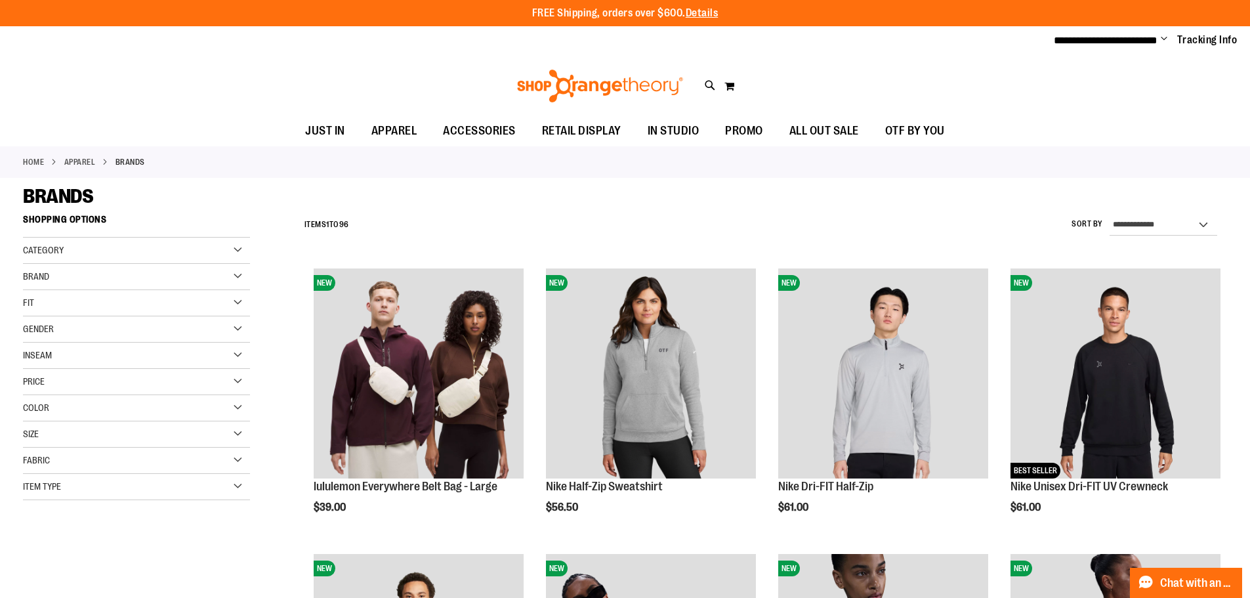
click at [33, 302] on span "Fit" at bounding box center [28, 302] width 11 height 11
click at [42, 278] on span "Brand" at bounding box center [36, 276] width 26 height 11
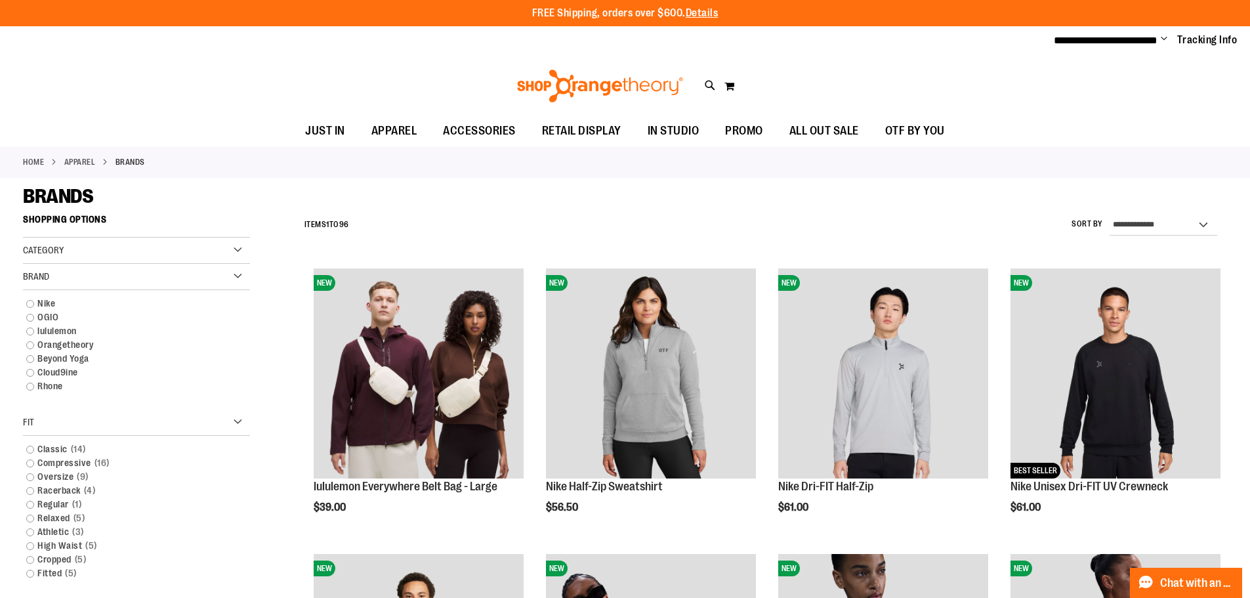
click at [87, 276] on div "Brand" at bounding box center [136, 277] width 227 height 26
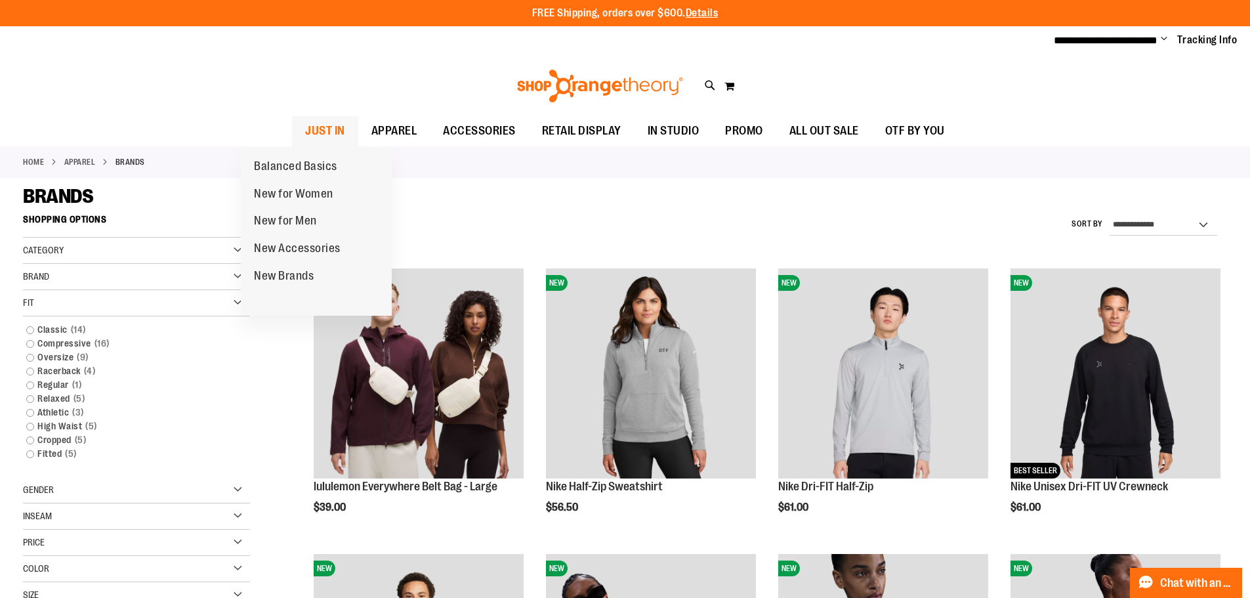
click at [305, 123] on span "JUST IN" at bounding box center [325, 131] width 40 height 30
click at [305, 127] on span "JUST IN" at bounding box center [325, 131] width 40 height 30
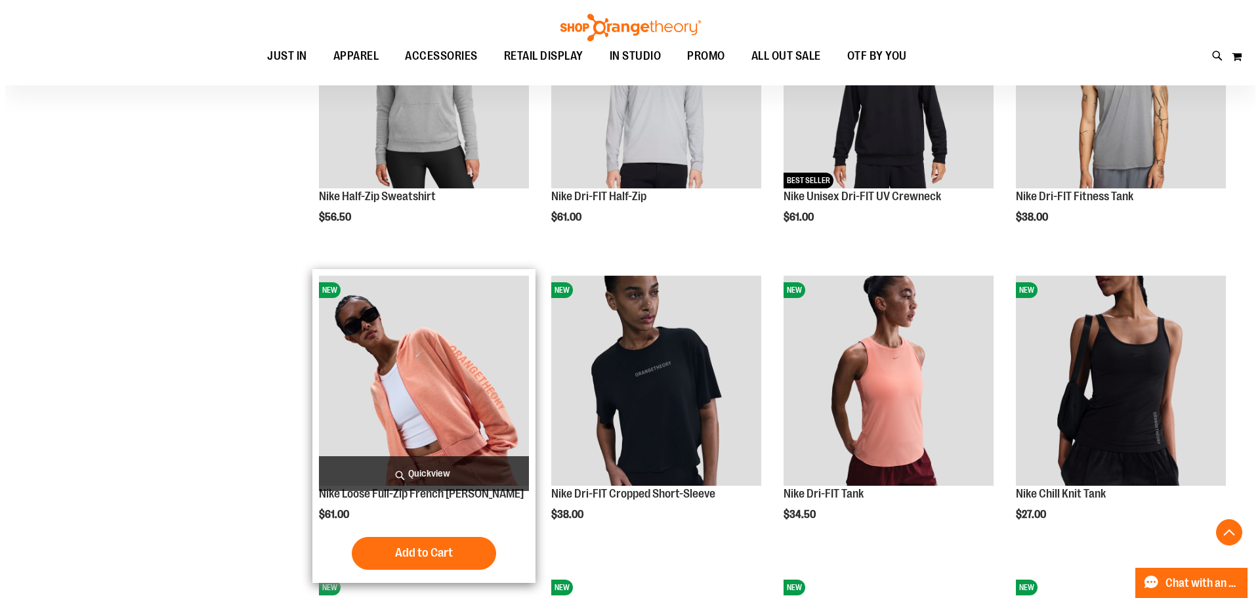
scroll to position [721, 0]
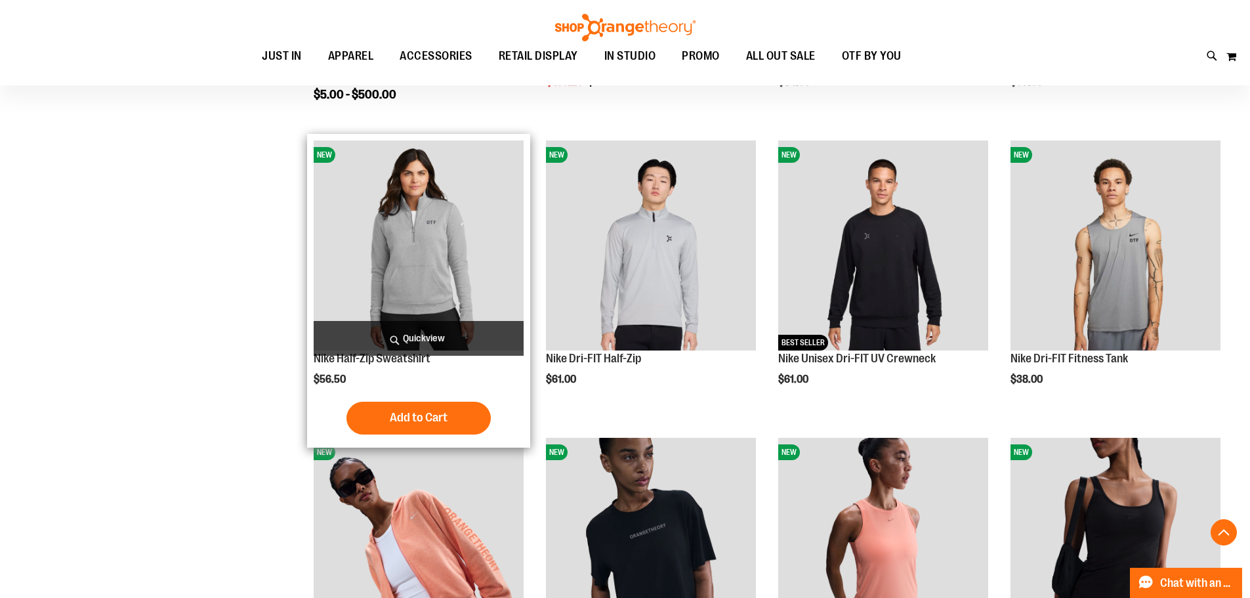
click at [429, 335] on span "Quickview" at bounding box center [419, 338] width 210 height 35
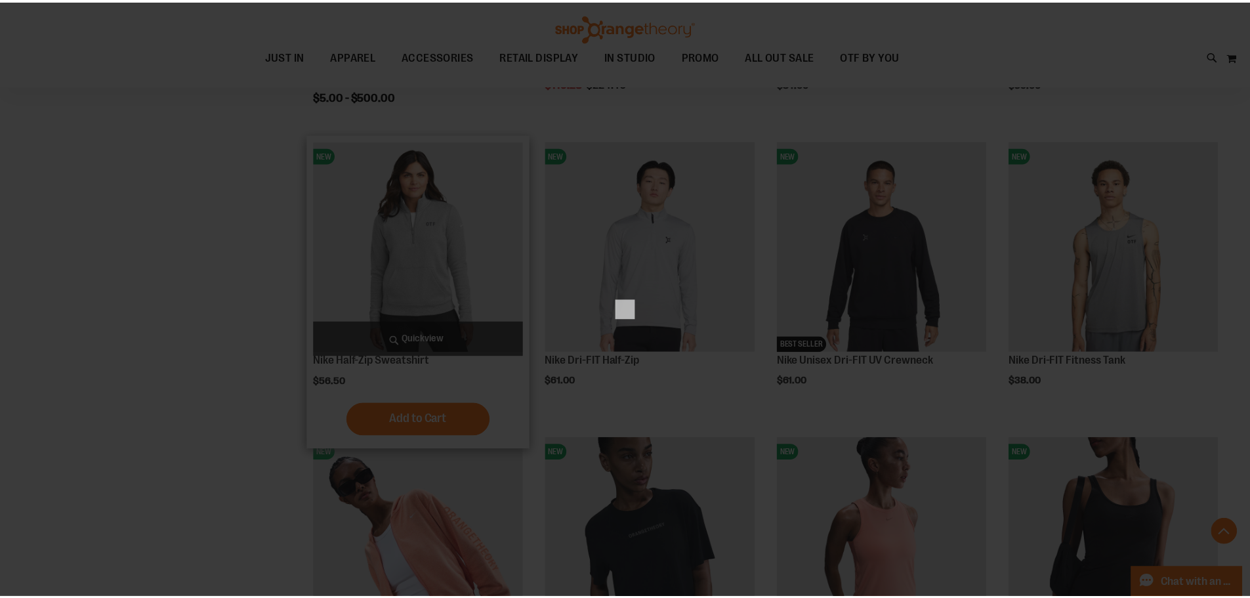
scroll to position [0, 0]
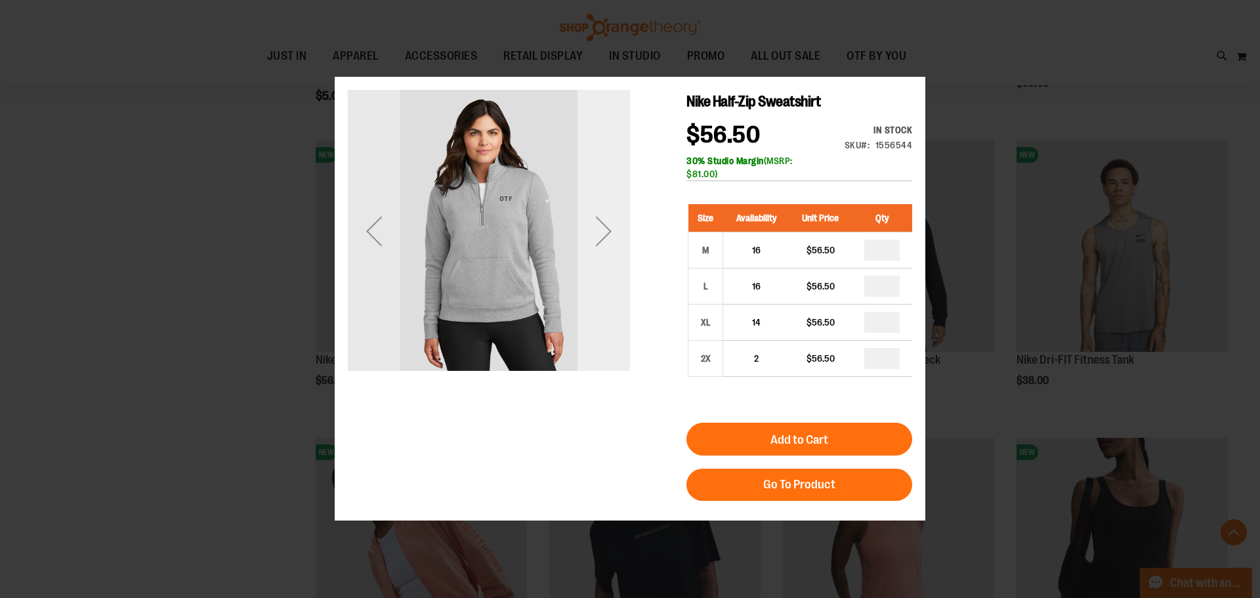
click at [599, 278] on div "Next" at bounding box center [604, 231] width 53 height 282
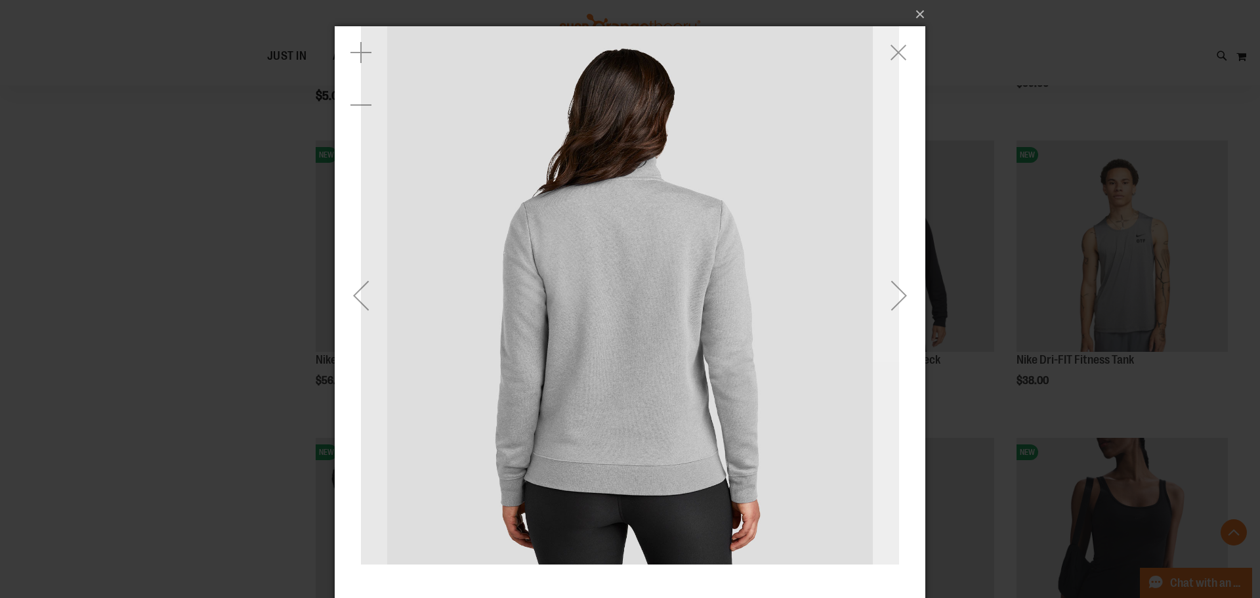
click at [894, 298] on div "Next" at bounding box center [899, 295] width 53 height 53
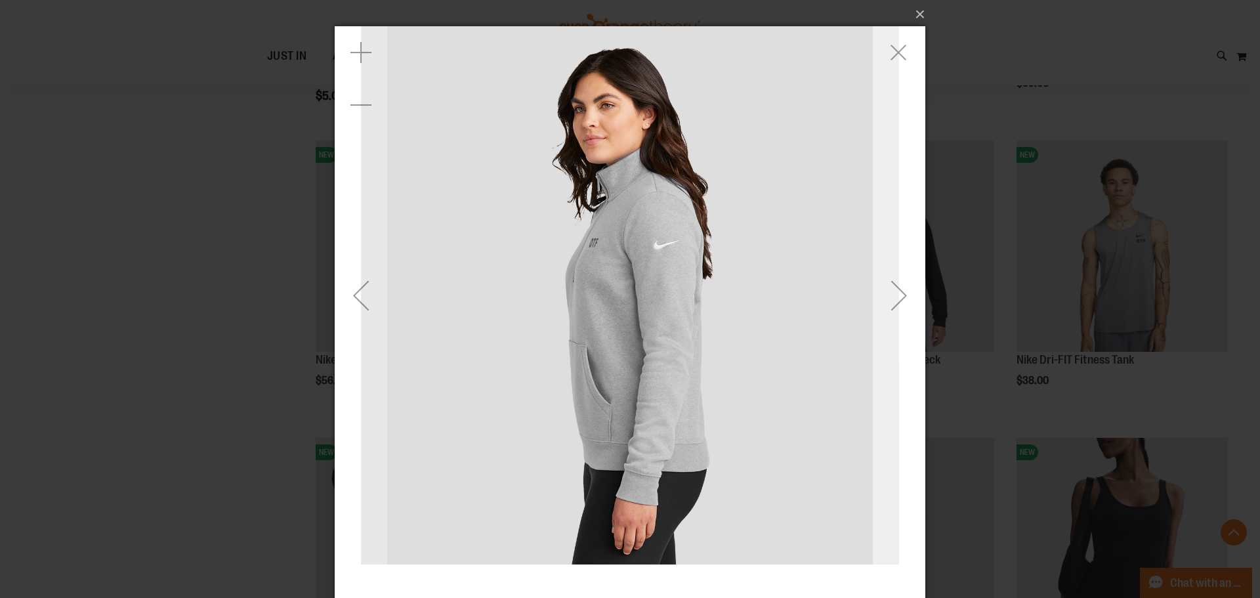
click at [894, 298] on div "Next" at bounding box center [899, 295] width 53 height 53
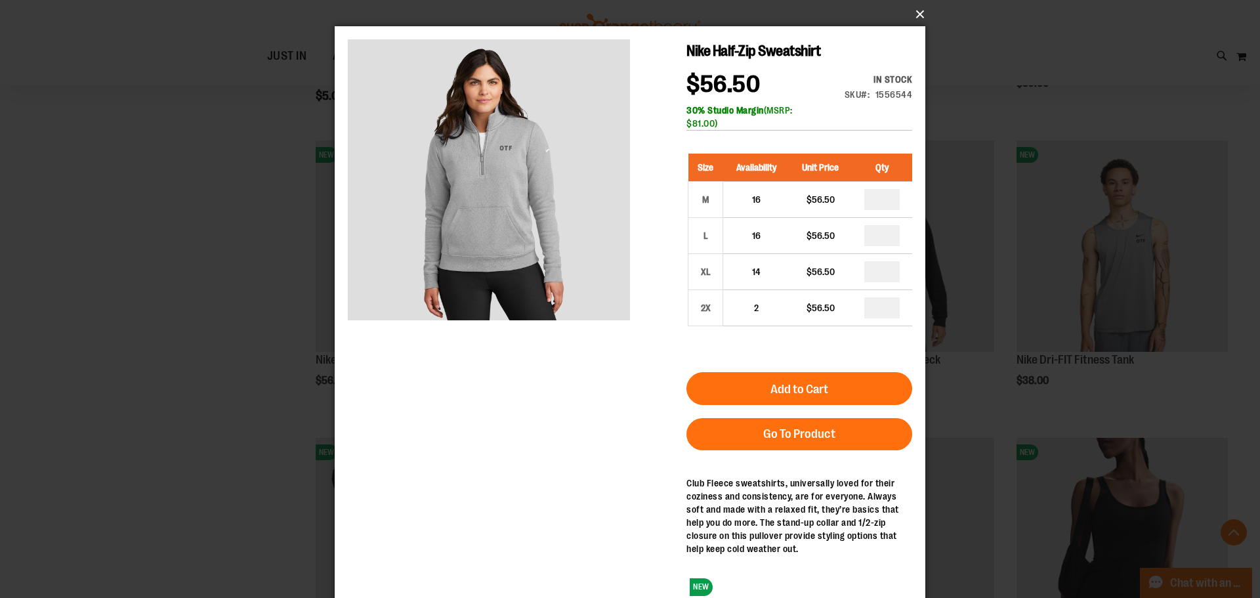
click at [915, 11] on button "×" at bounding box center [634, 14] width 591 height 29
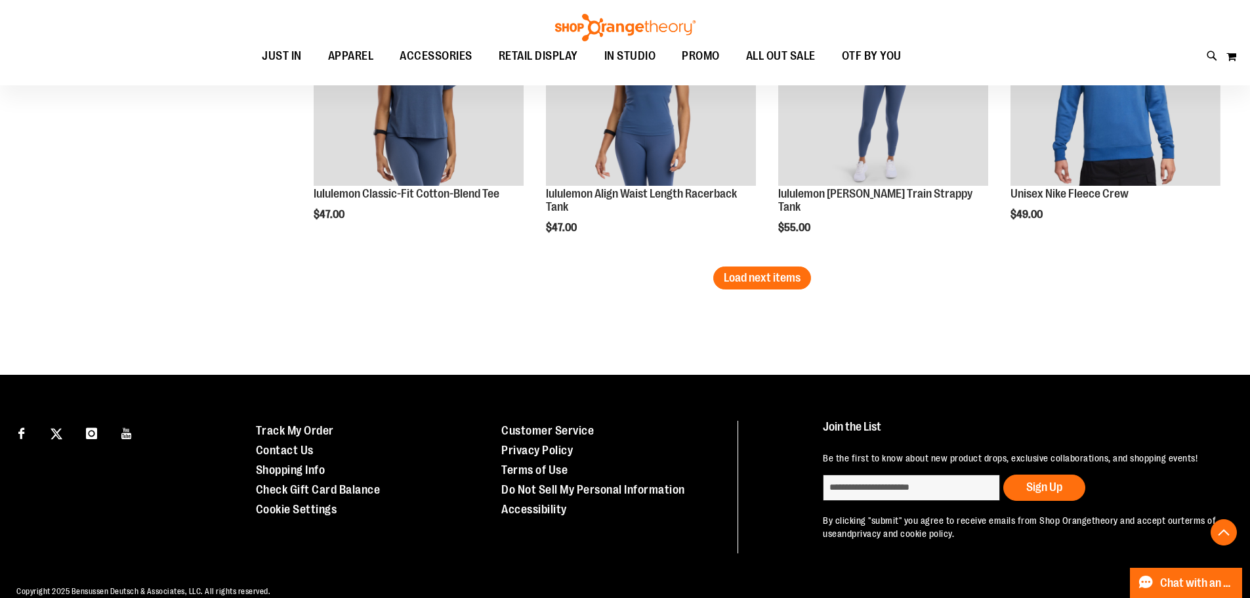
scroll to position [2690, 0]
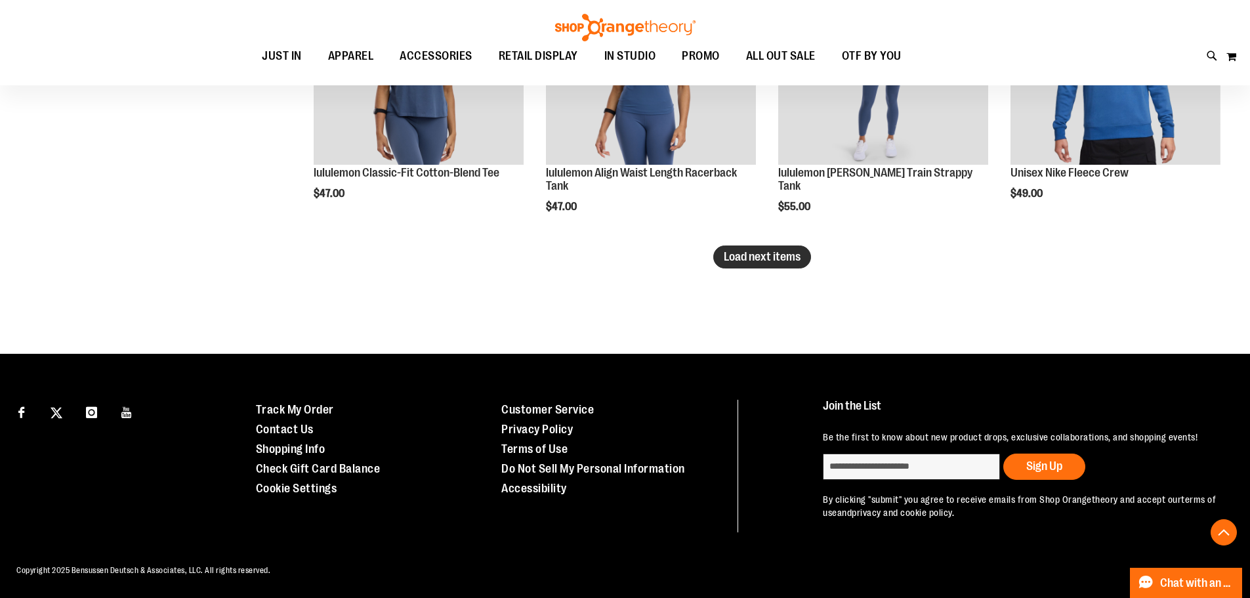
click at [731, 264] on button "Load next items" at bounding box center [762, 256] width 98 height 23
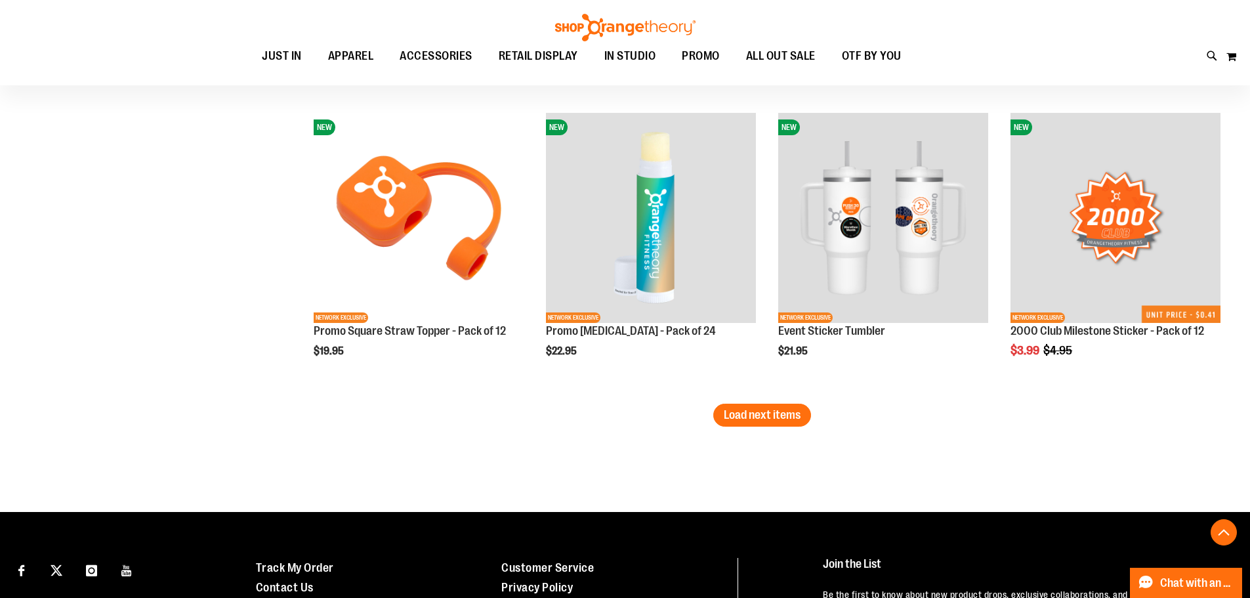
scroll to position [3543, 0]
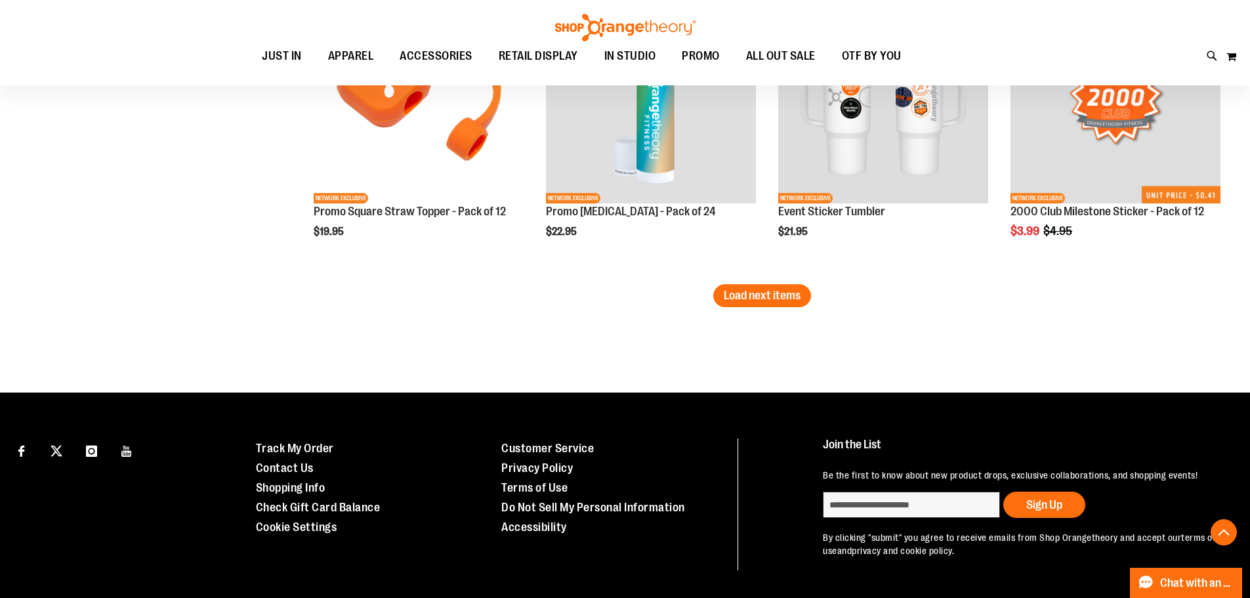
click at [722, 303] on button "Load next items" at bounding box center [762, 295] width 98 height 23
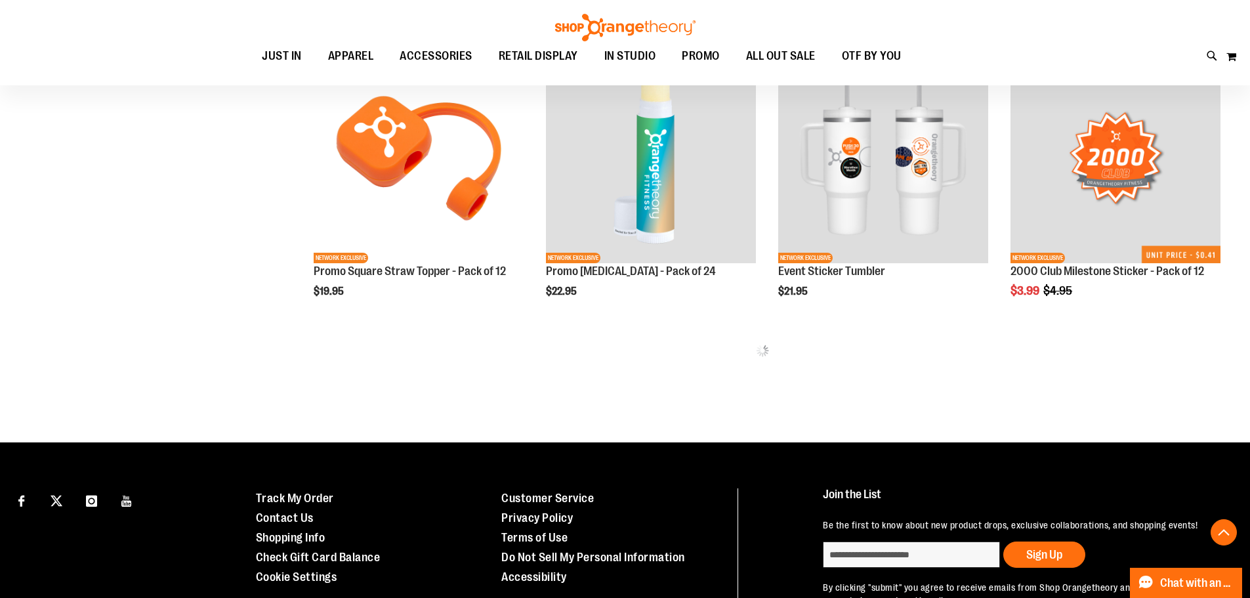
scroll to position [3346, 0]
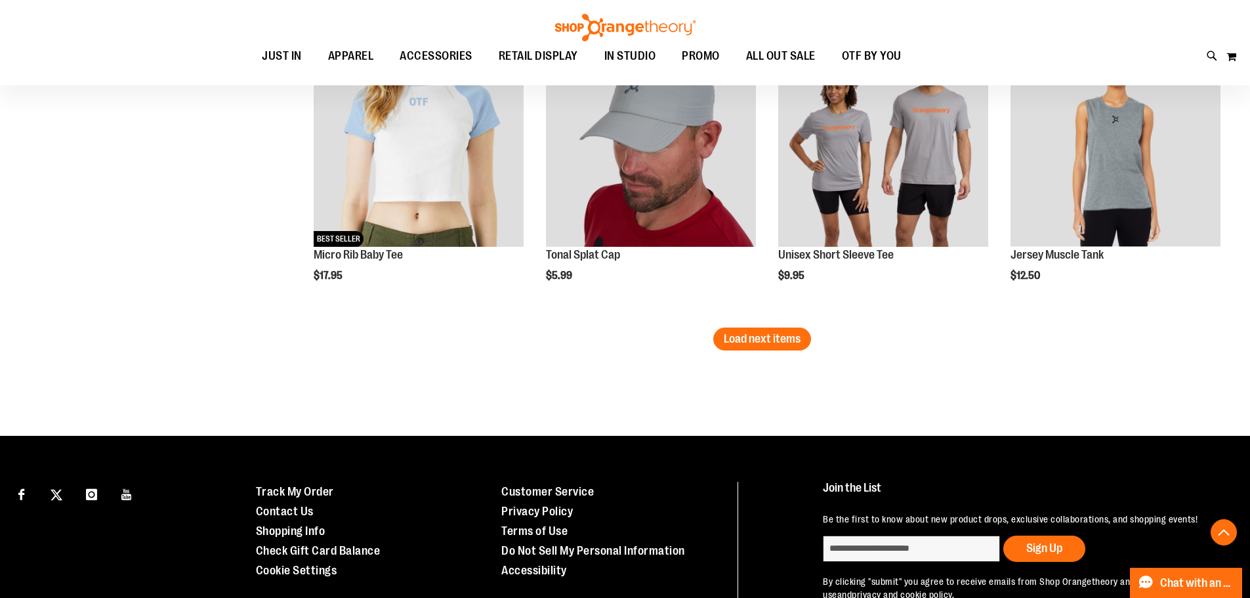
scroll to position [4396, 0]
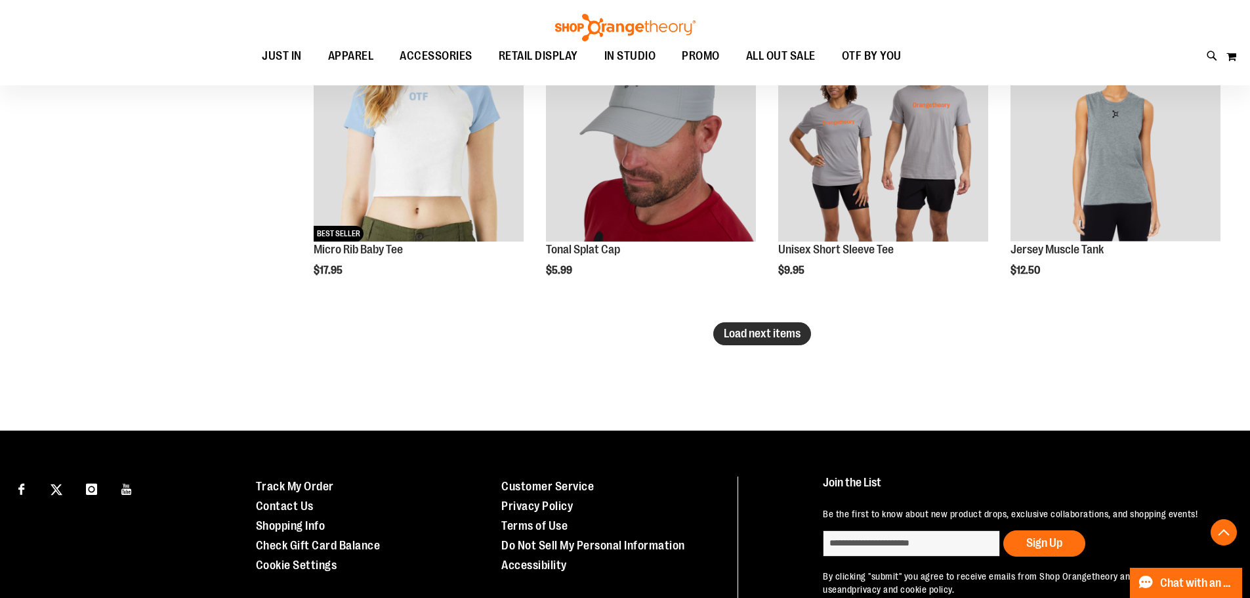
click at [756, 343] on button "Load next items" at bounding box center [762, 333] width 98 height 23
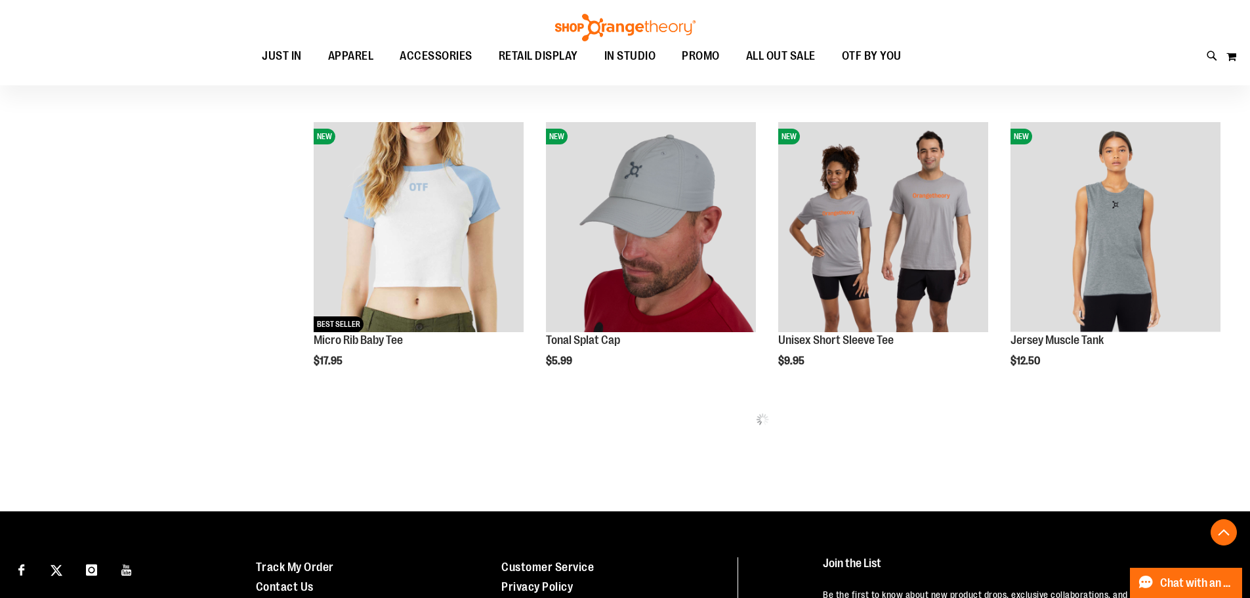
scroll to position [4134, 0]
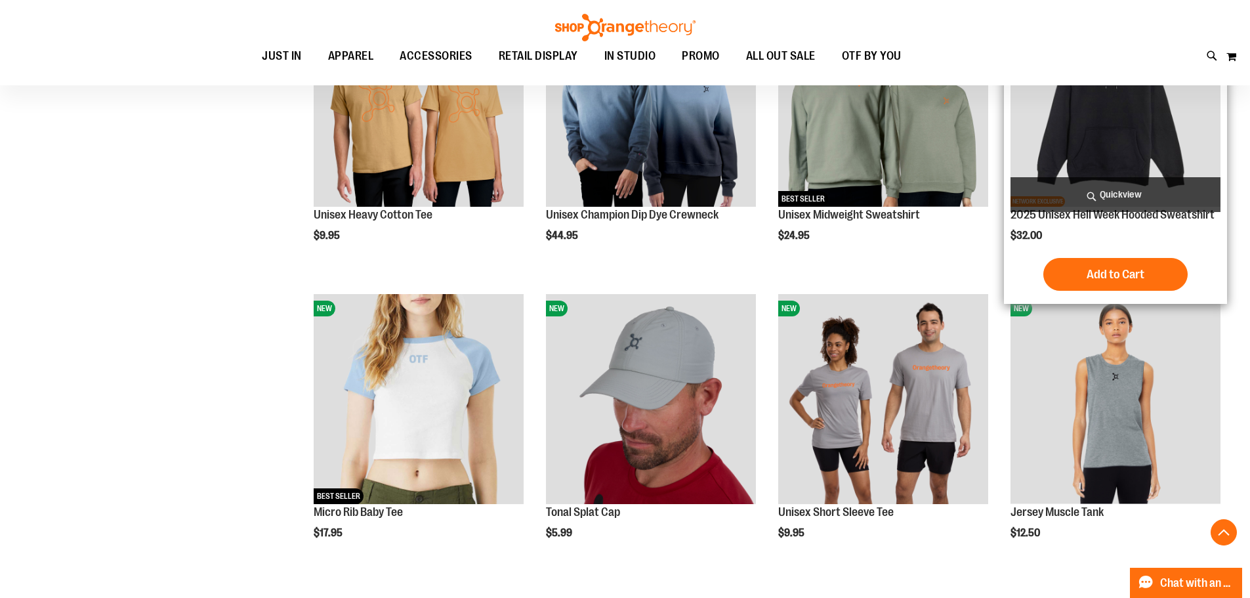
click at [1125, 112] on img "product" at bounding box center [1116, 102] width 210 height 210
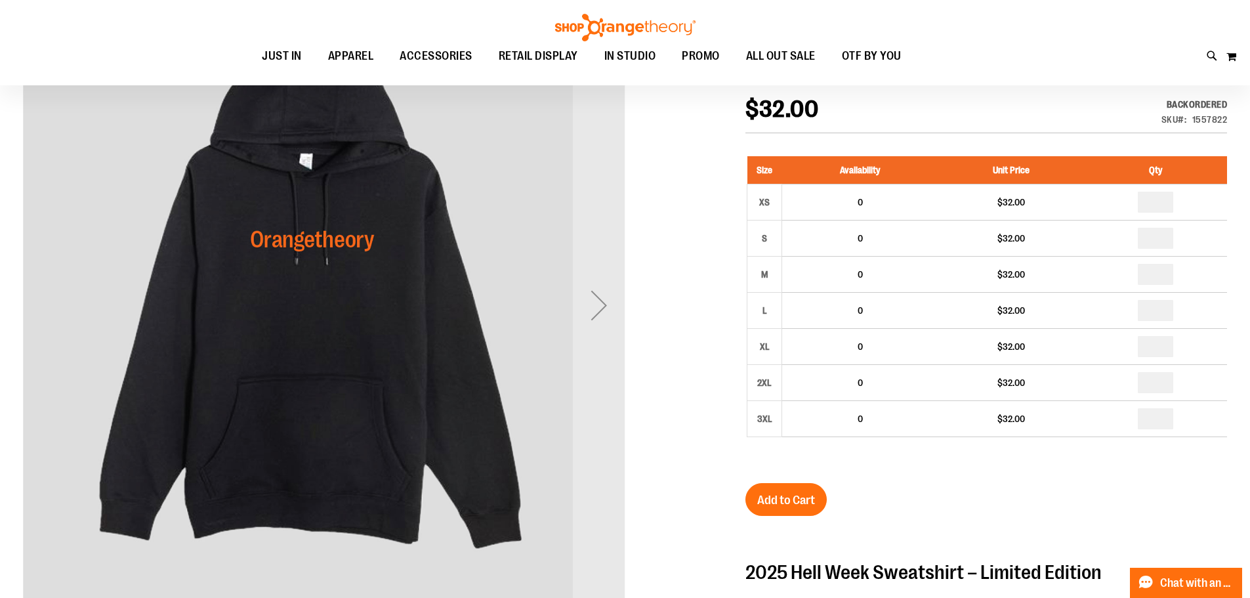
scroll to position [197, 0]
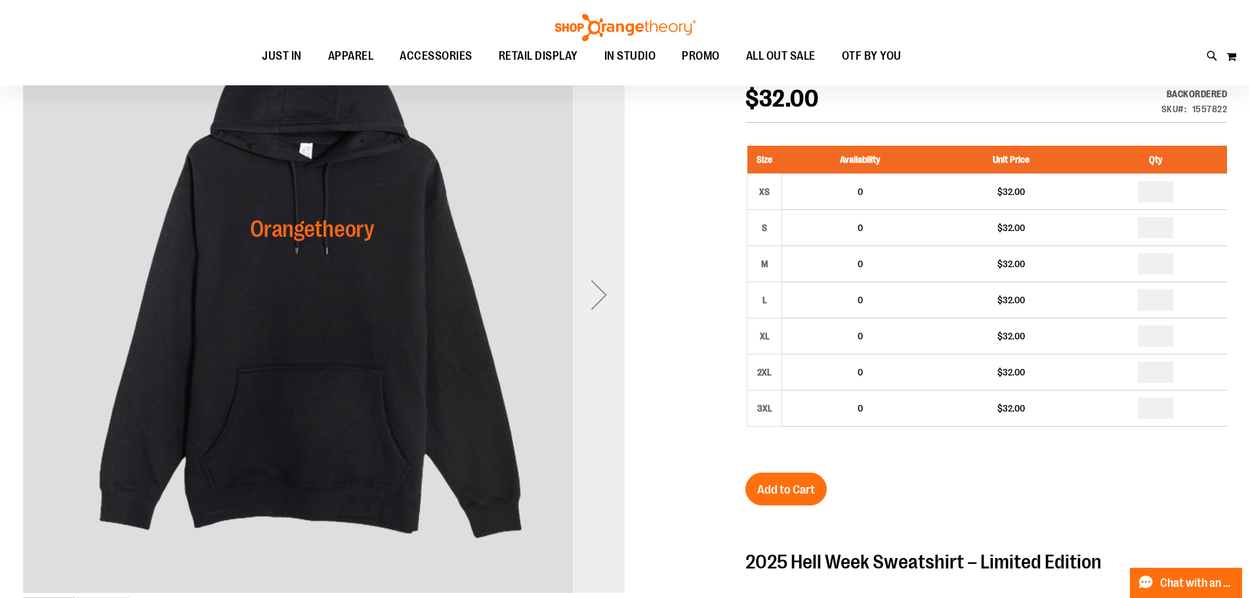
click at [608, 306] on div "Next" at bounding box center [599, 294] width 53 height 53
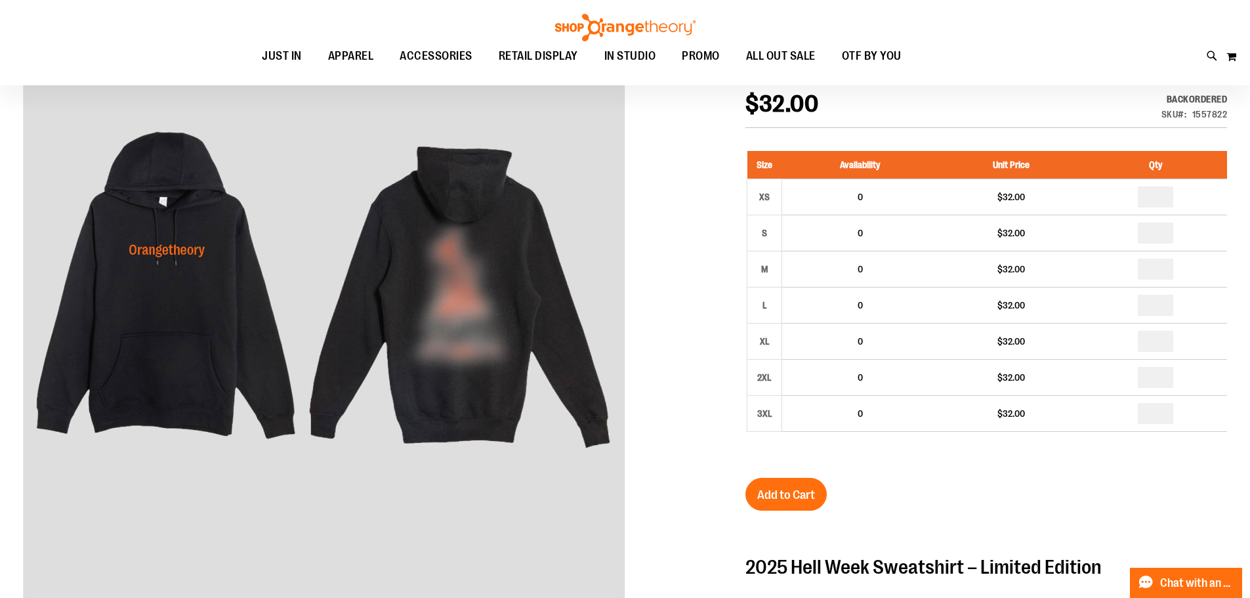
scroll to position [0, 0]
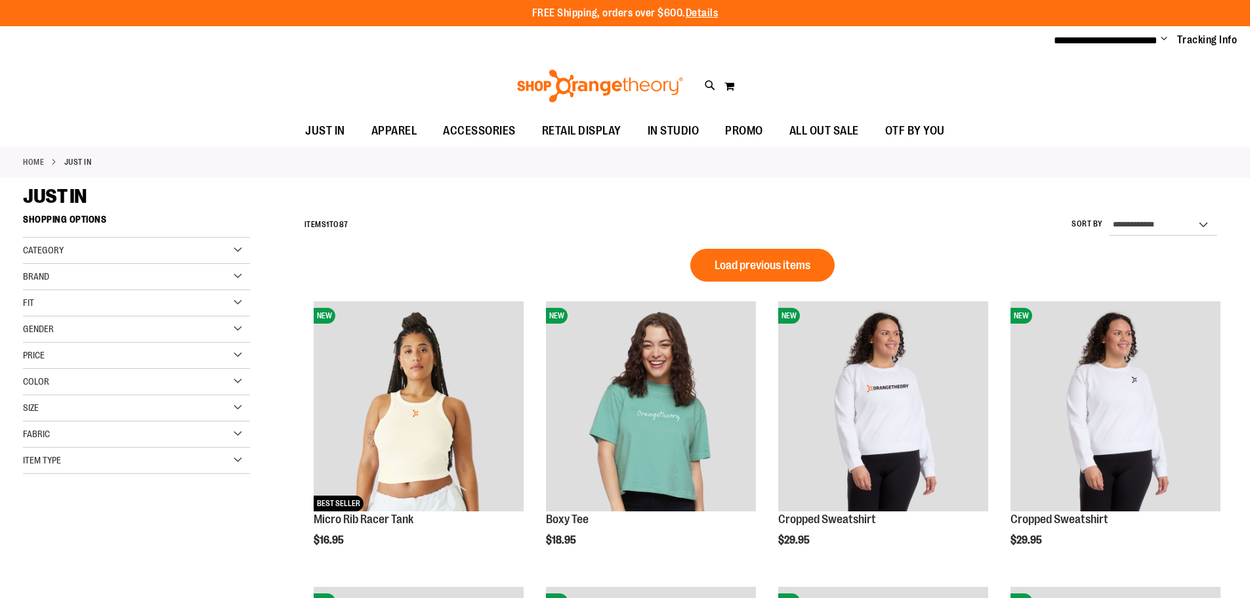
scroll to position [894, 0]
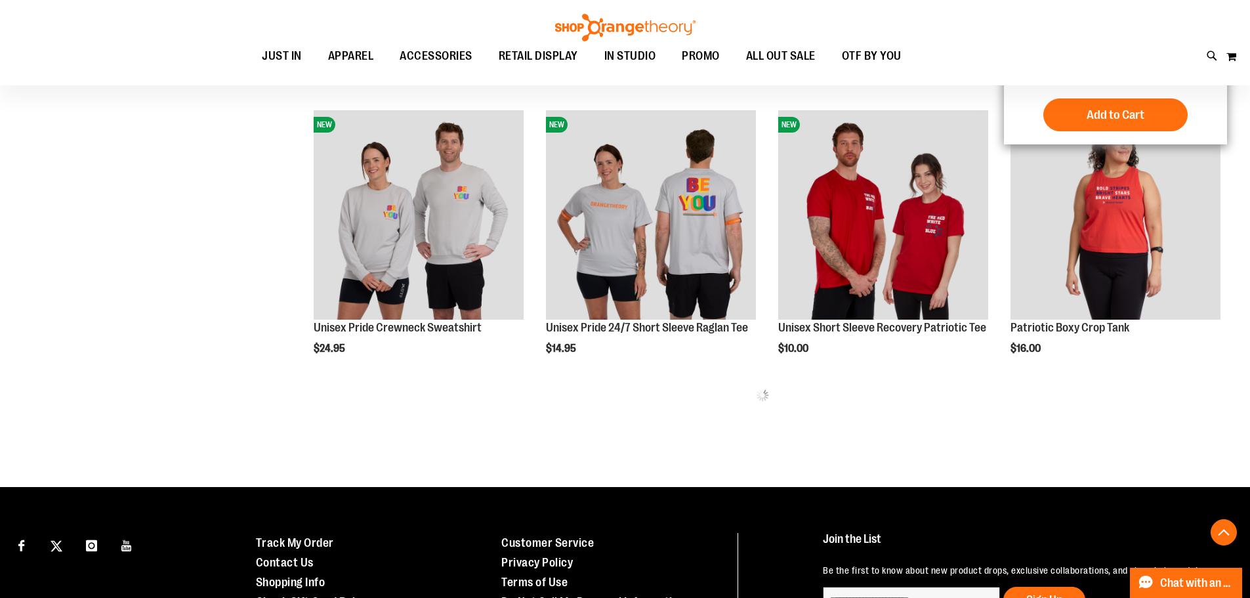
scroll to position [1682, 0]
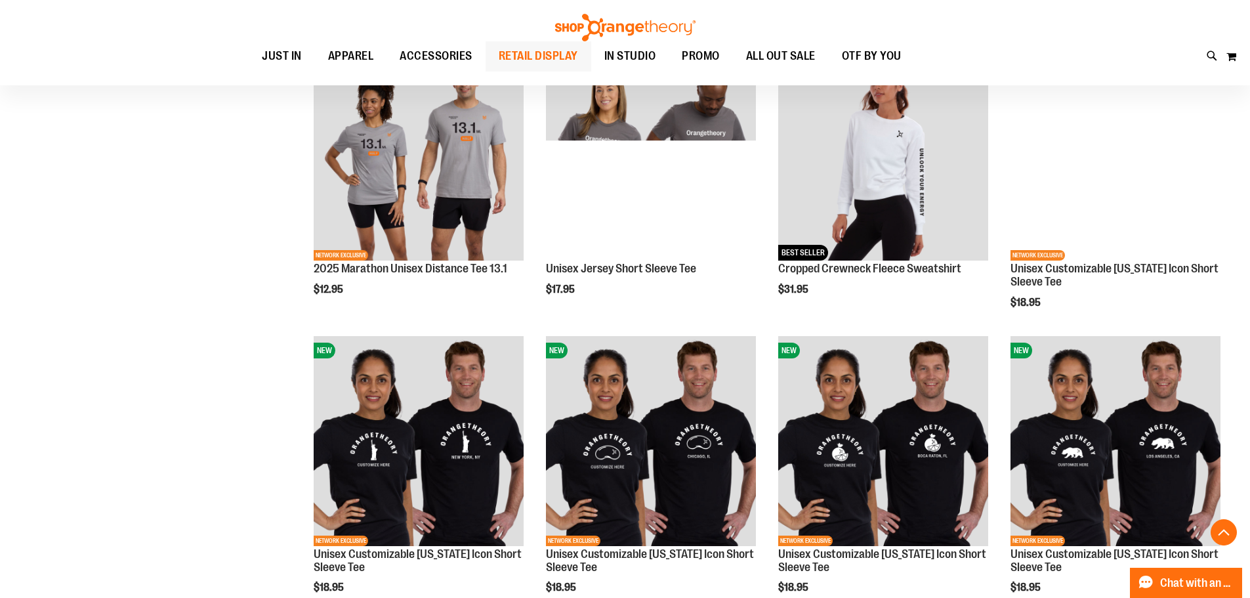
scroll to position [960, 0]
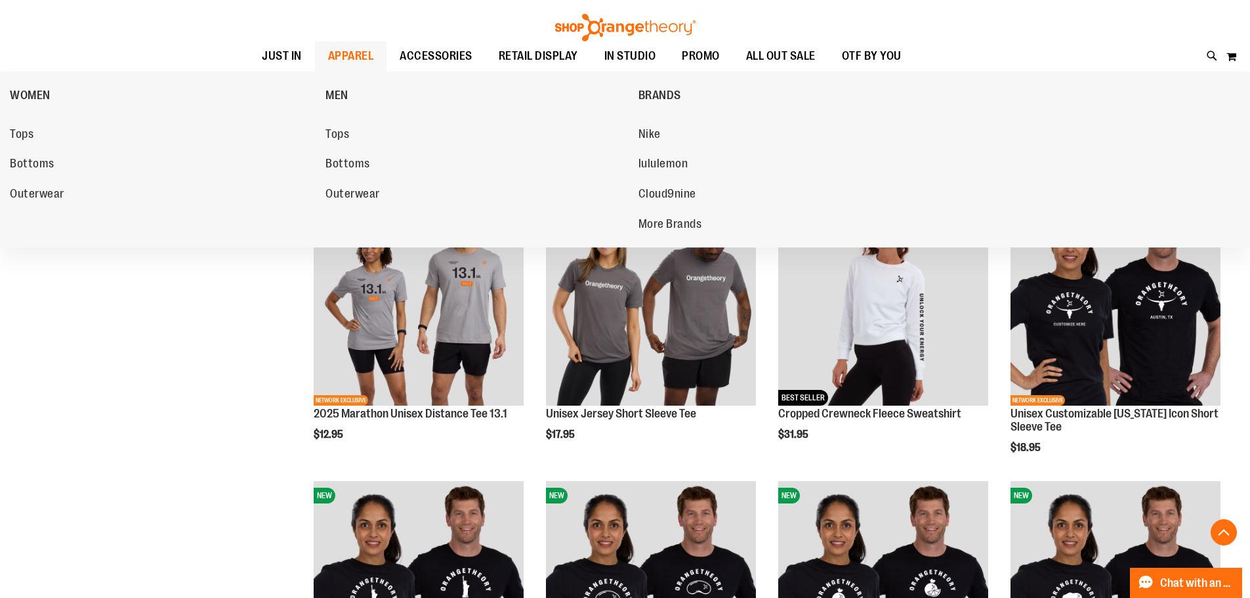
click at [328, 56] on span "APPAREL" at bounding box center [351, 56] width 46 height 30
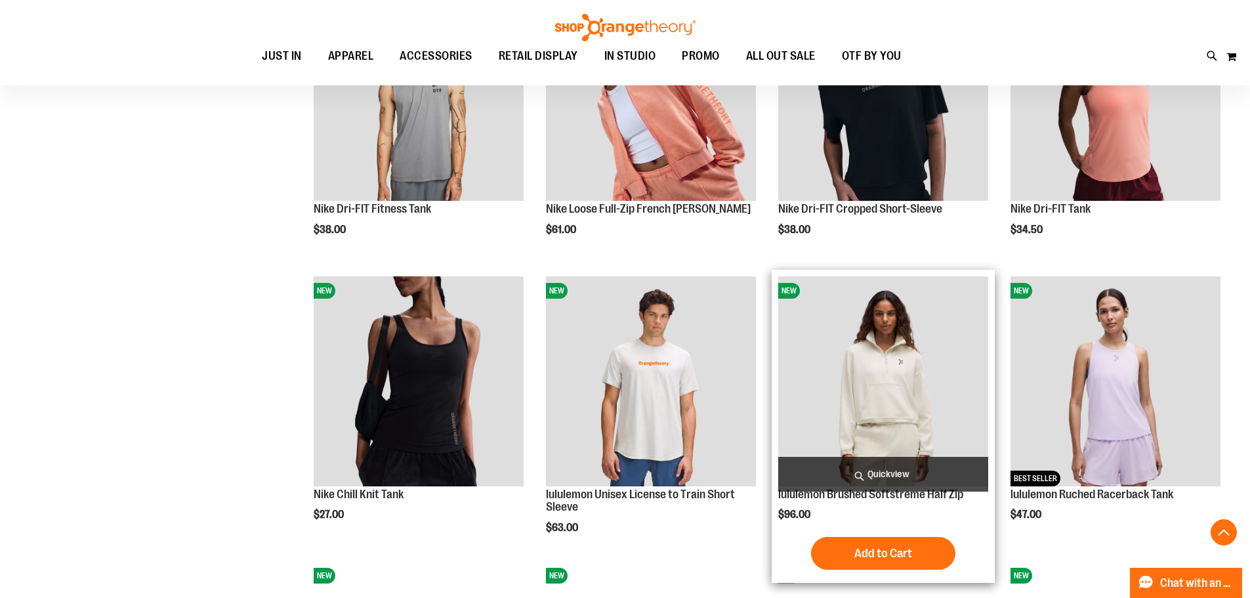
scroll to position [721, 0]
